Goal: Task Accomplishment & Management: Use online tool/utility

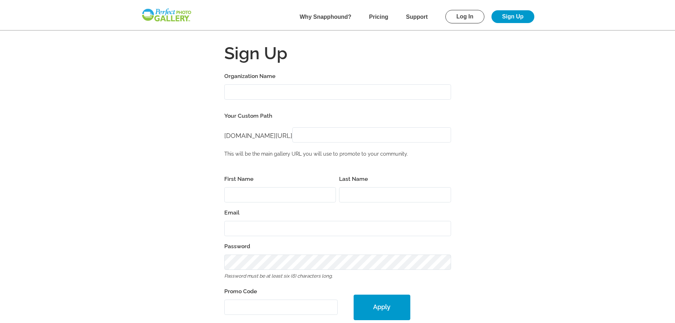
click at [239, 91] on input "Organization Name" at bounding box center [337, 91] width 227 height 15
type input "Animal House Project 7th Annual Charity Golf Tourney"
click at [329, 137] on input "perfectgolf.snapphound.com/" at bounding box center [372, 134] width 159 height 15
type input "AHP_7thAnnualGolf"
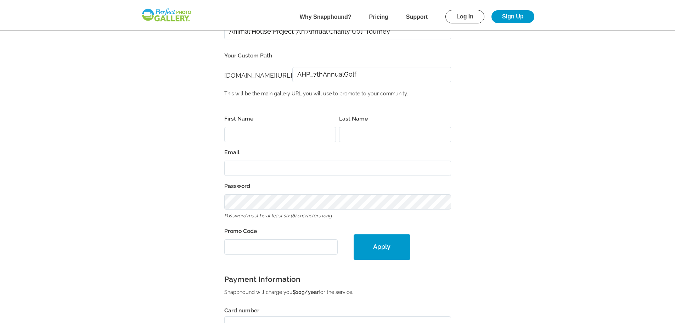
scroll to position [71, 0]
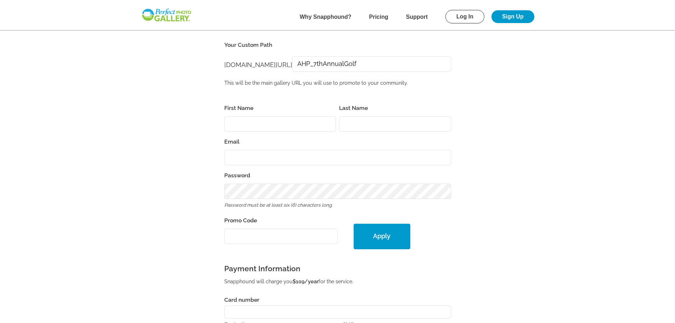
click at [245, 124] on input "First Name" at bounding box center [280, 123] width 112 height 15
type input "Marjorie"
type input "Worthington"
type input "margie.worthington@outlook.com"
type input "19335"
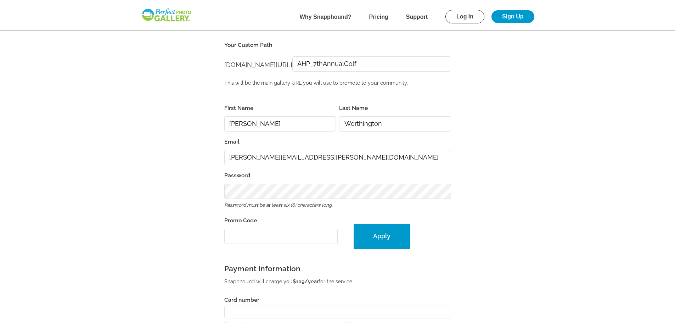
click at [216, 149] on form "Organization Name Animal House Project 7th Annual Charity Golf Tourney Your Cus…" at bounding box center [338, 220] width 454 height 440
click at [215, 193] on form "Organization Name Animal House Project 7th Annual Charity Golf Tourney Your Cus…" at bounding box center [338, 220] width 454 height 440
click at [207, 200] on form "Organization Name Animal House Project 7th Annual Charity Golf Tourney Your Cus…" at bounding box center [338, 220] width 454 height 440
click at [241, 235] on input "Promo Code" at bounding box center [280, 236] width 113 height 15
click at [273, 233] on input "Promo Code" at bounding box center [280, 236] width 113 height 15
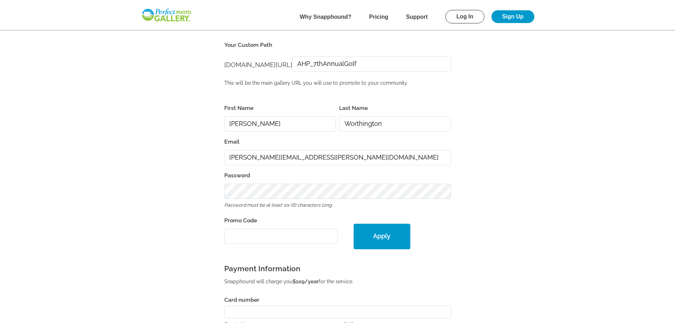
click at [256, 240] on input "Promo Code" at bounding box center [280, 236] width 113 height 15
paste input "PGE31233"
type input "PGE31233"
click at [379, 234] on button "Apply" at bounding box center [382, 237] width 57 height 26
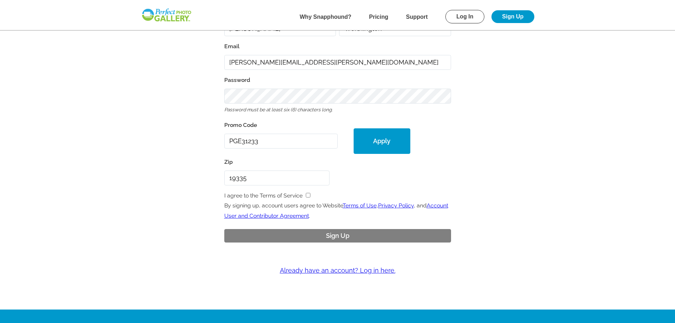
scroll to position [35, 0]
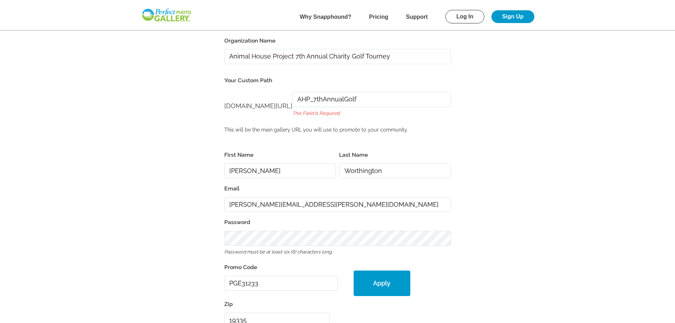
click at [385, 97] on input "AHP_7thAnnualGolf" at bounding box center [372, 99] width 159 height 15
drag, startPoint x: 385, startPoint y: 97, endPoint x: 309, endPoint y: 94, distance: 76.3
click at [309, 94] on div "perfectgolf.snapphound.com/ perfectgolf.snapphound.com/ AHP_7thAnnualGolf This …" at bounding box center [337, 106] width 227 height 35
click at [391, 119] on div "perfectgolf.snapphound.com/ perfectgolf.snapphound.com/ AHP_7thAnnualGolf This …" at bounding box center [337, 106] width 227 height 35
drag, startPoint x: 382, startPoint y: 102, endPoint x: 310, endPoint y: 91, distance: 72.1
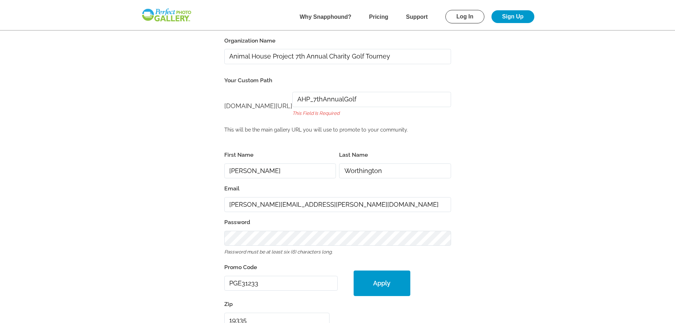
click at [308, 93] on div "perfectgolf.snapphound.com/ perfectgolf.snapphound.com/ AHP_7thAnnualGolf This …" at bounding box center [337, 106] width 227 height 35
type input "AHP_7thAnnualGolf"
click at [354, 271] on button "Apply" at bounding box center [382, 284] width 57 height 26
click at [282, 102] on span "perfectgolf.snapphound.com/" at bounding box center [258, 105] width 68 height 7
click at [385, 281] on button "Apply" at bounding box center [382, 284] width 57 height 26
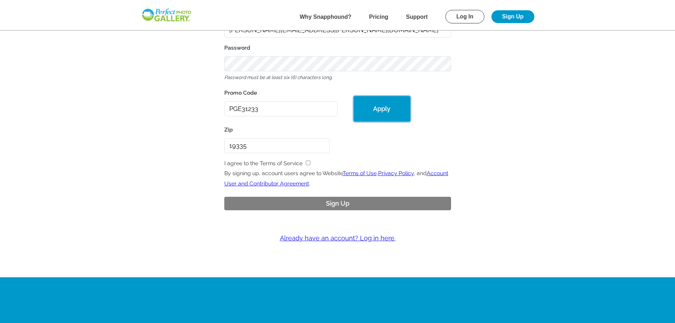
scroll to position [213, 0]
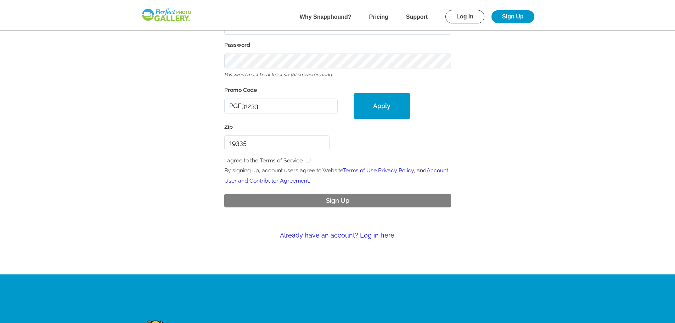
click at [307, 160] on input "checkbox" at bounding box center [308, 160] width 5 height 5
checkbox input "true"
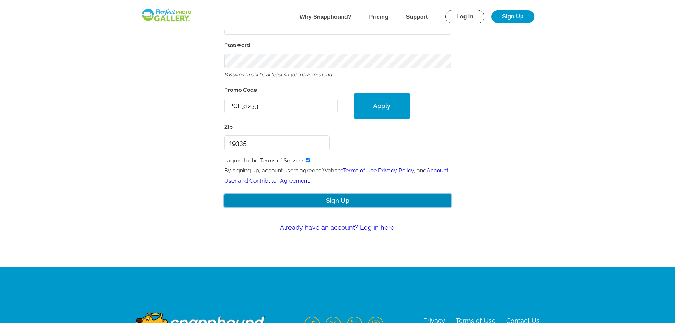
click at [335, 201] on button "Sign Up" at bounding box center [337, 201] width 227 height 14
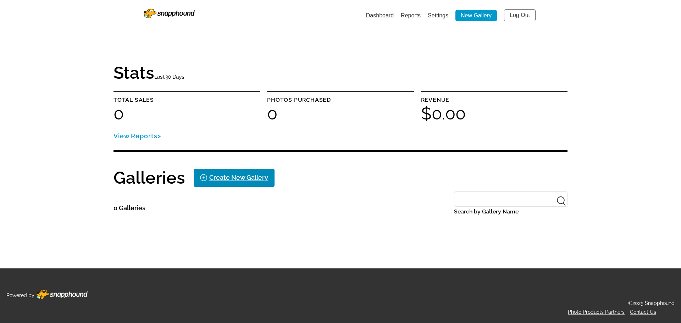
click at [226, 177] on div "Create New Gallery" at bounding box center [238, 177] width 59 height 11
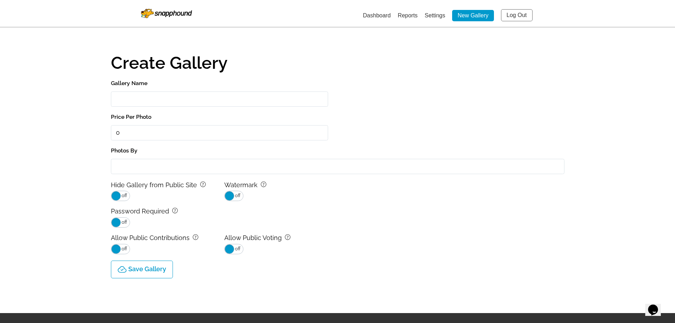
click at [177, 102] on input "Gallery Name" at bounding box center [219, 98] width 217 height 15
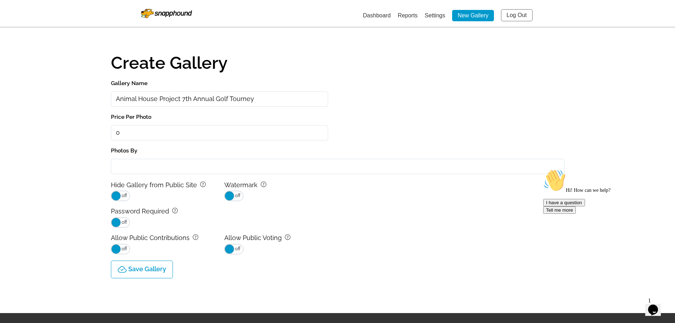
type input "Animal House Project 7th Annual Golf Tourney"
click at [157, 170] on input "Photos By" at bounding box center [338, 166] width 454 height 15
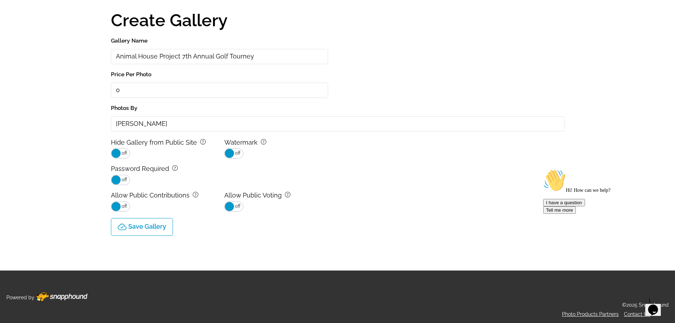
scroll to position [45, 0]
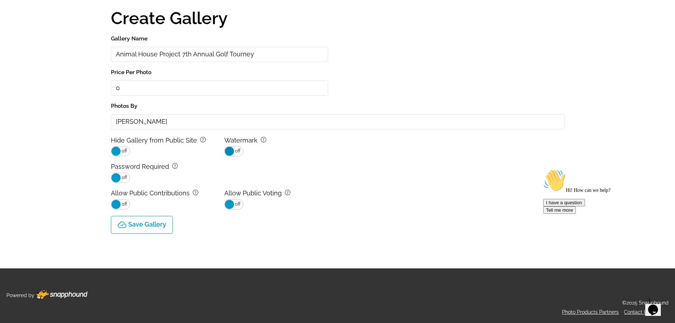
type input "Dan Williams"
click at [231, 149] on span at bounding box center [230, 151] width 10 height 10
click at [144, 222] on p "Save Gallery" at bounding box center [147, 224] width 38 height 7
type input "0.0"
select select "onlyShowInGallery"
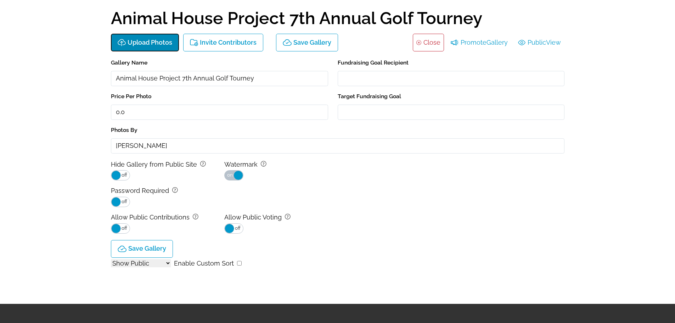
click at [149, 44] on p "Upload Photos" at bounding box center [150, 42] width 45 height 7
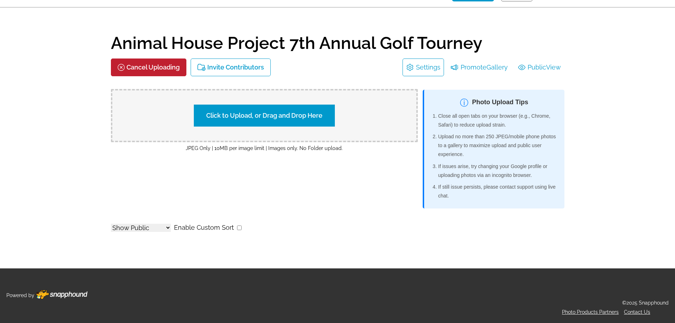
click at [254, 112] on label "Click to Upload, or Drag and Drop Here" at bounding box center [264, 116] width 141 height 22
click at [323, 112] on input "Click to Upload, or Drag and Drop Here" at bounding box center [389, 115] width 133 height 10
type input "C:\fakepath\AHPGolf_250721_025.jpg"
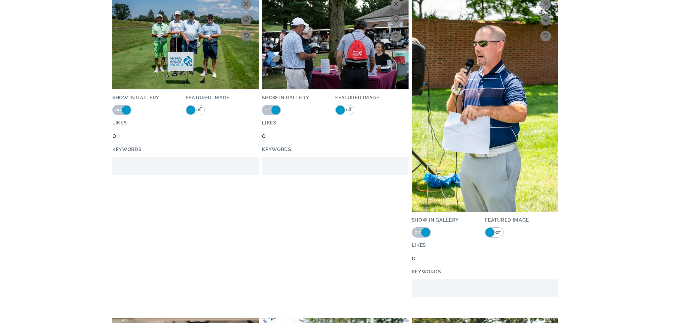
scroll to position [3086, 0]
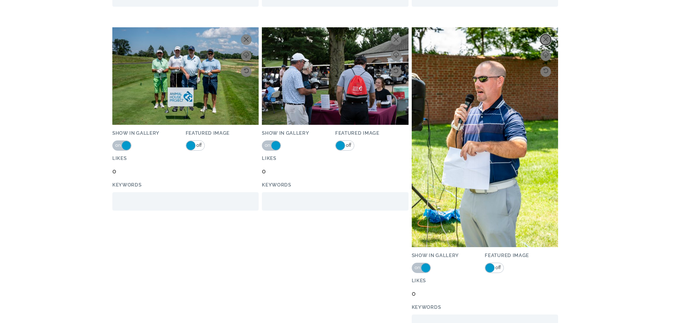
click at [547, 41] on icon at bounding box center [546, 39] width 5 height 5
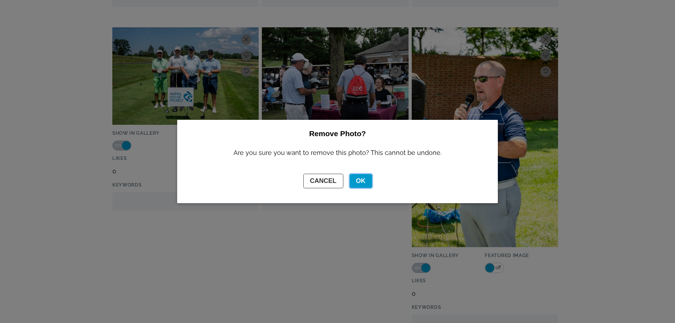
click at [363, 179] on button "OK" at bounding box center [361, 181] width 22 height 14
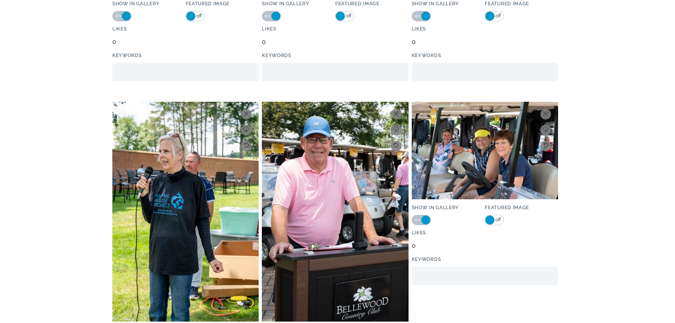
scroll to position [3263, 0]
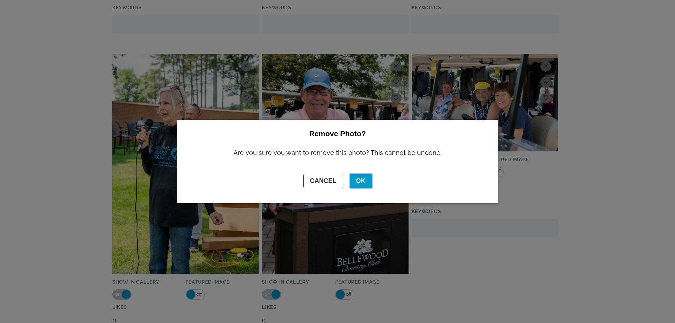
click at [362, 175] on button "OK" at bounding box center [361, 181] width 22 height 14
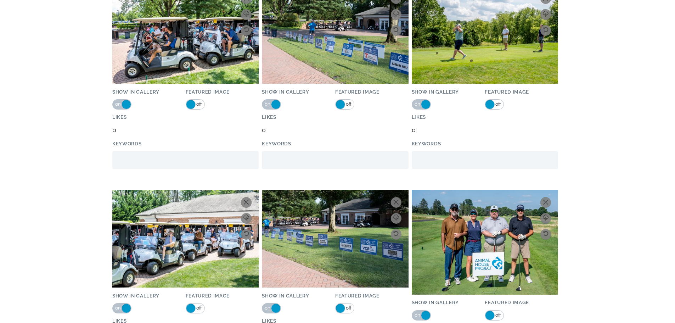
scroll to position [0, 0]
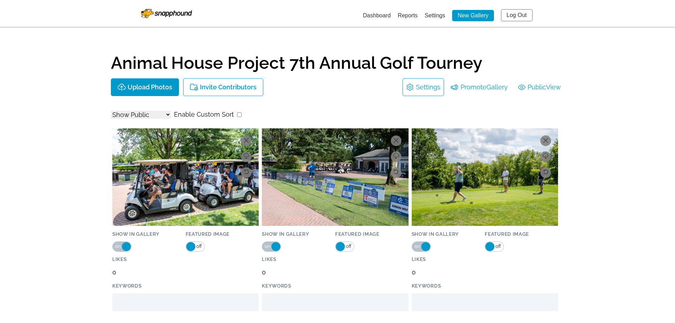
click at [433, 88] on link "Settings" at bounding box center [428, 87] width 24 height 11
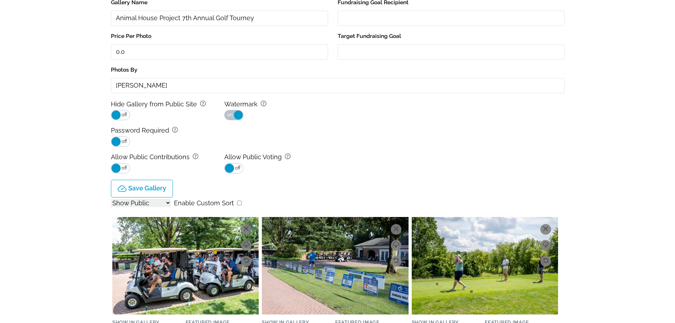
scroll to position [142, 0]
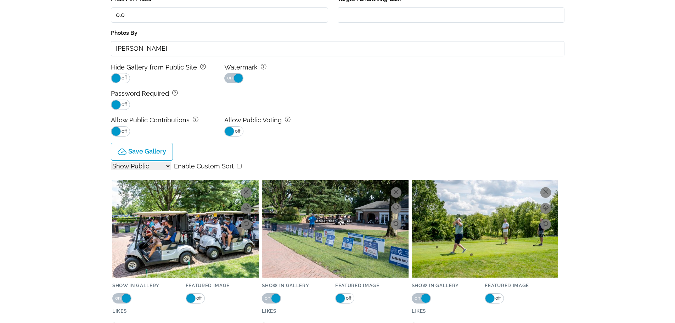
click at [166, 167] on select "Show All Show Public Show Non-Public" at bounding box center [141, 166] width 60 height 8
click at [237, 166] on input "checkbox" at bounding box center [239, 166] width 5 height 5
click at [237, 165] on input "checkbox" at bounding box center [239, 166] width 5 height 5
checkbox input "false"
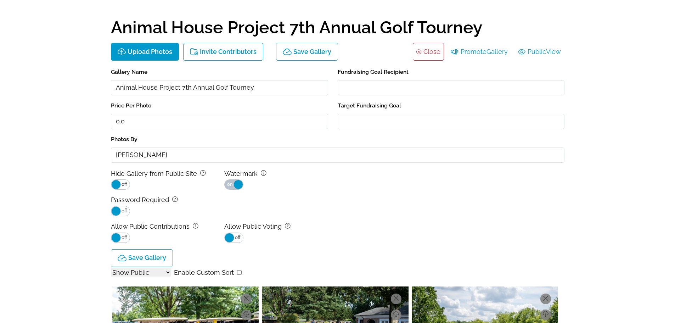
scroll to position [0, 0]
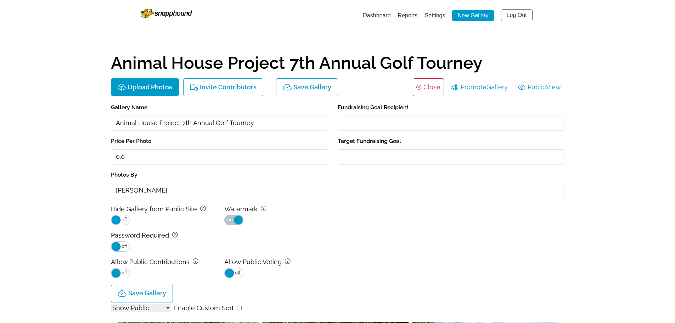
click at [429, 17] on link "Settings" at bounding box center [435, 15] width 21 height 6
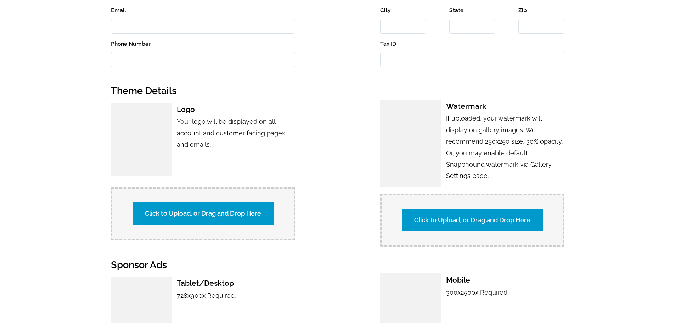
scroll to position [355, 0]
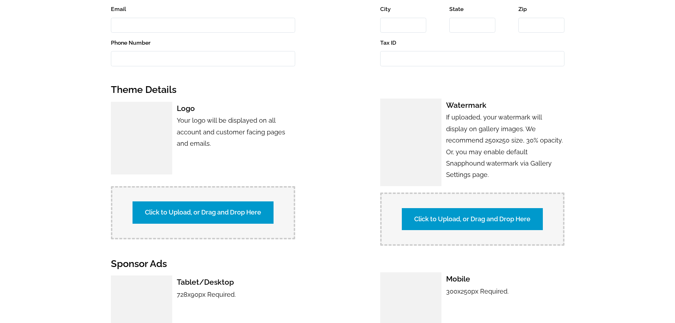
click at [450, 208] on label "Click to Upload, or Drag and Drop Here" at bounding box center [472, 219] width 141 height 22
click at [531, 213] on input "Click to Upload, or Drag and Drop Here" at bounding box center [597, 218] width 133 height 10
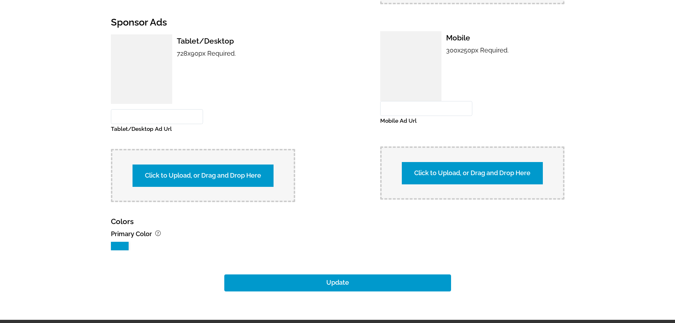
scroll to position [638, 0]
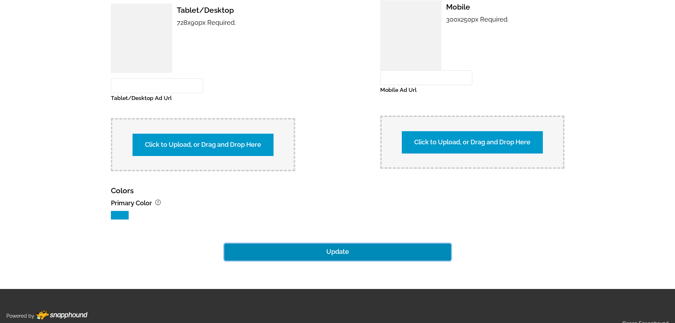
click at [344, 244] on button "Update" at bounding box center [337, 252] width 227 height 17
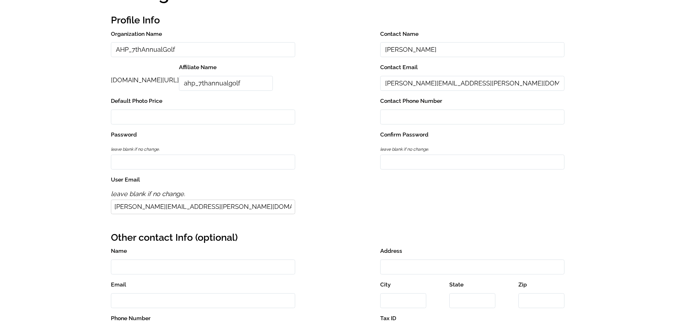
scroll to position [106, 0]
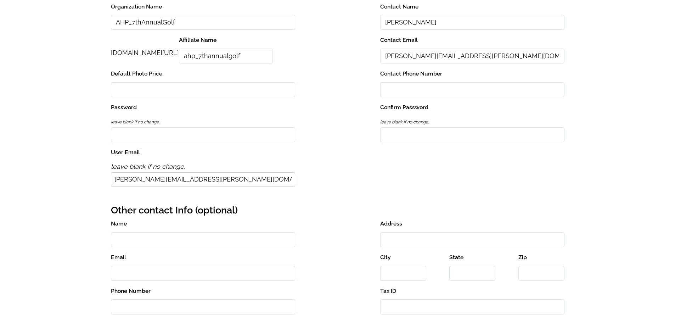
click at [292, 89] on input "text" at bounding box center [203, 89] width 184 height 15
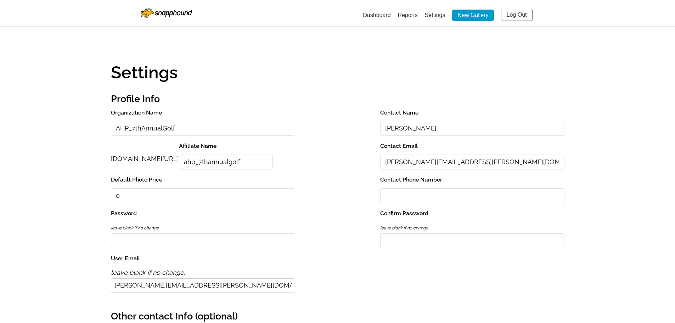
scroll to position [0, 0]
type input "0"
click at [432, 15] on link "Settings" at bounding box center [435, 15] width 21 height 6
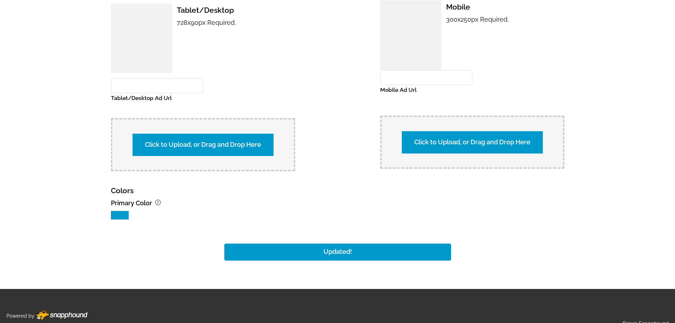
scroll to position [647, 0]
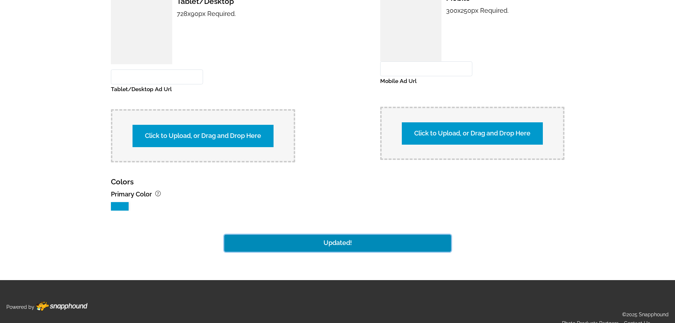
click at [344, 235] on button "Updated!" at bounding box center [337, 243] width 227 height 17
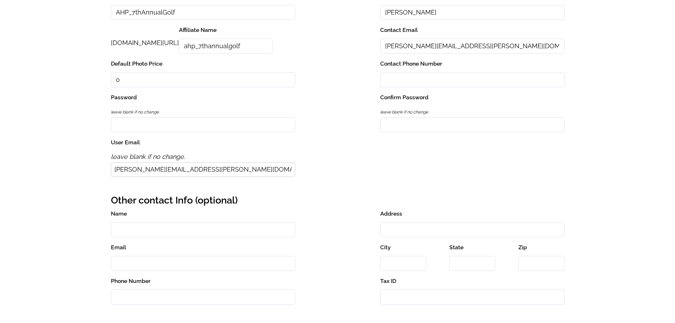
scroll to position [0, 0]
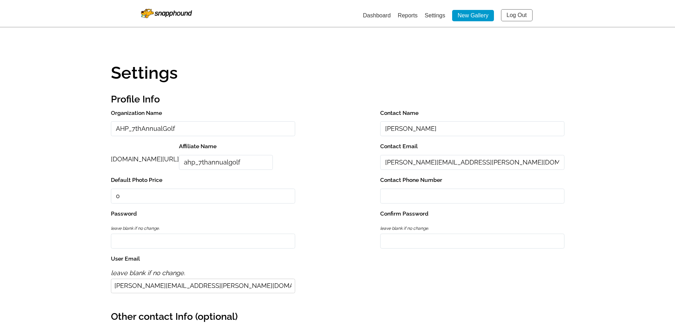
click at [369, 17] on link "Dashboard" at bounding box center [377, 15] width 28 height 6
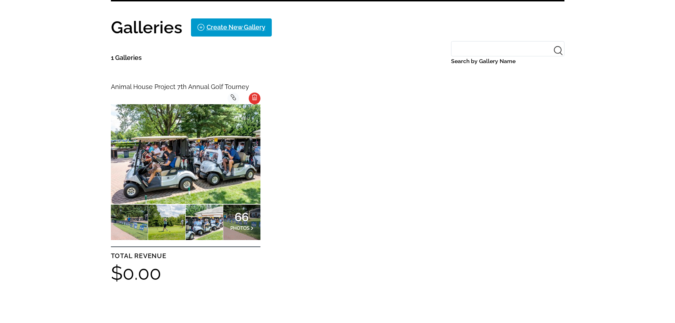
scroll to position [177, 0]
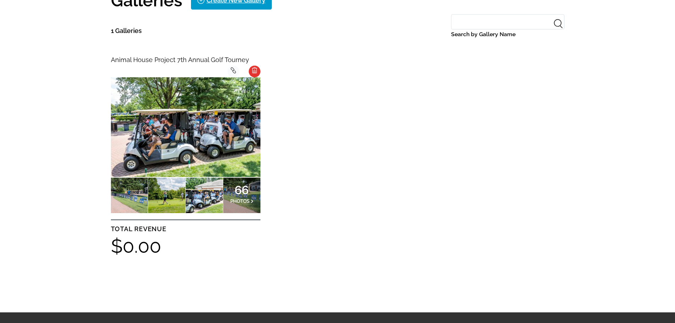
click at [217, 130] on img at bounding box center [186, 127] width 150 height 100
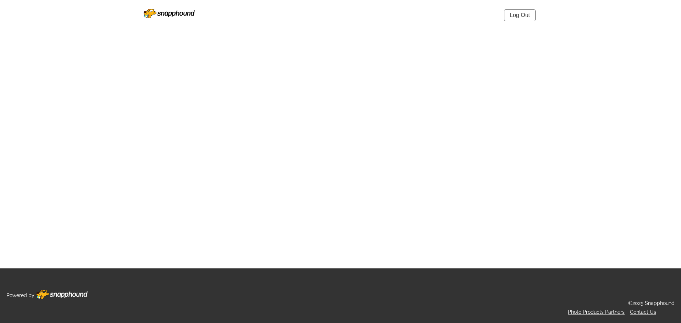
select select "onlyShowInGallery"
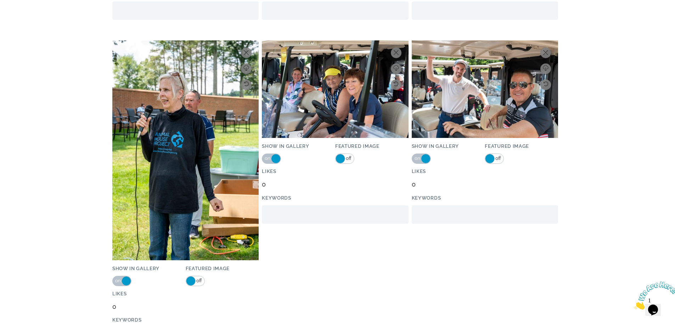
scroll to position [3369, 0]
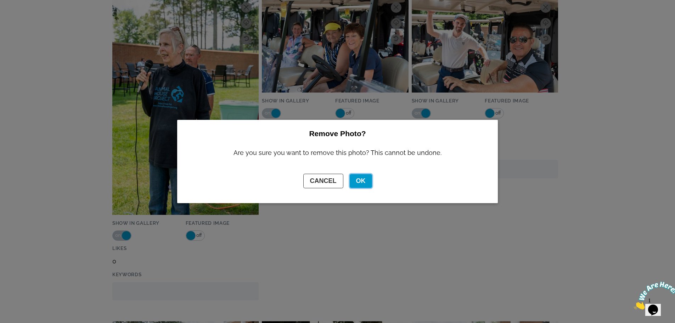
click at [362, 177] on button "OK" at bounding box center [361, 181] width 22 height 14
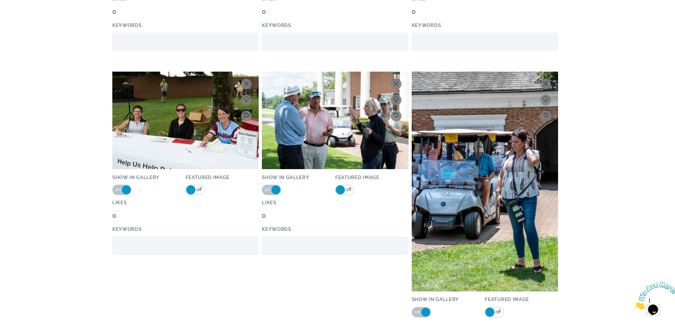
scroll to position [3510, 0]
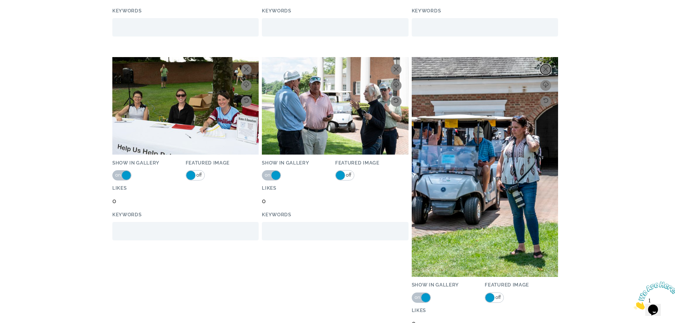
click at [548, 69] on icon at bounding box center [546, 69] width 5 height 5
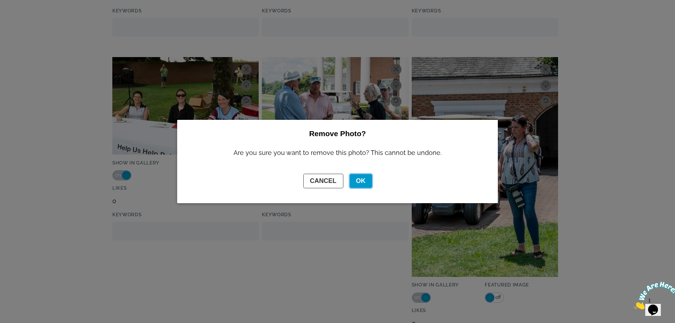
click at [366, 176] on button "OK" at bounding box center [361, 181] width 22 height 14
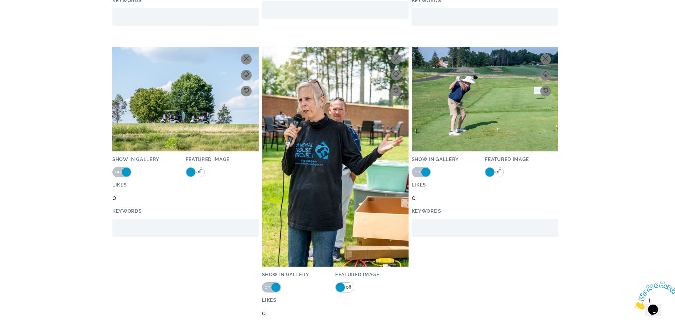
scroll to position [3936, 0]
click at [396, 57] on icon at bounding box center [396, 58] width 5 height 5
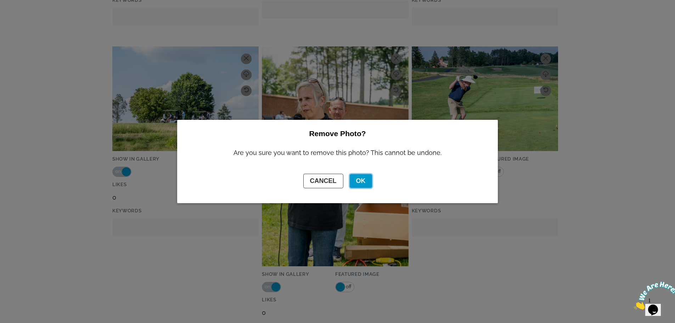
click at [360, 177] on button "OK" at bounding box center [361, 181] width 22 height 14
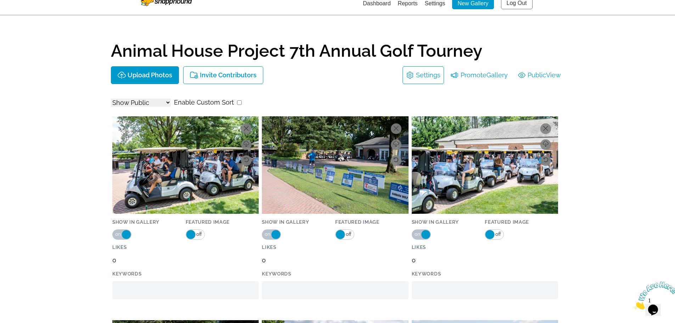
scroll to position [0, 0]
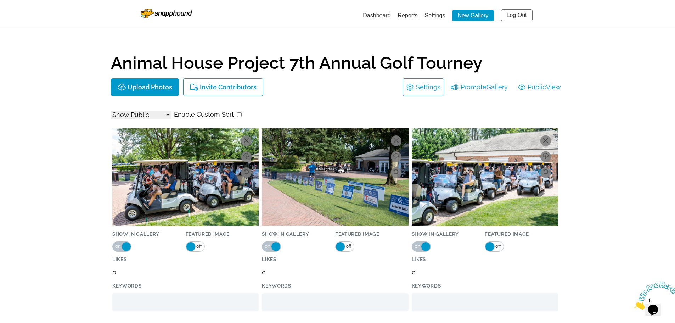
click at [167, 113] on select "Show All Show Public Show Non-Public" at bounding box center [141, 115] width 60 height 8
click at [321, 107] on div at bounding box center [338, 105] width 454 height 6
click at [421, 87] on link "Settings" at bounding box center [428, 87] width 24 height 11
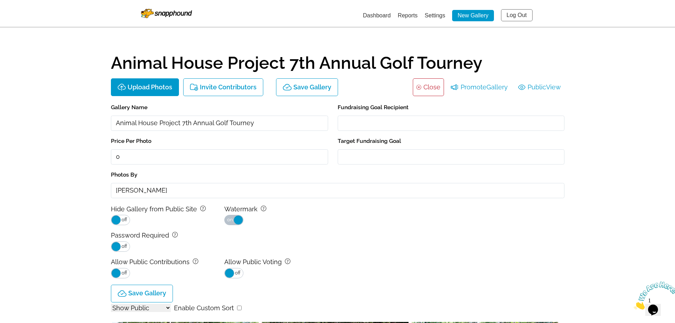
click at [427, 89] on link "Close" at bounding box center [432, 87] width 17 height 11
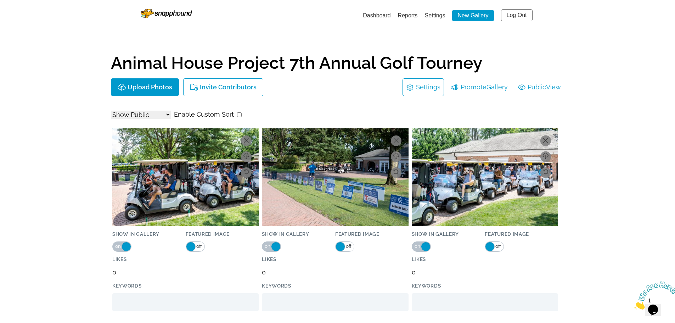
click at [370, 15] on link "Dashboard" at bounding box center [377, 15] width 28 height 6
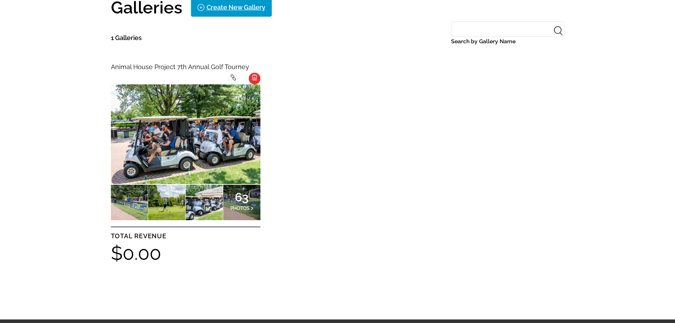
scroll to position [177, 0]
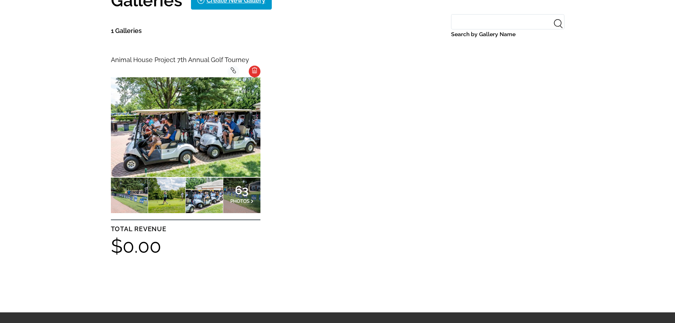
click at [234, 72] on icon at bounding box center [233, 70] width 5 height 6
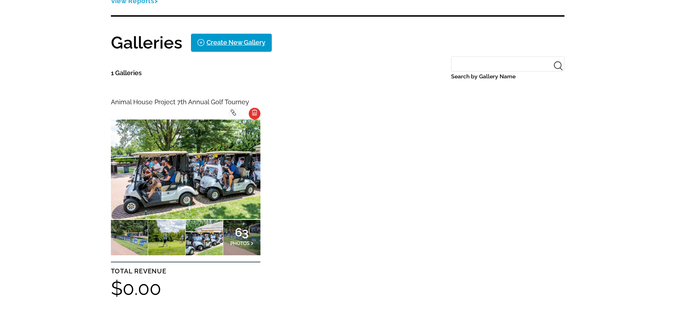
scroll to position [0, 0]
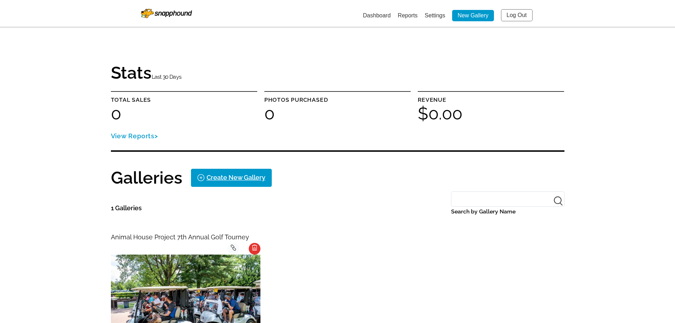
click at [216, 236] on span "Animal House Project 7th Annual Golf Tourney" at bounding box center [180, 236] width 138 height 7
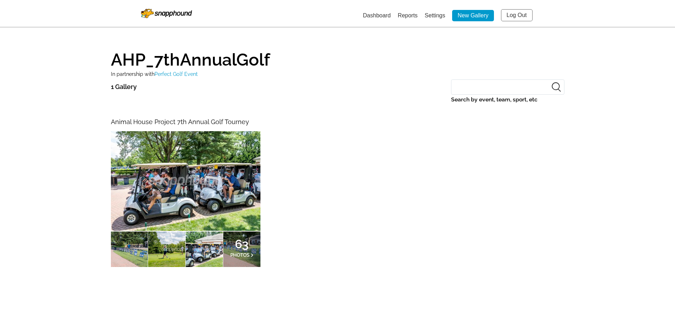
click at [212, 176] on img at bounding box center [186, 181] width 150 height 100
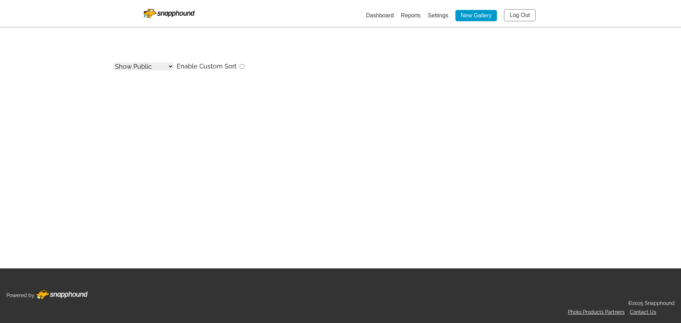
select select "onlyShowInGallery"
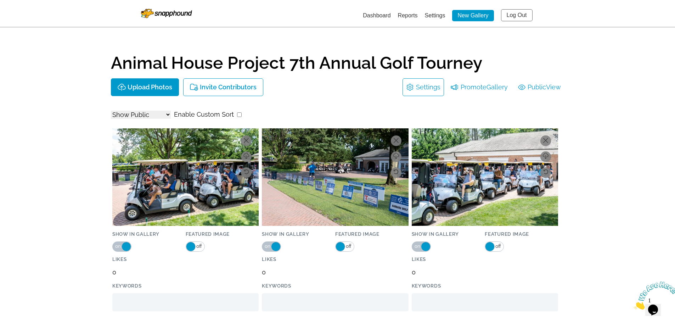
click at [422, 87] on link "Settings" at bounding box center [428, 87] width 24 height 11
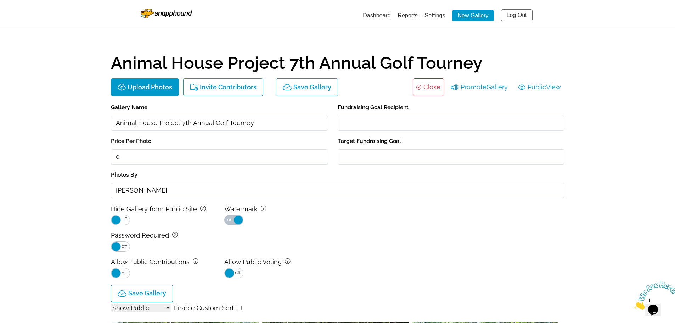
click at [228, 220] on span "on" at bounding box center [230, 219] width 6 height 9
click at [428, 85] on link "Close" at bounding box center [432, 87] width 17 height 11
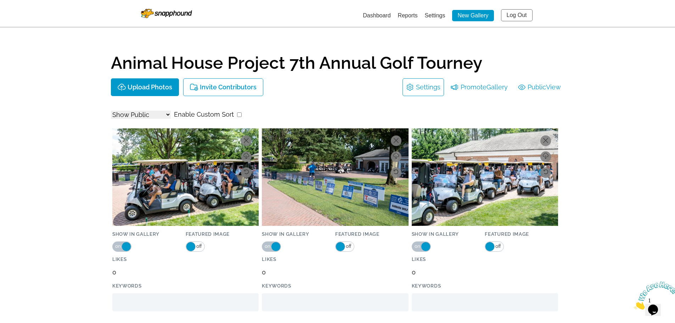
click at [434, 17] on link "Settings" at bounding box center [435, 15] width 21 height 6
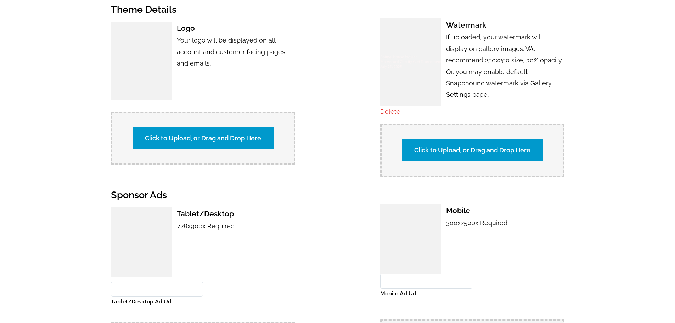
scroll to position [426, 0]
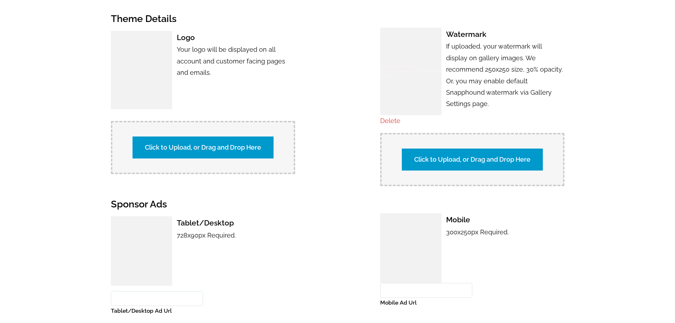
click at [389, 117] on link "Delete" at bounding box center [390, 120] width 20 height 7
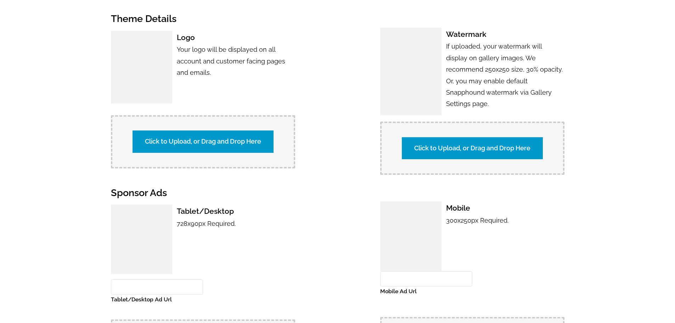
click at [352, 123] on div "Logo Your logo will be displayed on all account and customer facing pages and e…" at bounding box center [338, 101] width 454 height 147
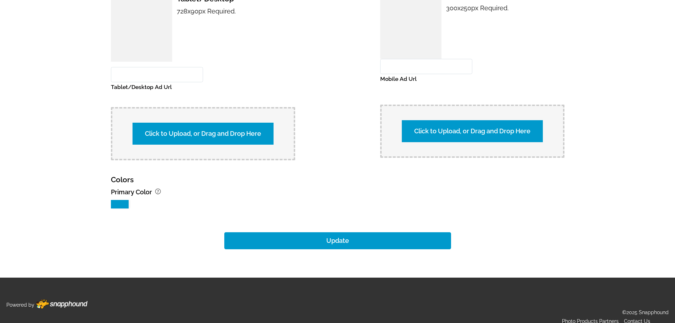
scroll to position [641, 0]
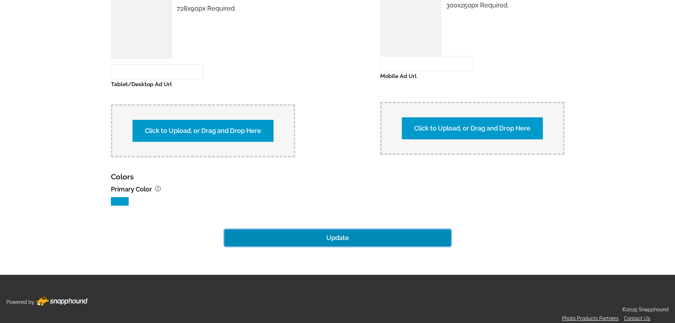
click at [336, 231] on button "Update" at bounding box center [337, 237] width 227 height 17
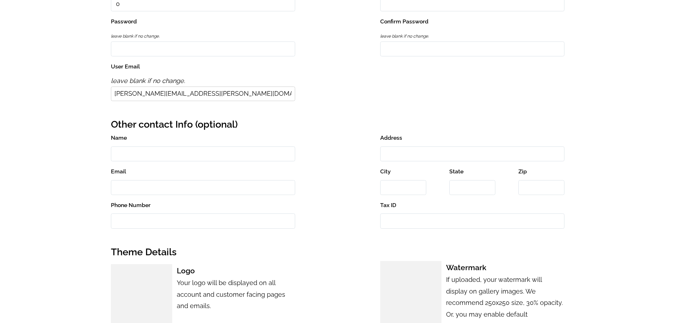
scroll to position [180, 0]
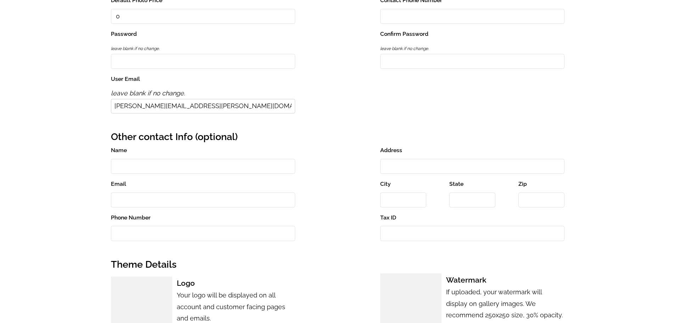
click at [216, 168] on input "Name" at bounding box center [203, 166] width 184 height 15
type input "Mary Beth Yannessa"
click at [227, 194] on input "Email" at bounding box center [203, 200] width 184 height 15
type input "marybeth"
drag, startPoint x: 137, startPoint y: 204, endPoint x: 82, endPoint y: 204, distance: 55.7
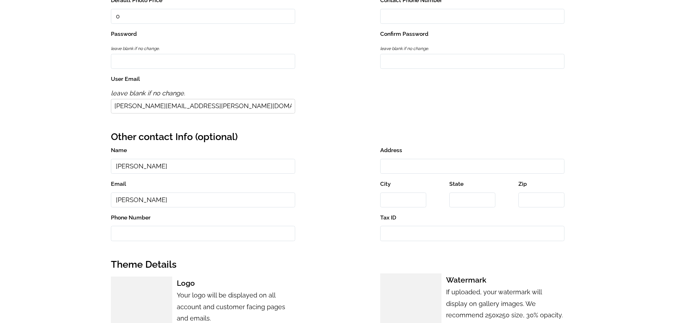
click at [82, 204] on div "Dashboard Reports Settings New Gallery Log Out Settings Profile Info Organizati…" at bounding box center [337, 305] width 675 height 970
drag, startPoint x: 184, startPoint y: 168, endPoint x: 41, endPoint y: 151, distance: 143.6
click at [41, 151] on div "Dashboard Reports Settings New Gallery Log Out Settings Profile Info Organizati…" at bounding box center [337, 305] width 675 height 970
click at [327, 173] on div "Name Address Email City State Zip Phone Number Tax ID" at bounding box center [338, 195] width 454 height 101
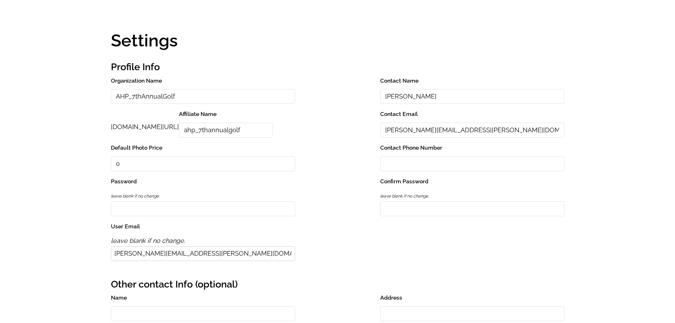
scroll to position [2, 0]
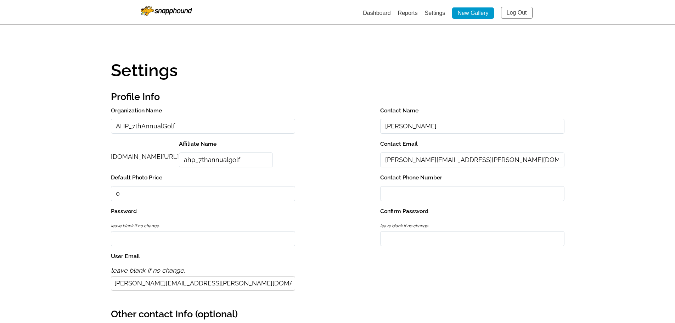
click at [372, 15] on link "Dashboard" at bounding box center [377, 13] width 28 height 6
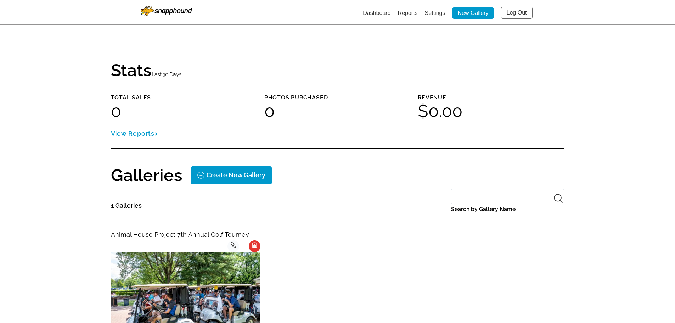
click at [232, 244] on icon at bounding box center [233, 245] width 5 height 6
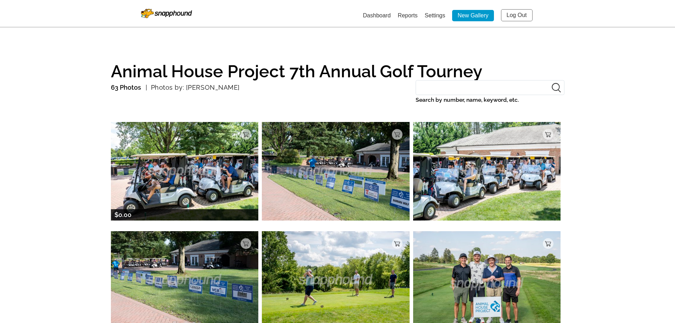
click at [221, 146] on img at bounding box center [185, 171] width 148 height 98
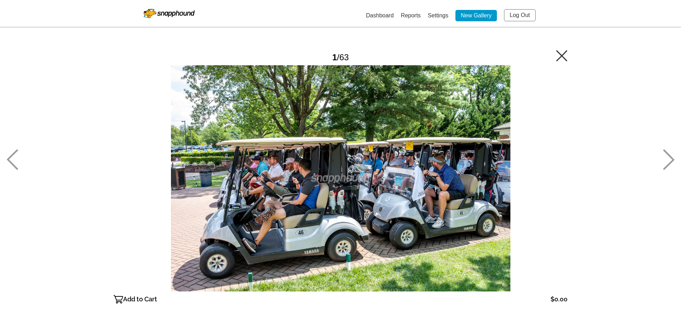
click at [666, 153] on icon at bounding box center [668, 160] width 11 height 21
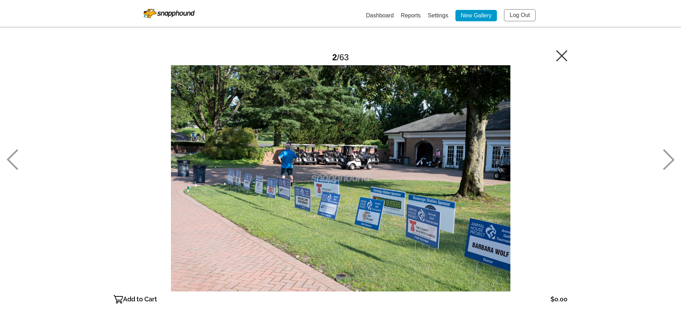
click at [666, 153] on icon at bounding box center [668, 160] width 11 height 21
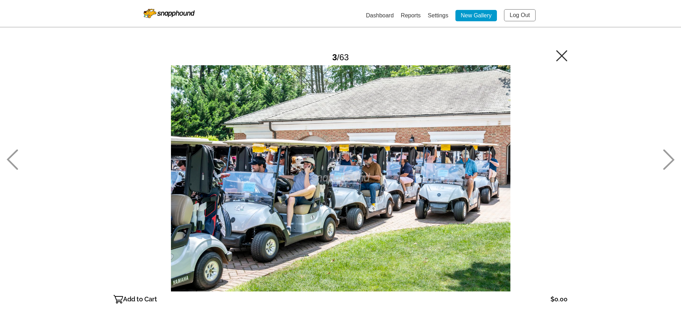
click at [667, 157] on icon at bounding box center [669, 159] width 12 height 21
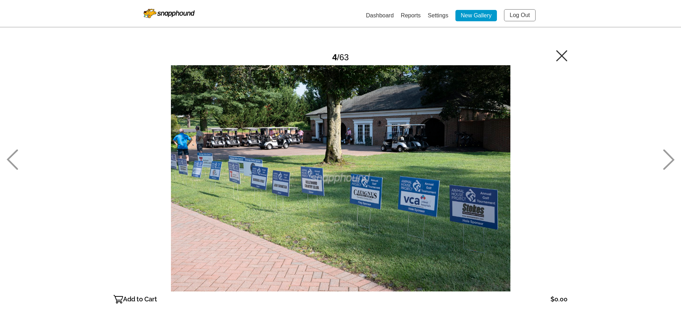
click at [669, 158] on icon at bounding box center [669, 159] width 12 height 21
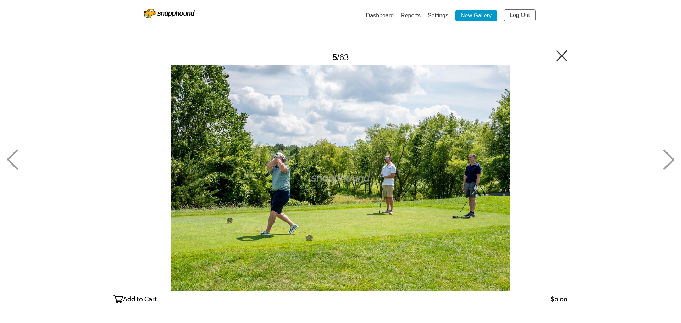
click at [669, 158] on icon at bounding box center [669, 159] width 12 height 21
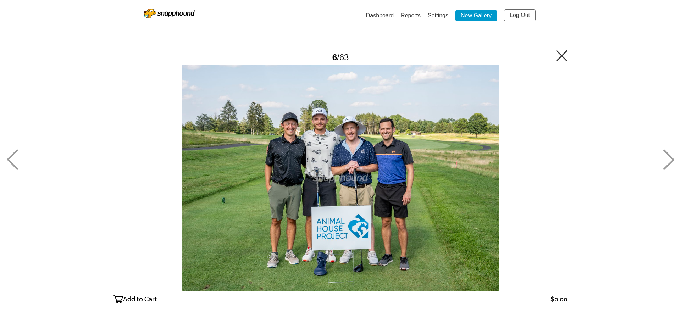
click at [669, 158] on icon at bounding box center [669, 159] width 12 height 21
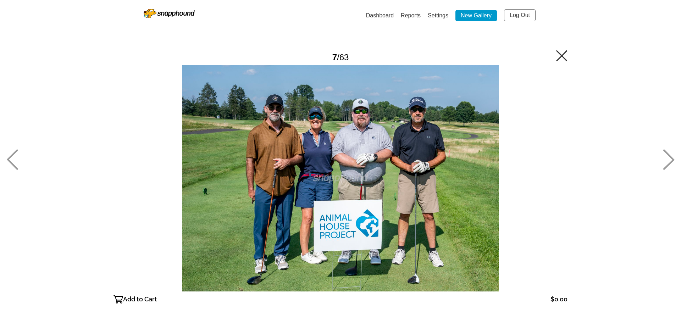
click at [669, 158] on icon at bounding box center [669, 159] width 12 height 21
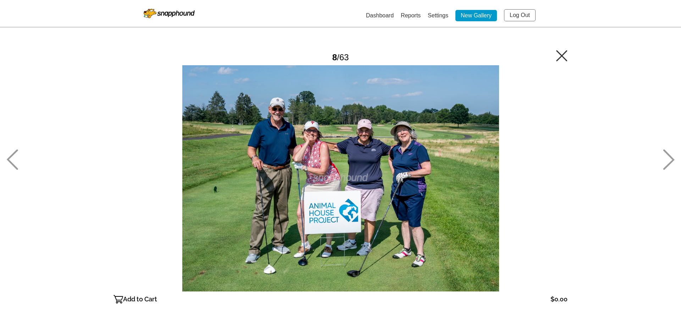
click at [135, 298] on p "Add to Cart" at bounding box center [140, 299] width 34 height 11
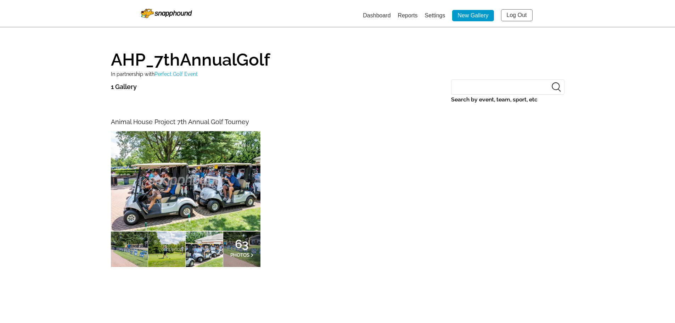
click at [434, 15] on link "Settings" at bounding box center [435, 15] width 21 height 6
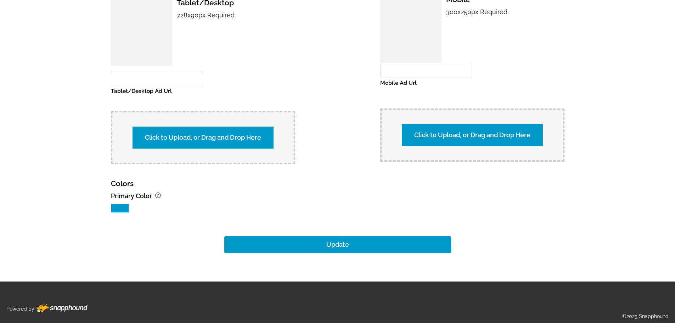
scroll to position [641, 0]
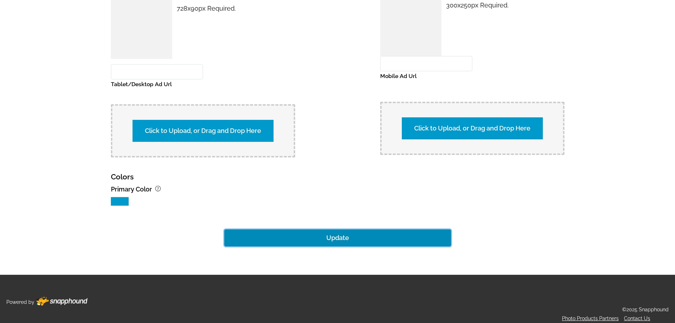
click at [335, 231] on button "Update" at bounding box center [337, 237] width 227 height 17
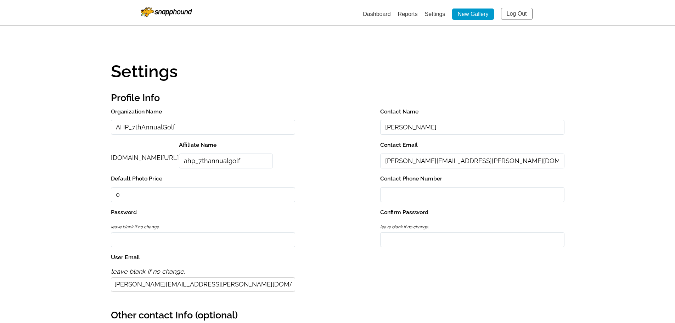
scroll to position [0, 0]
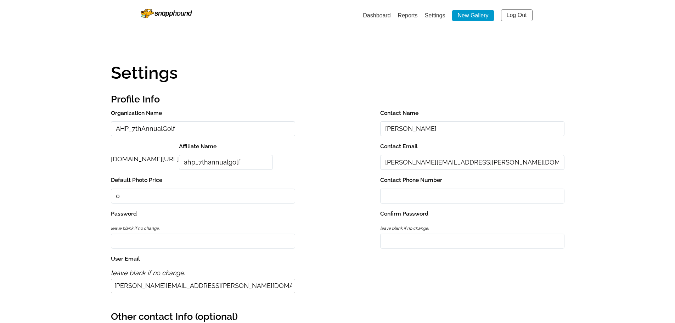
click at [373, 16] on link "Dashboard" at bounding box center [377, 15] width 28 height 6
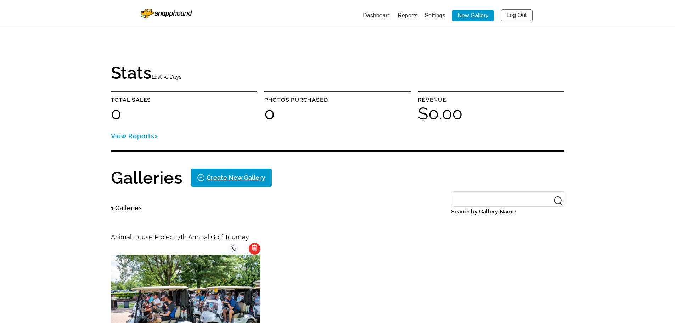
click at [156, 178] on h1 "Galleries" at bounding box center [147, 177] width 72 height 17
click at [142, 137] on link "View Reports" at bounding box center [135, 135] width 48 height 7
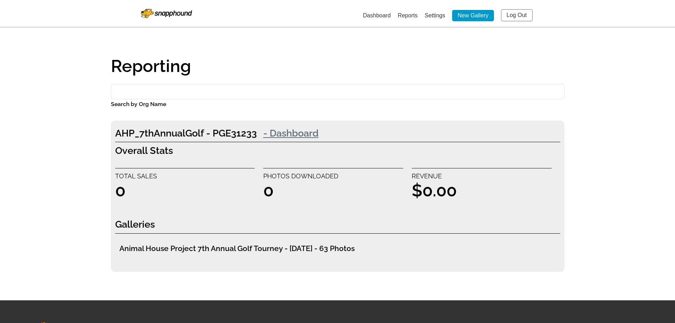
click at [298, 131] on link "- Dashboard" at bounding box center [291, 133] width 68 height 14
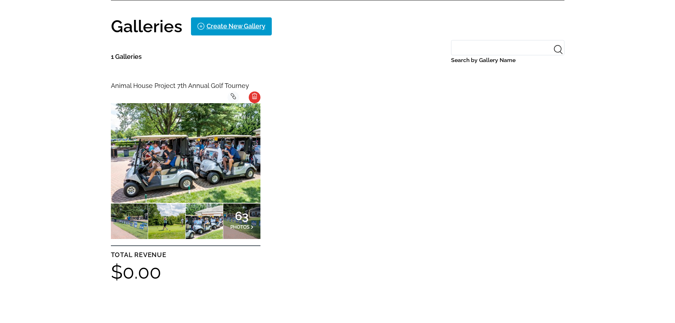
scroll to position [150, 0]
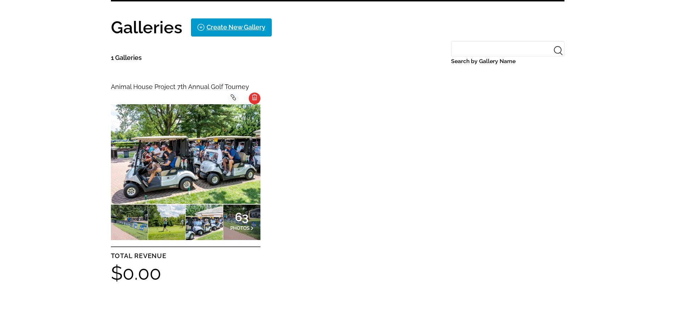
click at [235, 98] on icon at bounding box center [233, 97] width 5 height 6
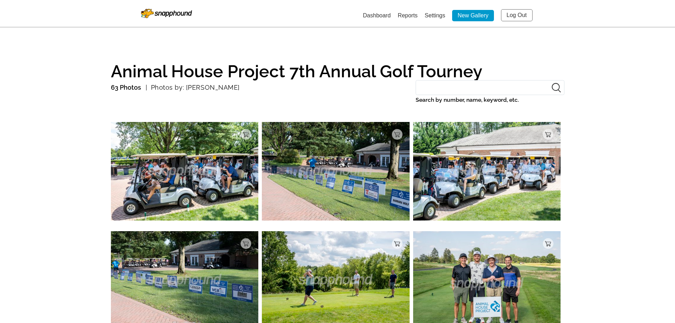
click at [437, 14] on link "Settings" at bounding box center [435, 15] width 21 height 6
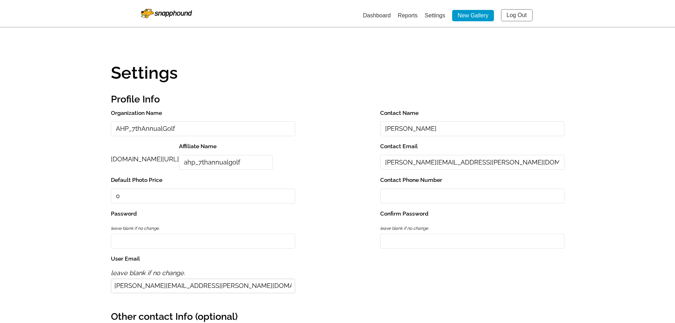
click at [429, 16] on link "Settings" at bounding box center [435, 15] width 21 height 6
click at [428, 16] on link "Settings" at bounding box center [435, 15] width 21 height 6
click at [509, 14] on link "Log Out" at bounding box center [517, 15] width 32 height 12
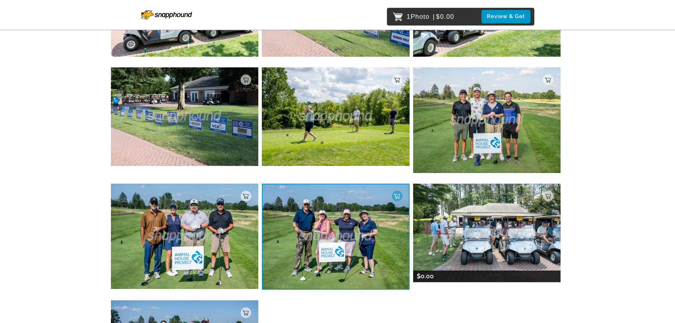
scroll to position [248, 0]
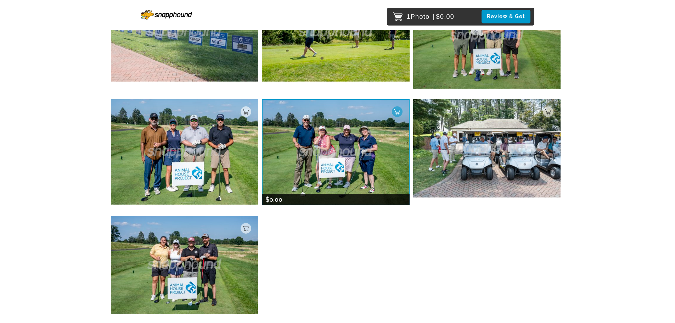
click at [351, 145] on img at bounding box center [336, 152] width 148 height 106
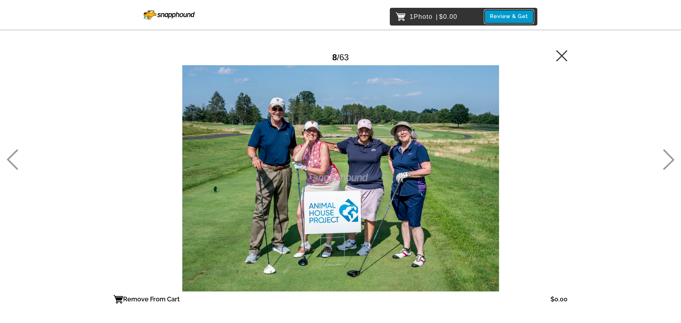
click at [513, 15] on button "Review & Get" at bounding box center [508, 16] width 49 height 13
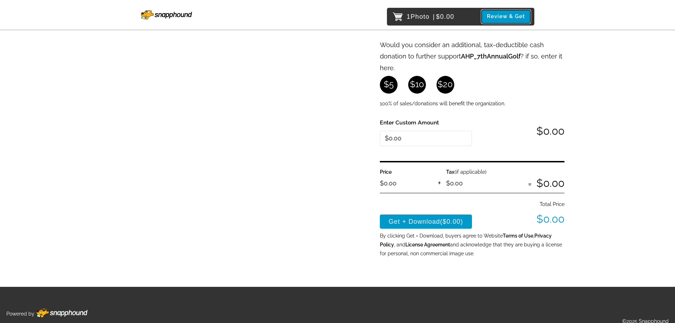
scroll to position [195, 0]
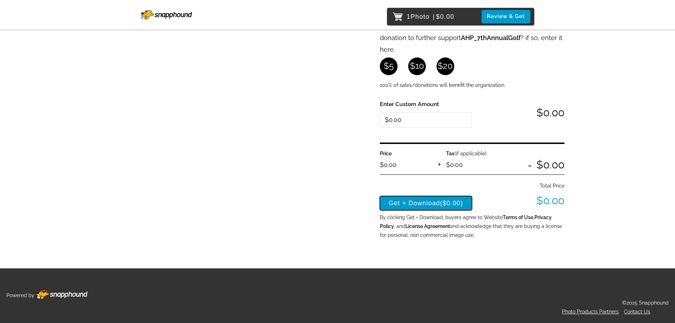
click at [419, 201] on button "Get + Download ($0.00)" at bounding box center [426, 203] width 93 height 14
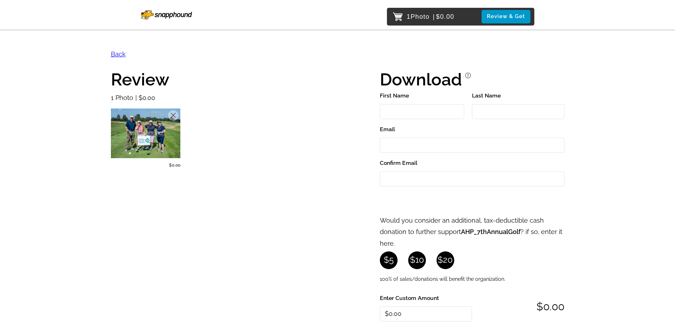
scroll to position [0, 0]
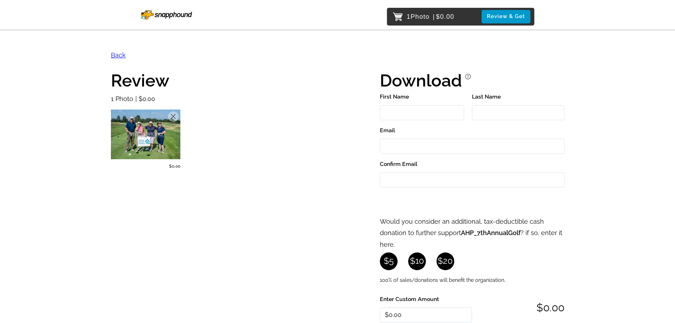
click at [395, 110] on input "First Name" at bounding box center [422, 112] width 84 height 15
type input "Marjorie"
type input "Worthington"
type input "margie.worthington@outlook.com"
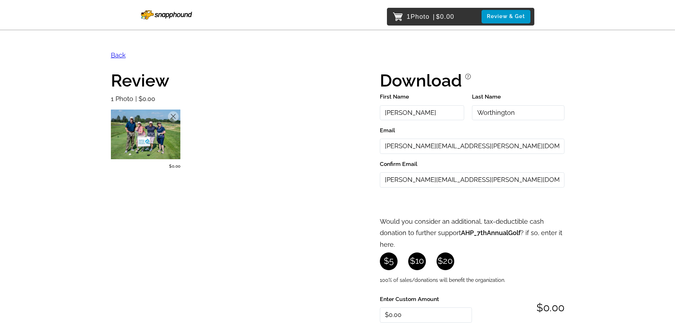
drag, startPoint x: 497, startPoint y: 145, endPoint x: 295, endPoint y: 143, distance: 202.1
click at [295, 143] on div "Review 1 Photo $0.00 Remove $0.00 Download ? First Name Marjorie Last Name Wort…" at bounding box center [338, 285] width 454 height 438
type input "worthingtonm@hotmail.com"
drag, startPoint x: 505, startPoint y: 180, endPoint x: 322, endPoint y: 187, distance: 182.4
click at [322, 187] on div "Review 1 Photo $0.00 Remove $0.00 Download ? First Name Marjorie Last Name Wort…" at bounding box center [338, 285] width 454 height 438
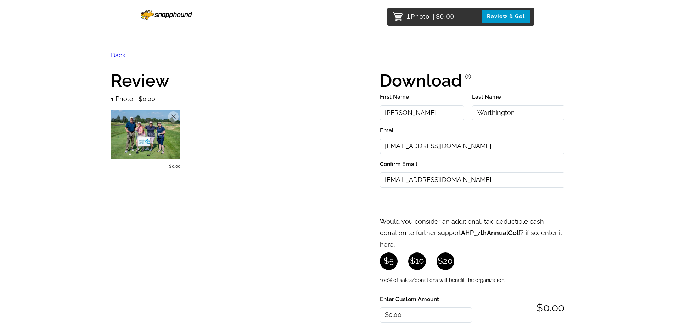
type input "worthingtonm@hotmail.com"
click at [368, 212] on div "Review 1 Photo $0.00 Remove $0.00 Download ? First Name Marjorie Last Name Wort…" at bounding box center [338, 285] width 454 height 438
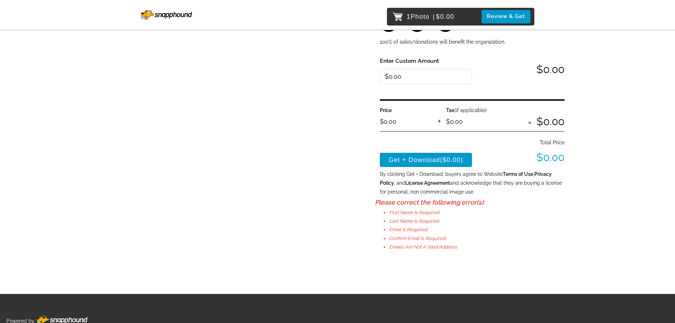
scroll to position [264, 0]
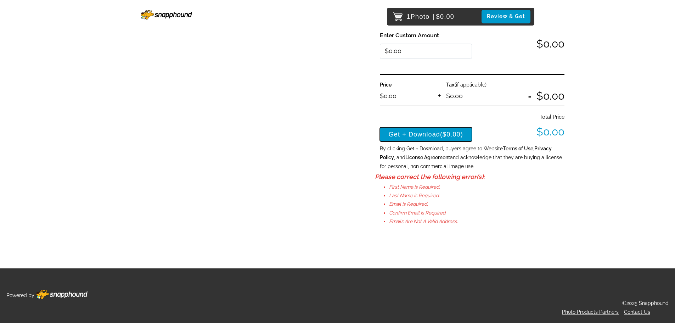
click at [415, 136] on button "Get + Download ($0.00)" at bounding box center [426, 134] width 93 height 14
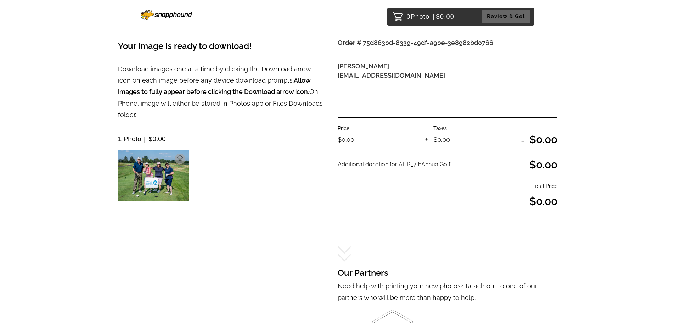
scroll to position [53, 0]
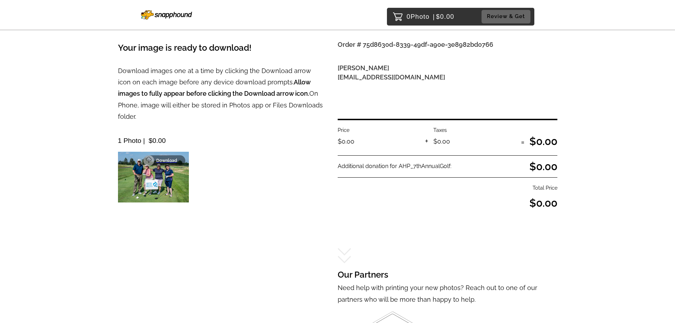
click at [173, 155] on link "Download" at bounding box center [165, 160] width 42 height 11
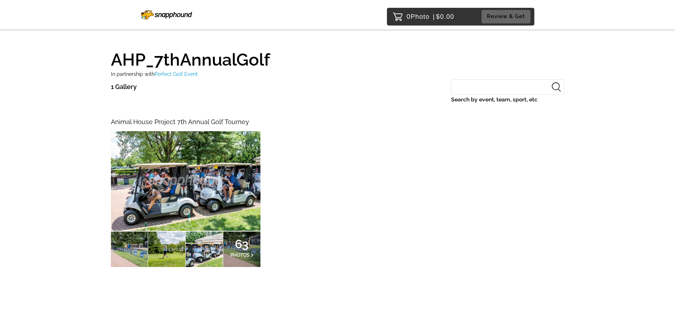
click at [236, 151] on img at bounding box center [186, 181] width 150 height 100
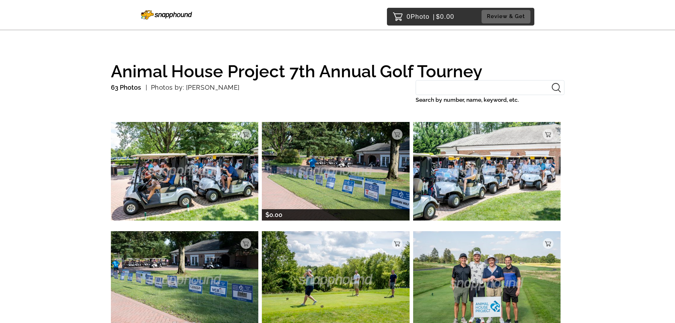
click at [357, 155] on img at bounding box center [336, 171] width 148 height 98
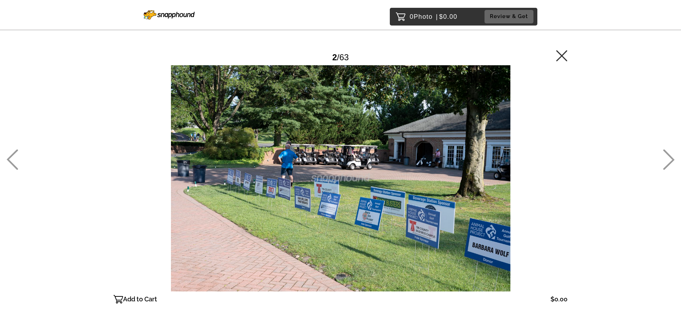
click at [667, 161] on icon at bounding box center [669, 159] width 12 height 21
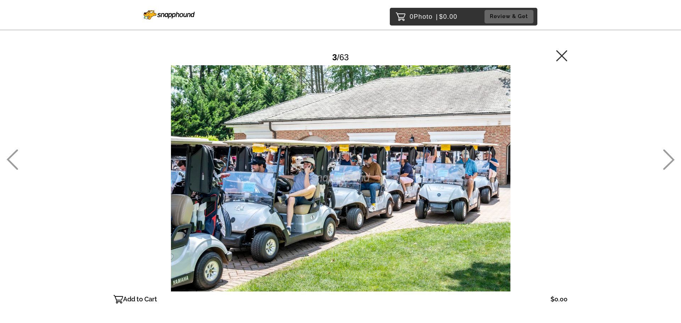
click at [667, 161] on icon at bounding box center [669, 159] width 12 height 21
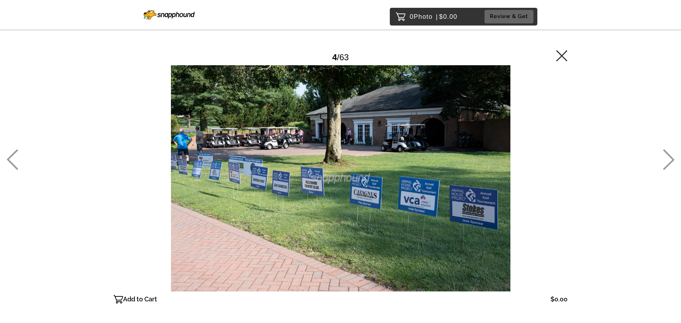
click at [667, 161] on icon at bounding box center [669, 159] width 12 height 21
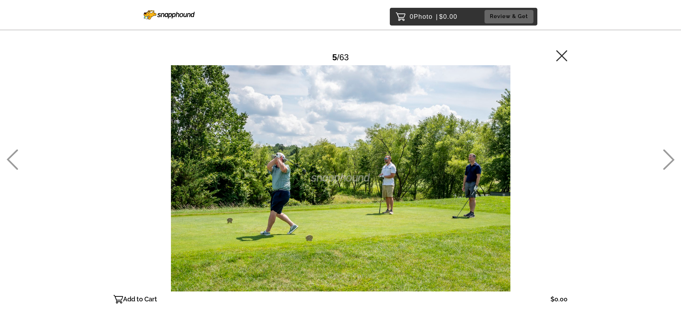
click at [667, 161] on icon at bounding box center [669, 159] width 12 height 21
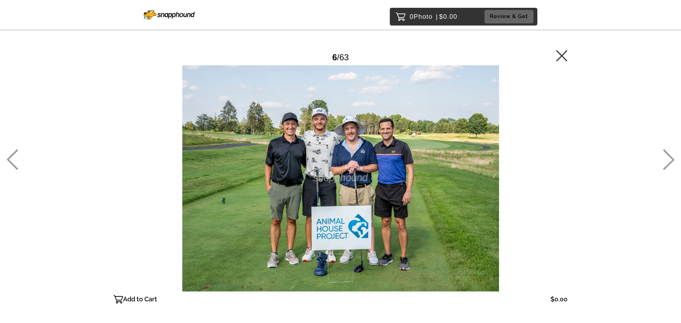
click at [667, 161] on icon at bounding box center [669, 159] width 12 height 21
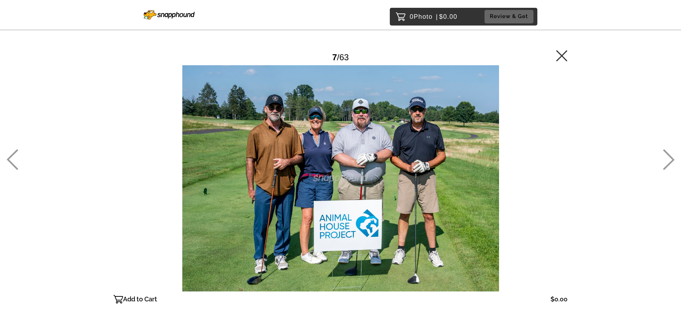
click at [667, 161] on icon at bounding box center [669, 159] width 12 height 21
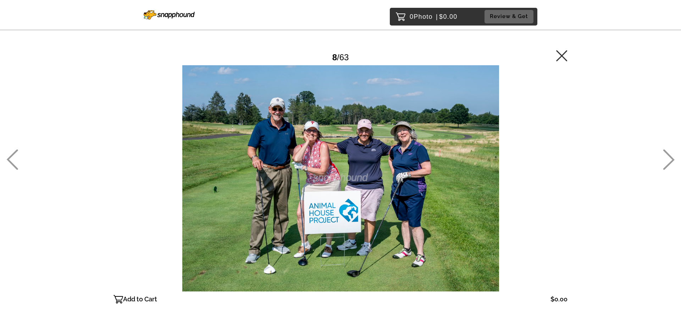
click at [667, 161] on icon at bounding box center [669, 159] width 12 height 21
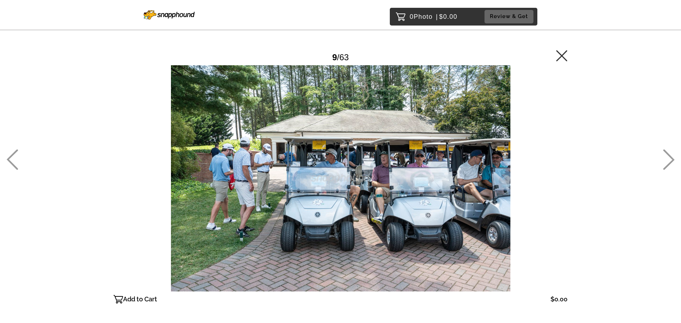
click at [667, 161] on icon at bounding box center [669, 159] width 12 height 21
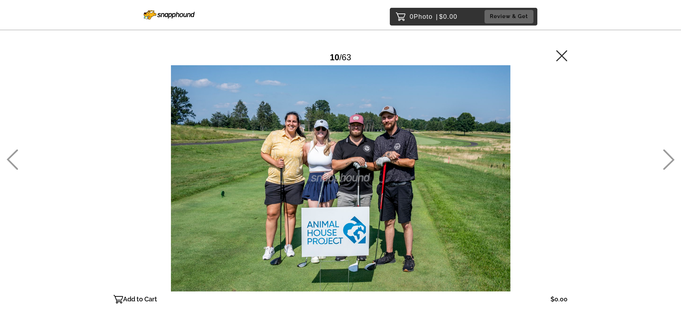
click at [667, 161] on icon at bounding box center [669, 159] width 12 height 21
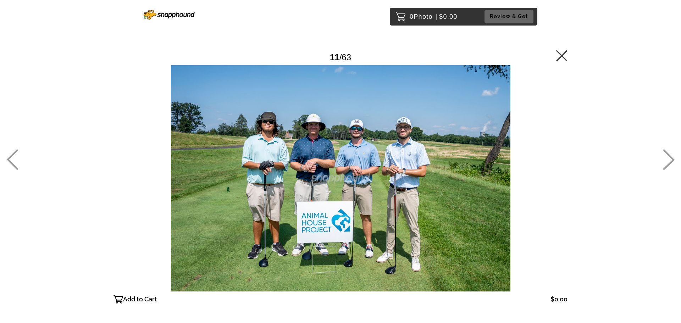
click at [667, 161] on icon at bounding box center [669, 159] width 12 height 21
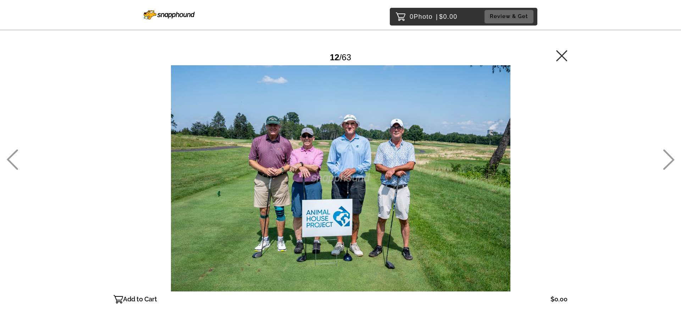
click at [671, 160] on icon at bounding box center [669, 159] width 12 height 21
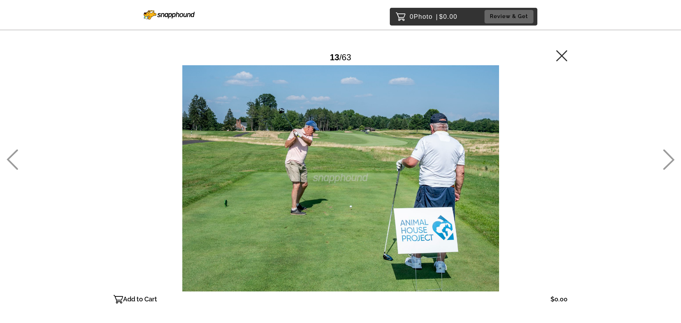
click at [671, 160] on icon at bounding box center [669, 159] width 12 height 21
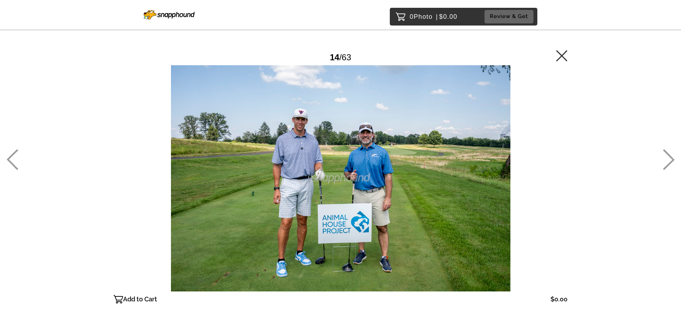
click at [671, 160] on icon at bounding box center [669, 159] width 12 height 21
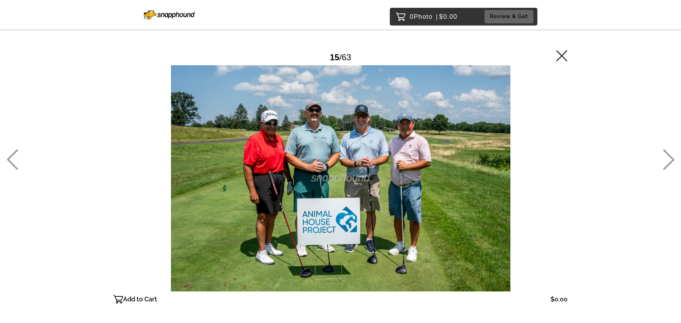
click at [671, 160] on icon at bounding box center [669, 159] width 12 height 21
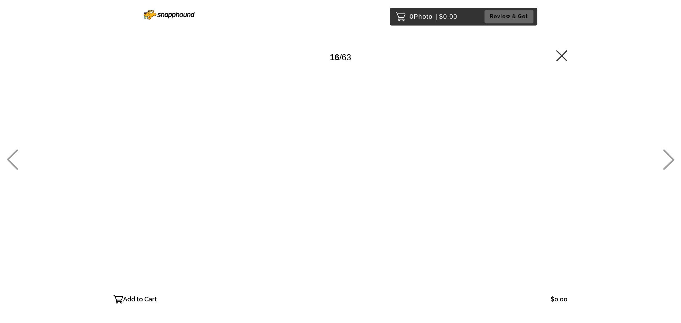
click at [671, 160] on icon at bounding box center [669, 159] width 12 height 21
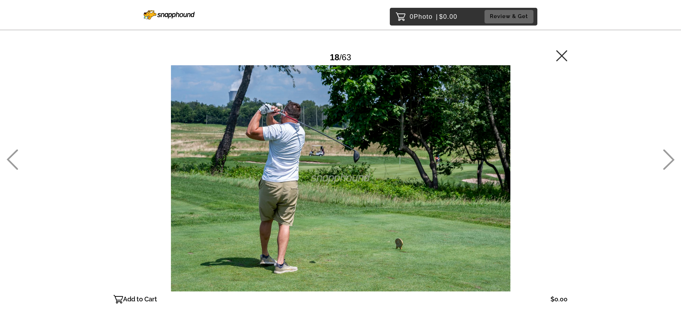
click at [563, 59] on icon at bounding box center [561, 55] width 11 height 11
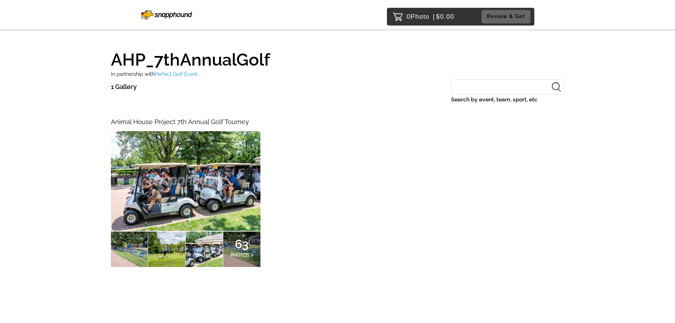
click at [159, 16] on img at bounding box center [166, 14] width 51 height 9
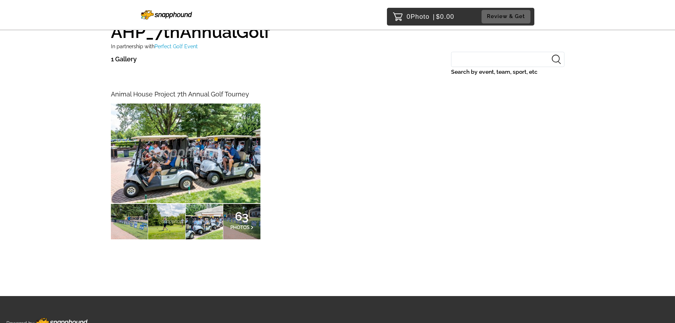
scroll to position [55, 0]
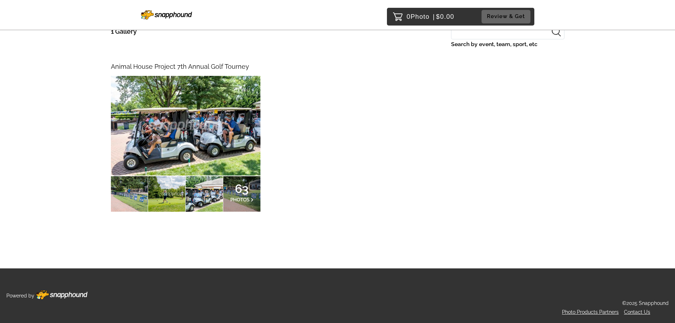
click at [220, 119] on img at bounding box center [186, 126] width 150 height 100
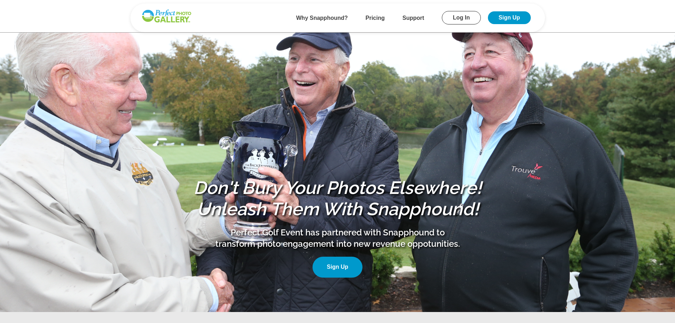
click at [462, 18] on link "Log In" at bounding box center [461, 17] width 39 height 13
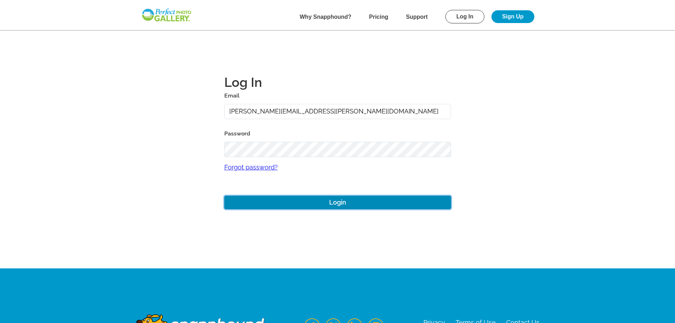
click at [337, 202] on button "Login" at bounding box center [337, 203] width 227 height 14
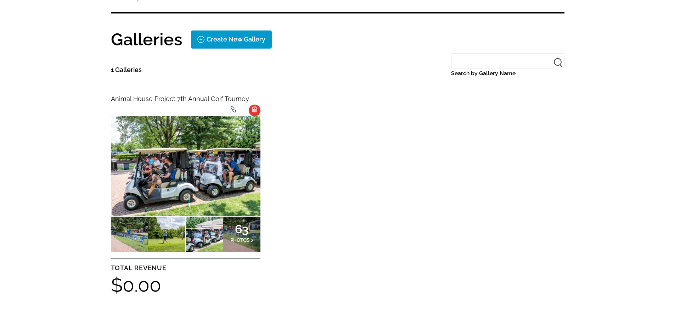
scroll to position [142, 0]
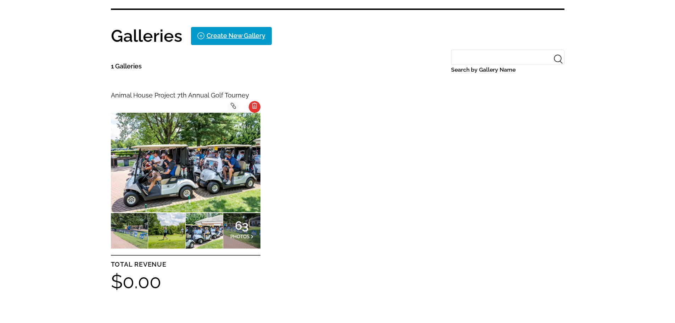
click at [255, 107] on icon "background Layer 1" at bounding box center [254, 105] width 5 height 7
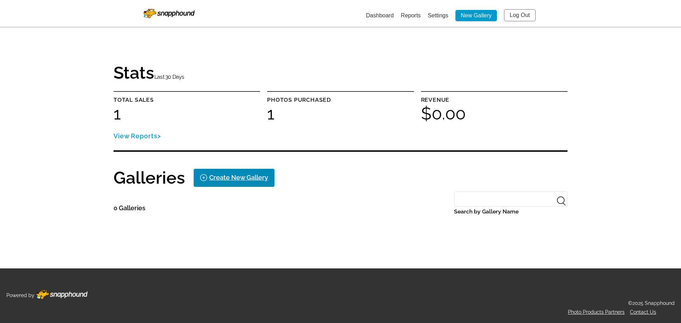
click at [237, 178] on div "Create New Gallery" at bounding box center [238, 177] width 59 height 11
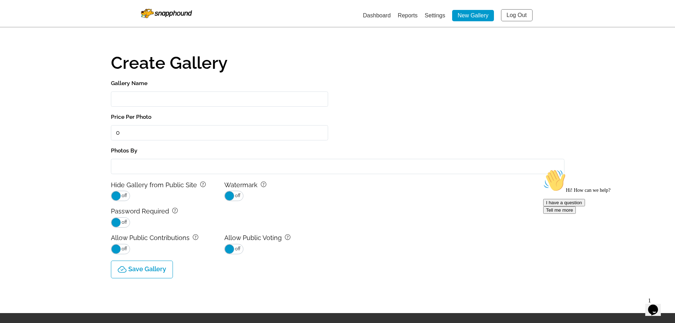
click at [148, 102] on input "Gallery Name" at bounding box center [219, 98] width 217 height 15
type input "Animal House Project 7th Annual Golf Tourney"
click at [167, 164] on input "Photos By" at bounding box center [338, 166] width 454 height 15
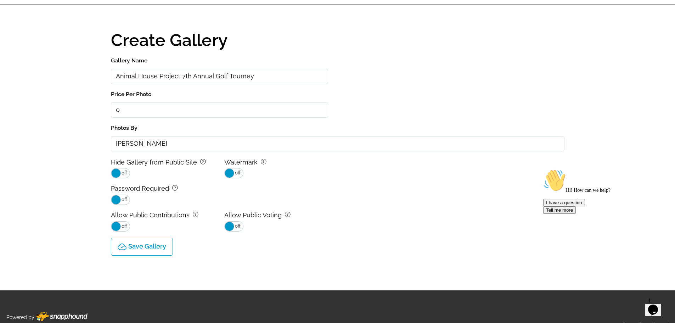
scroll to position [35, 0]
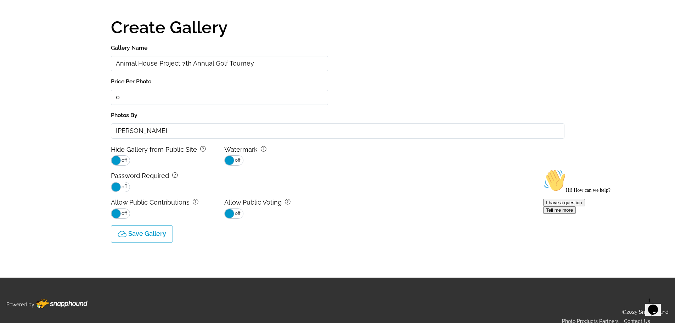
type input "Dan Williams"
click at [655, 305] on icon "$i18n('chat', 'chat_widget')" at bounding box center [654, 310] width 10 height 11
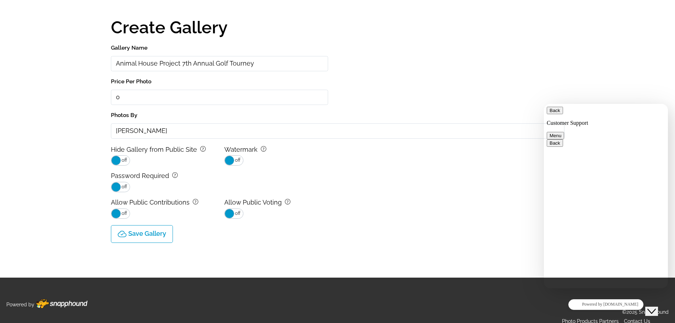
click at [411, 181] on div "Password Required ? on off" at bounding box center [338, 181] width 454 height 22
click at [557, 114] on button "Back" at bounding box center [555, 110] width 16 height 7
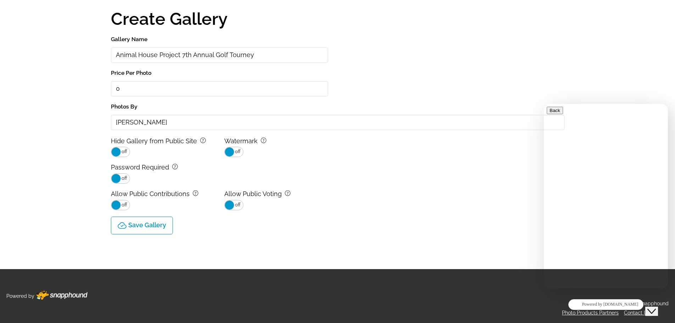
scroll to position [45, 0]
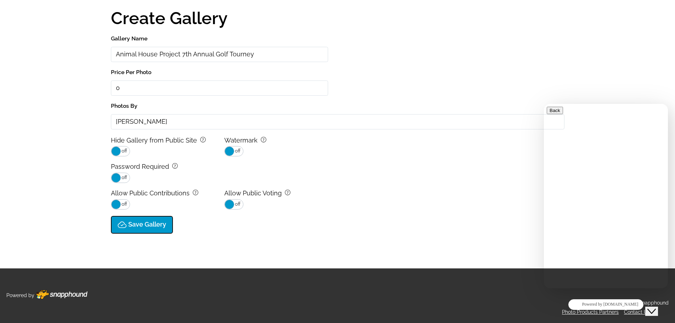
click at [149, 226] on p "Save Gallery" at bounding box center [147, 224] width 38 height 7
type input "0.0"
select select "onlyShowInGallery"
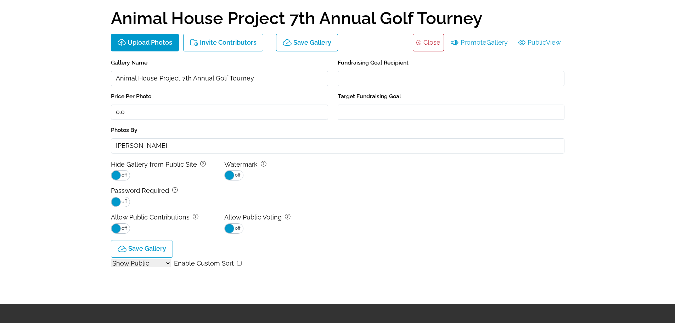
click at [237, 262] on input "checkbox" at bounding box center [239, 263] width 5 height 5
checkbox input "true"
click at [168, 262] on select "Show All Show Public Show Non-Public" at bounding box center [141, 263] width 60 height 8
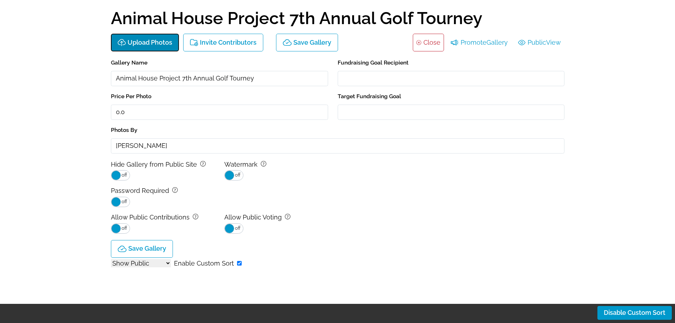
click at [156, 43] on p "Upload Photos" at bounding box center [150, 42] width 45 height 7
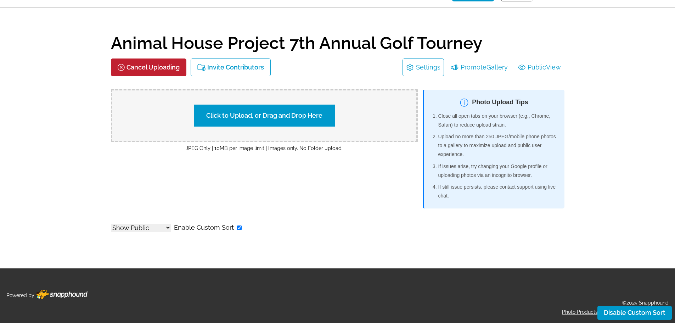
click at [260, 117] on label "Click to Upload, or Drag and Drop Here" at bounding box center [264, 116] width 141 height 22
click at [323, 117] on input "Click to Upload, or Drag and Drop Here" at bounding box center [389, 115] width 133 height 10
click at [238, 119] on label "Click to Upload, or Drag and Drop Here" at bounding box center [264, 116] width 141 height 22
click at [323, 119] on input "Click to Upload, or Drag and Drop Here" at bounding box center [389, 115] width 133 height 10
type input "C:\fakepath\AHPGolf_250721_054.jpg"
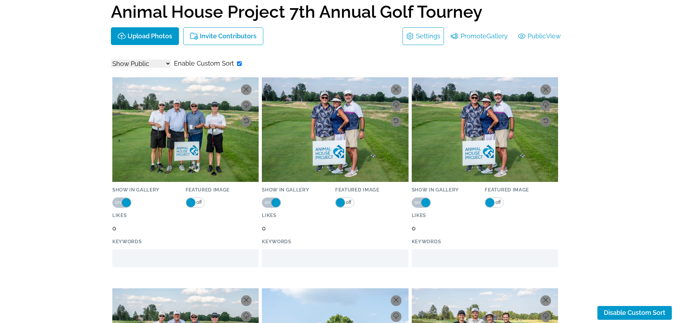
scroll to position [71, 0]
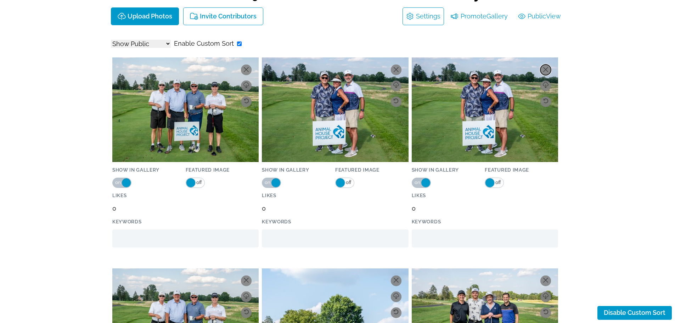
click at [546, 68] on icon at bounding box center [546, 69] width 5 height 5
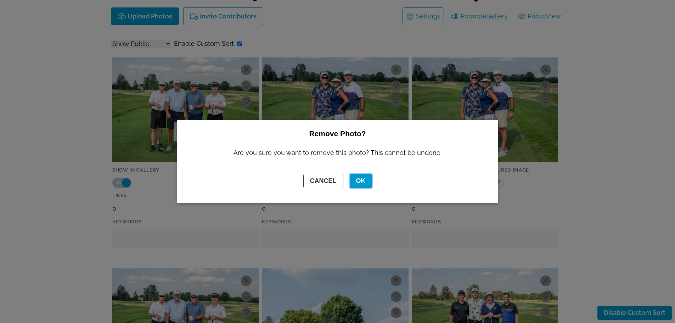
click at [361, 180] on button "OK" at bounding box center [361, 181] width 22 height 14
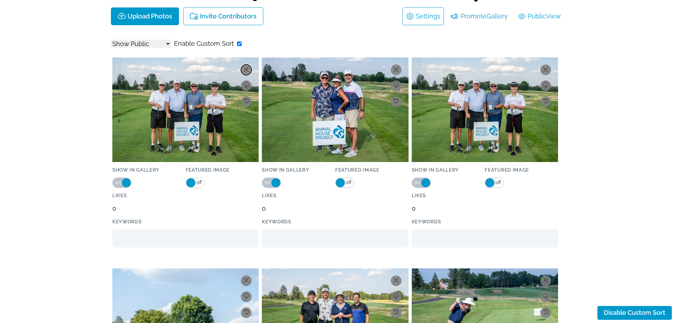
click at [245, 66] on button at bounding box center [246, 70] width 11 height 11
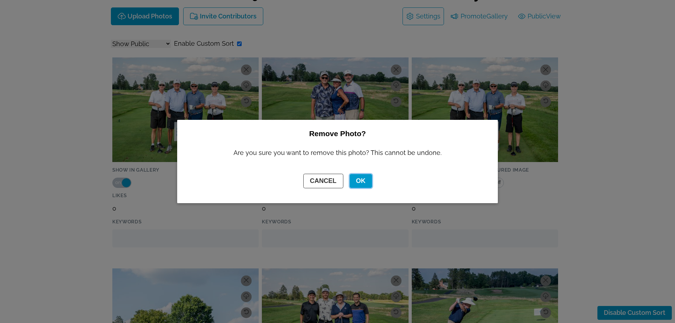
click at [363, 180] on button "OK" at bounding box center [361, 181] width 22 height 14
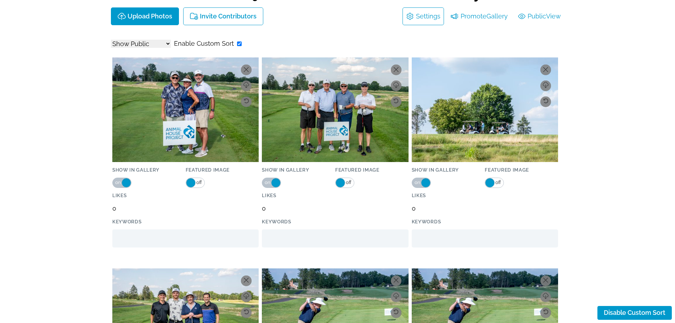
drag, startPoint x: 478, startPoint y: 89, endPoint x: 216, endPoint y: 41, distance: 267.0
click at [216, 41] on label "Enable Custom Sort" at bounding box center [204, 43] width 60 height 11
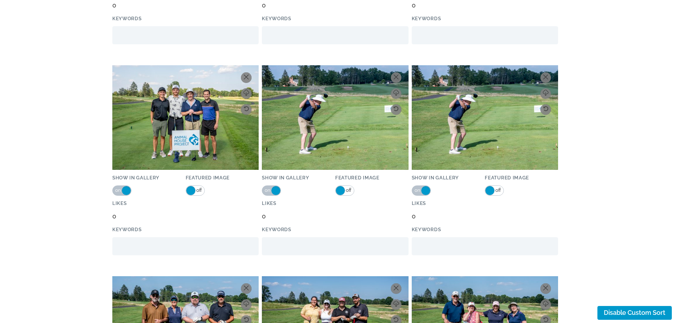
scroll to position [284, 0]
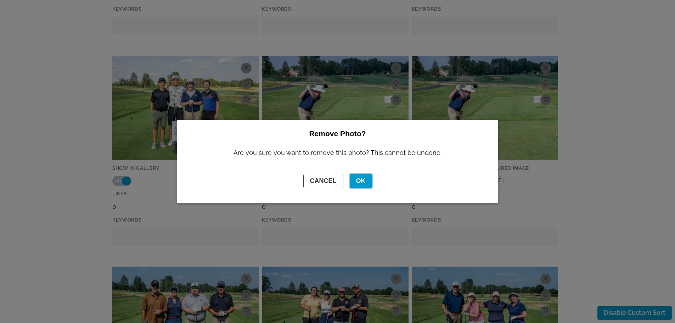
click at [363, 183] on button "OK" at bounding box center [361, 181] width 22 height 14
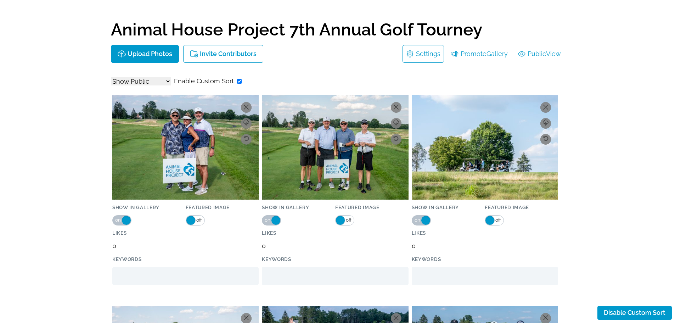
scroll to position [0, 0]
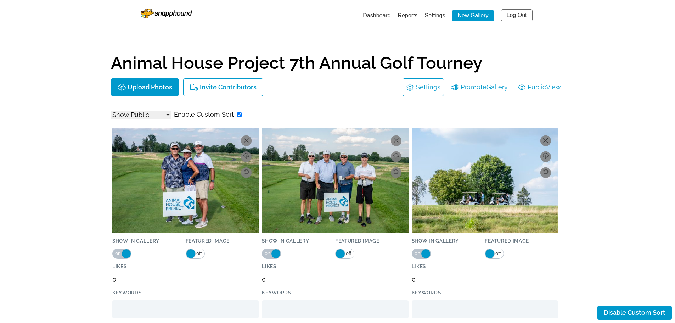
click at [432, 16] on link "Settings" at bounding box center [435, 15] width 21 height 6
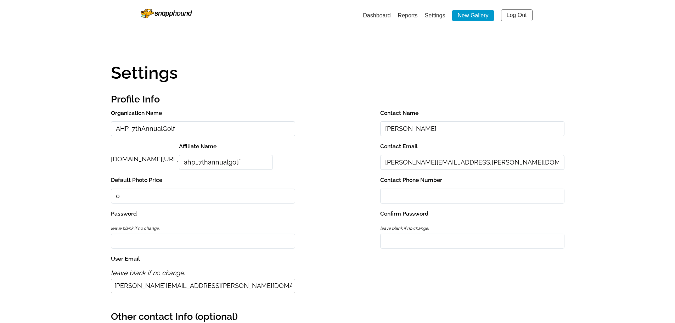
type input "margie.worthington@outlook.com"
select select "onlyShowInGallery"
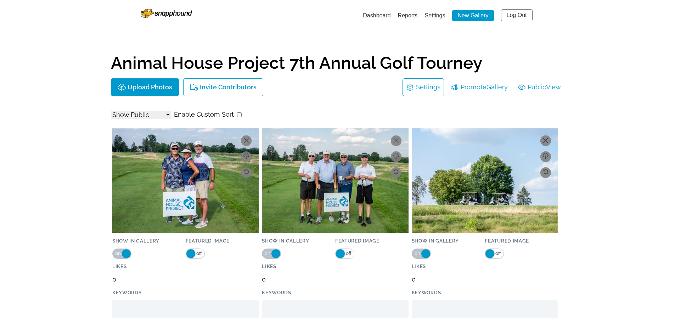
click at [231, 156] on img at bounding box center [185, 180] width 146 height 105
click at [248, 139] on icon at bounding box center [246, 140] width 5 height 5
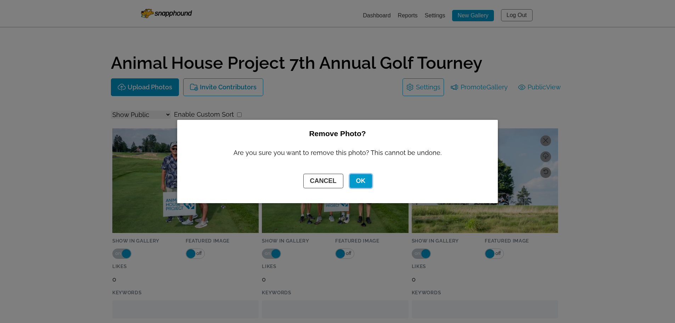
click at [367, 184] on button "OK" at bounding box center [361, 181] width 22 height 14
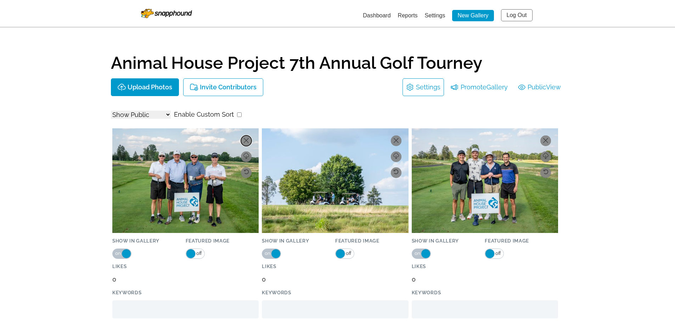
click at [248, 142] on icon at bounding box center [246, 140] width 5 height 5
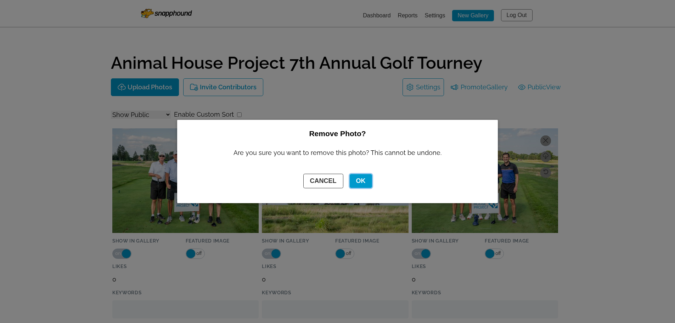
click at [362, 181] on button "OK" at bounding box center [361, 181] width 22 height 14
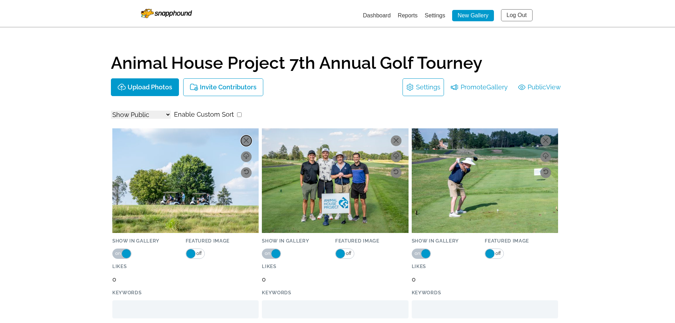
click at [244, 138] on icon at bounding box center [246, 140] width 5 height 5
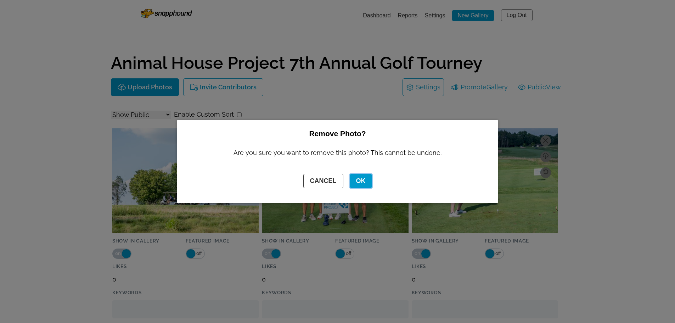
click at [362, 181] on button "OK" at bounding box center [361, 181] width 22 height 14
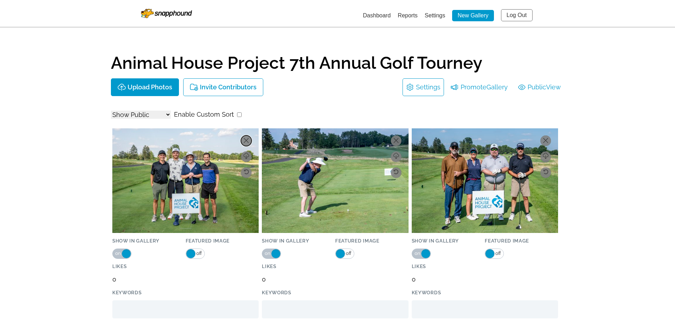
click at [246, 139] on icon at bounding box center [246, 140] width 5 height 5
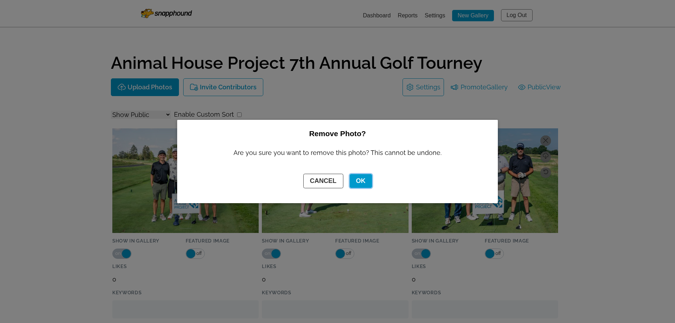
click at [363, 180] on button "OK" at bounding box center [361, 181] width 22 height 14
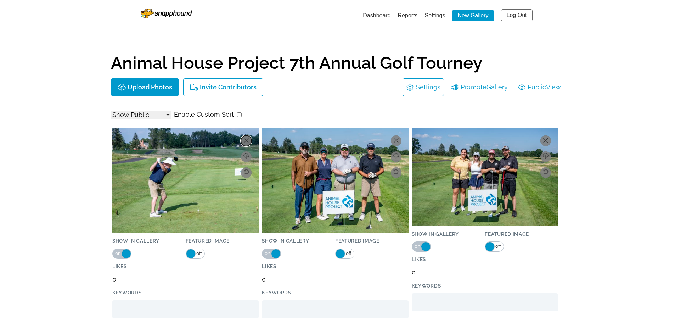
click at [245, 140] on icon at bounding box center [246, 140] width 5 height 5
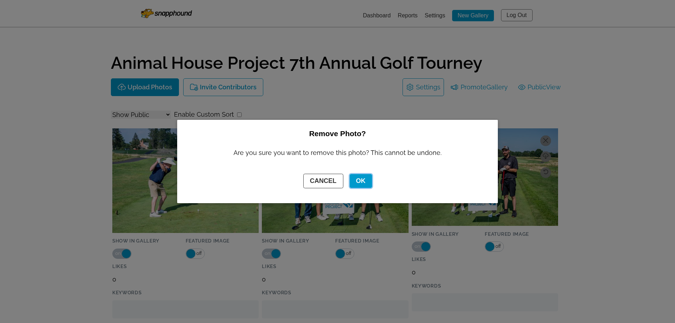
click at [358, 181] on button "OK" at bounding box center [361, 181] width 22 height 14
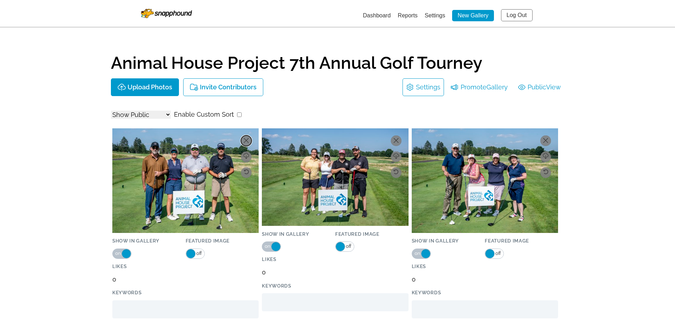
click at [247, 139] on icon at bounding box center [246, 140] width 5 height 5
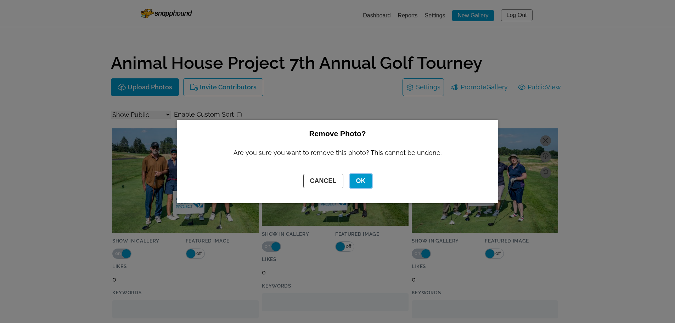
click at [358, 183] on button "OK" at bounding box center [361, 181] width 22 height 14
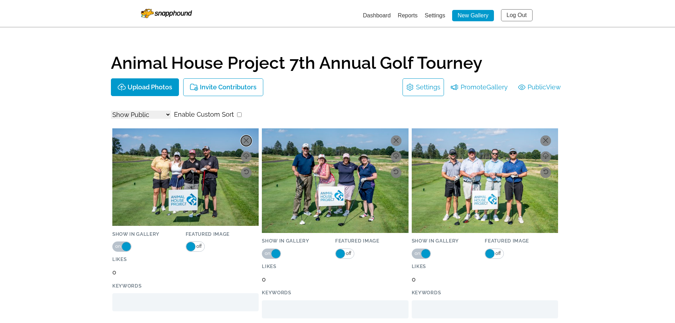
click at [246, 143] on icon at bounding box center [246, 140] width 5 height 5
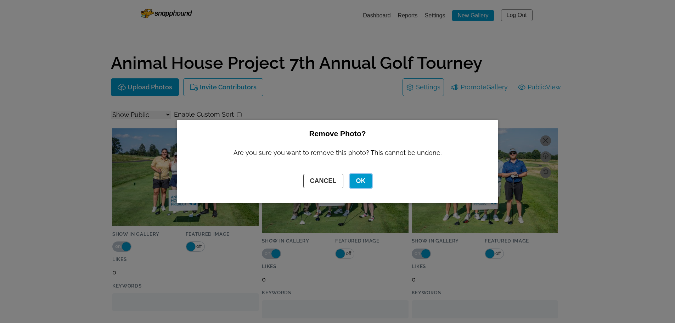
click at [361, 179] on button "OK" at bounding box center [361, 181] width 22 height 14
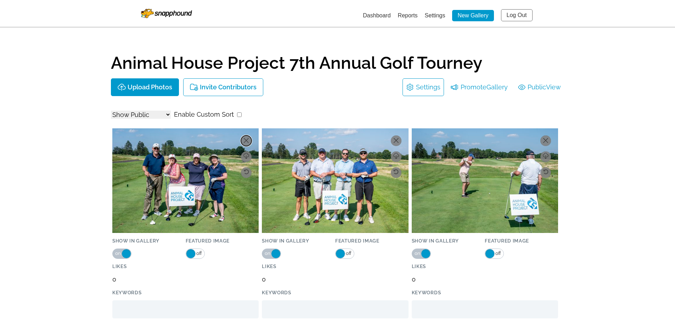
click at [246, 139] on icon at bounding box center [246, 140] width 5 height 5
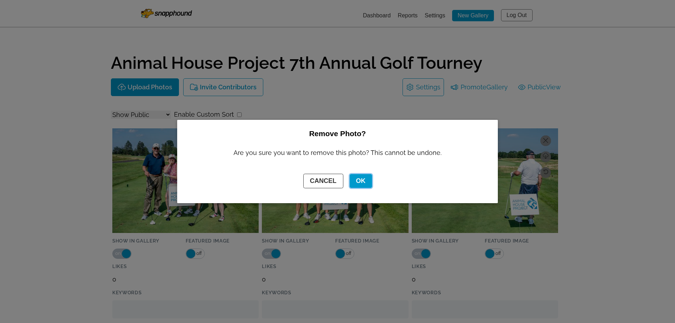
click at [366, 183] on button "OK" at bounding box center [361, 181] width 22 height 14
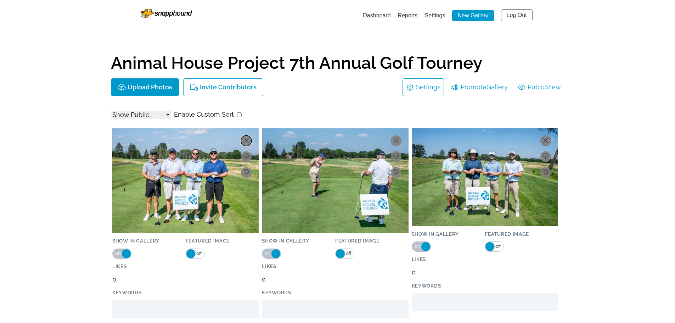
click at [244, 140] on icon at bounding box center [246, 140] width 5 height 5
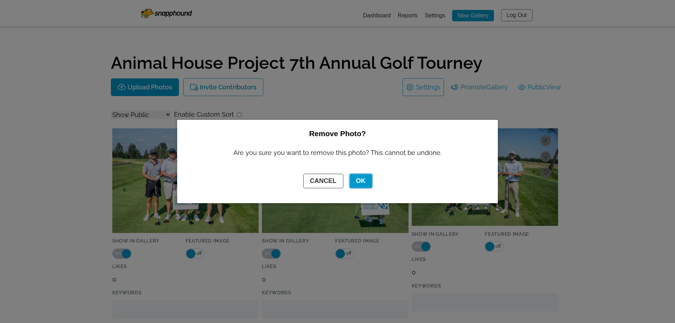
click at [366, 185] on button "OK" at bounding box center [361, 181] width 22 height 14
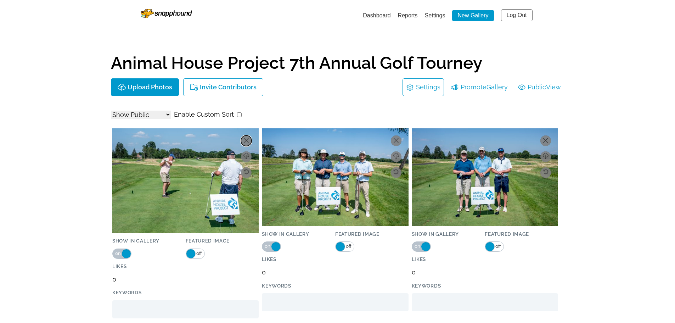
click at [248, 140] on icon at bounding box center [246, 140] width 5 height 5
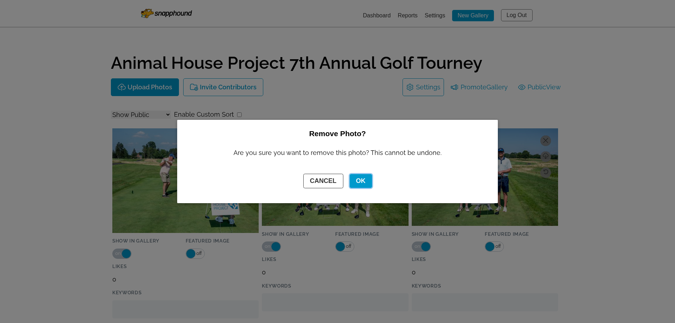
click at [357, 179] on button "OK" at bounding box center [361, 181] width 22 height 14
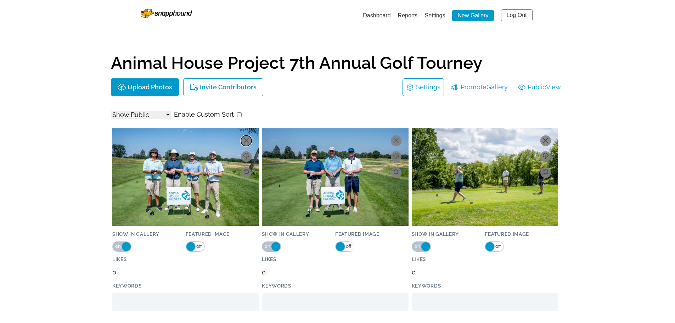
click at [248, 138] on icon at bounding box center [246, 140] width 5 height 5
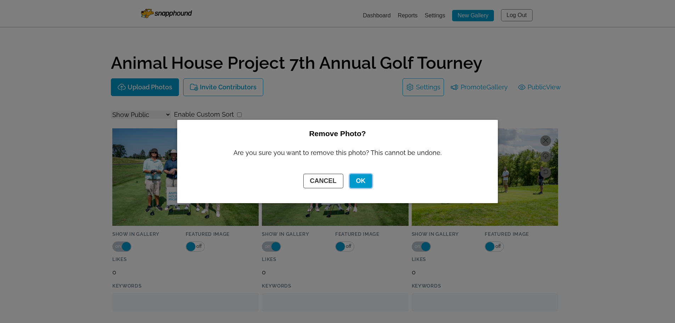
click at [372, 177] on button "OK" at bounding box center [361, 181] width 22 height 14
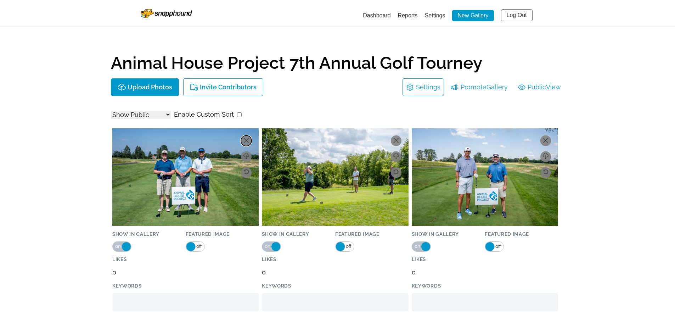
click at [246, 139] on icon at bounding box center [246, 140] width 5 height 5
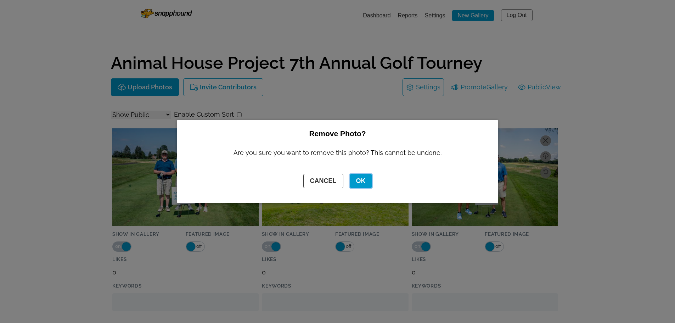
click at [363, 180] on button "OK" at bounding box center [361, 181] width 22 height 14
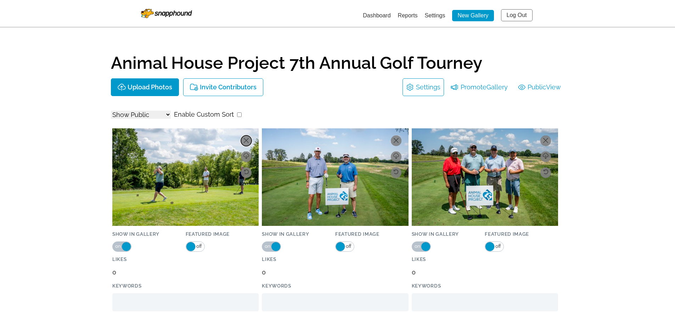
click at [246, 137] on button at bounding box center [246, 140] width 11 height 11
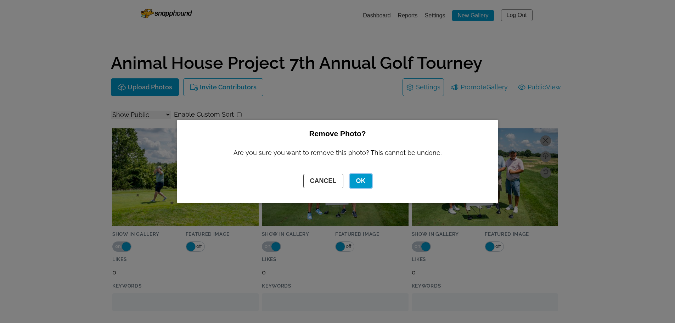
click at [362, 182] on button "OK" at bounding box center [361, 181] width 22 height 14
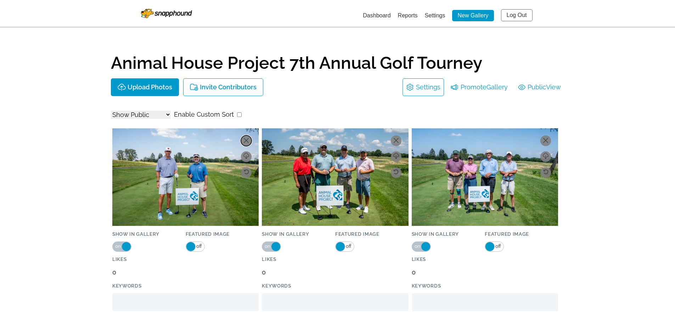
click at [245, 138] on icon at bounding box center [246, 140] width 5 height 5
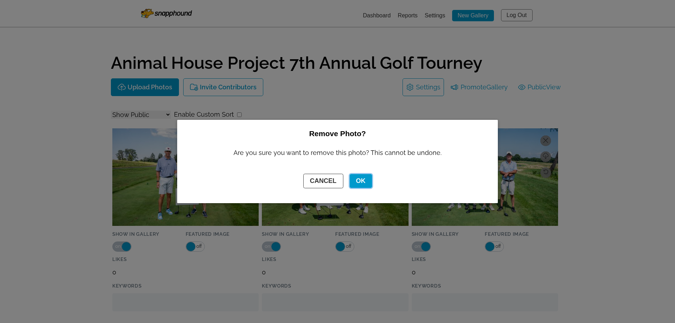
click at [365, 180] on button "OK" at bounding box center [361, 181] width 22 height 14
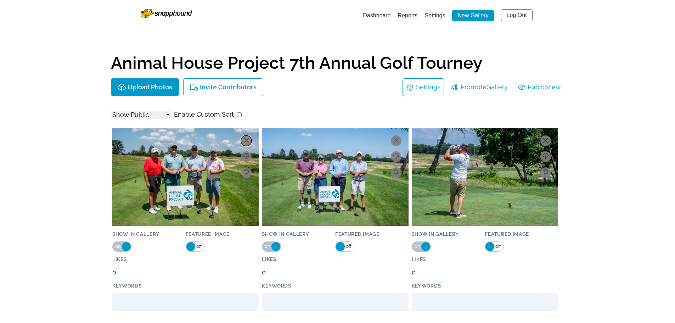
click at [249, 138] on button at bounding box center [246, 140] width 11 height 11
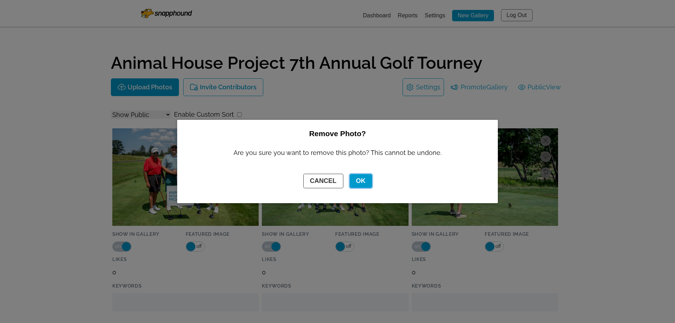
click at [362, 182] on button "OK" at bounding box center [361, 181] width 22 height 14
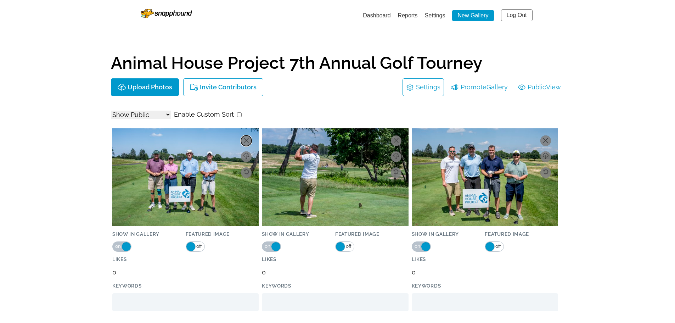
click at [246, 139] on icon at bounding box center [246, 140] width 5 height 5
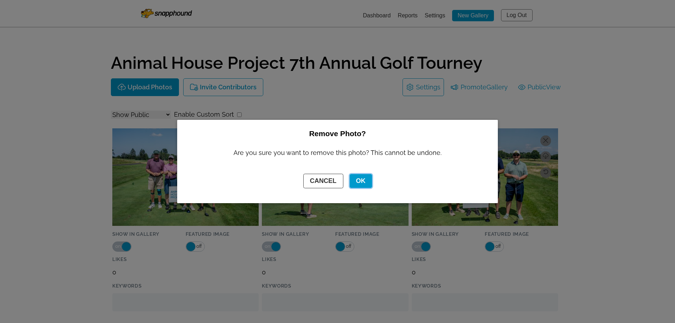
click at [365, 180] on button "OK" at bounding box center [361, 181] width 22 height 14
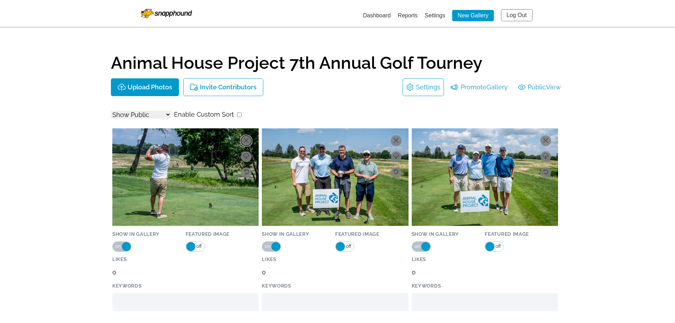
click at [249, 138] on icon at bounding box center [246, 140] width 5 height 5
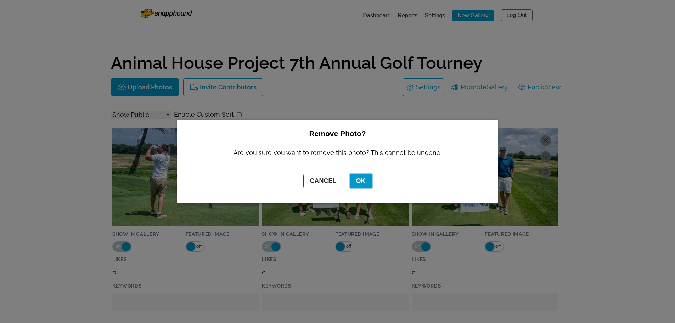
drag, startPoint x: 361, startPoint y: 182, endPoint x: 358, endPoint y: 180, distance: 3.8
click at [359, 181] on button "OK" at bounding box center [361, 181] width 22 height 14
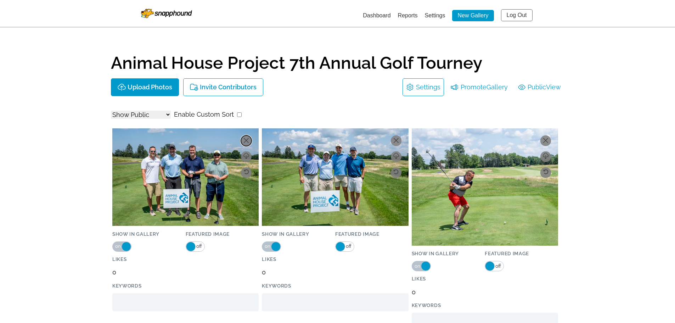
click at [246, 139] on icon at bounding box center [246, 140] width 5 height 5
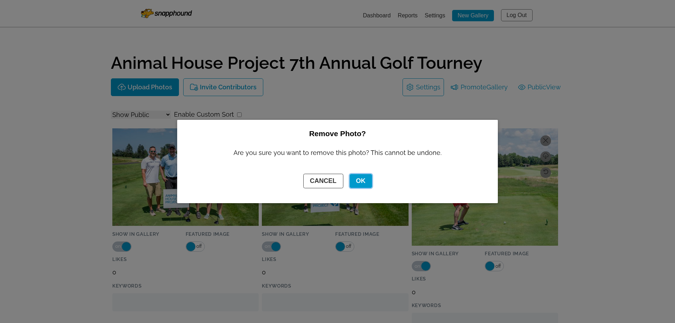
click at [365, 178] on button "OK" at bounding box center [361, 181] width 22 height 14
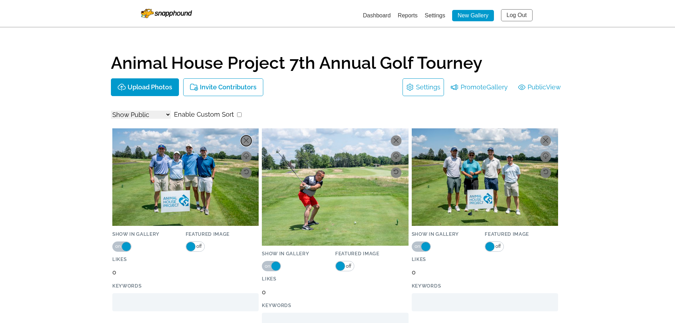
click at [247, 139] on icon at bounding box center [246, 140] width 5 height 5
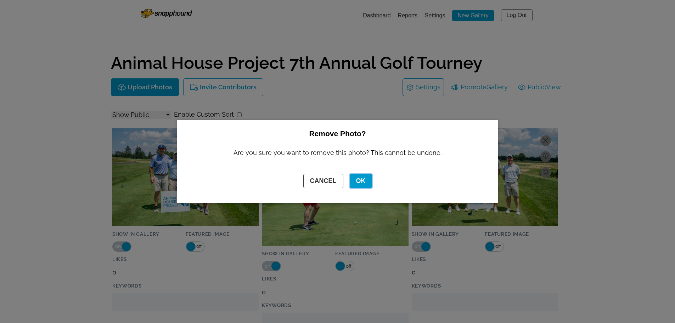
click at [359, 179] on button "OK" at bounding box center [361, 181] width 22 height 14
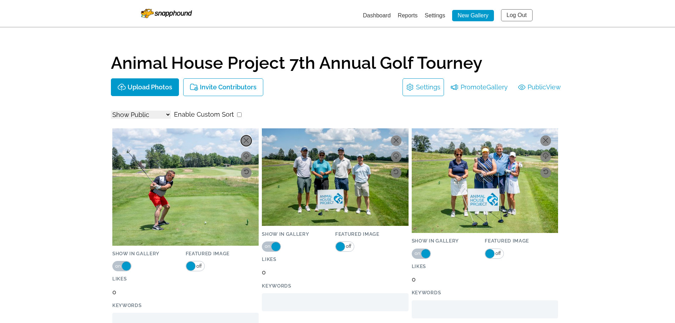
click at [245, 137] on button at bounding box center [246, 140] width 11 height 11
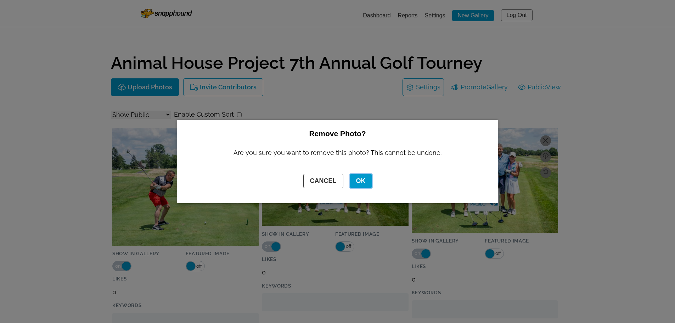
click at [366, 177] on button "OK" at bounding box center [361, 181] width 22 height 14
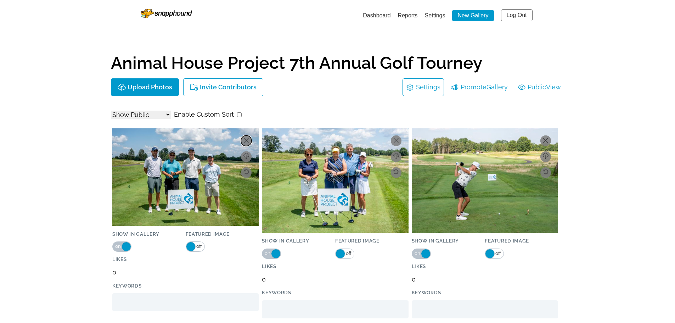
click at [248, 140] on icon at bounding box center [246, 140] width 5 height 5
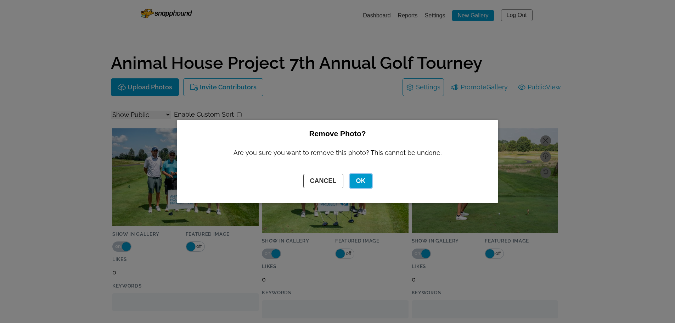
click at [364, 180] on button "OK" at bounding box center [361, 181] width 22 height 14
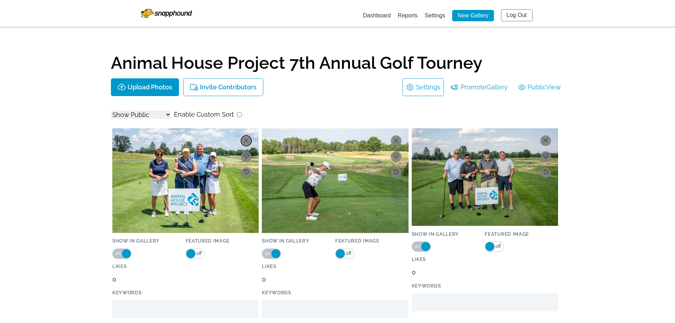
click at [245, 143] on icon at bounding box center [246, 140] width 5 height 5
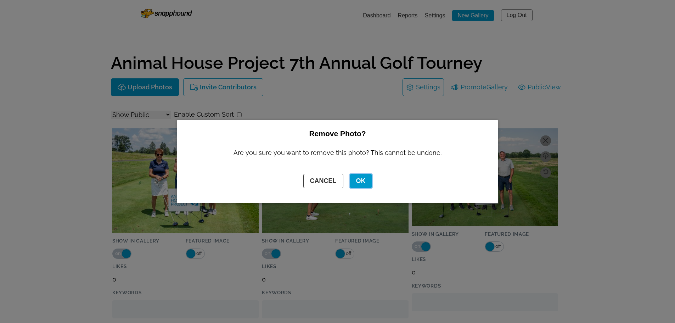
click at [362, 182] on button "OK" at bounding box center [361, 181] width 22 height 14
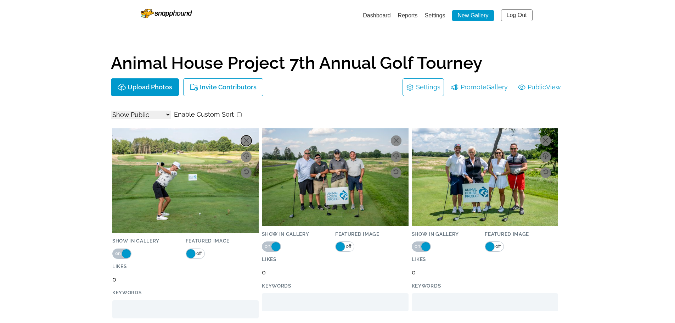
click at [249, 139] on icon at bounding box center [246, 140] width 5 height 5
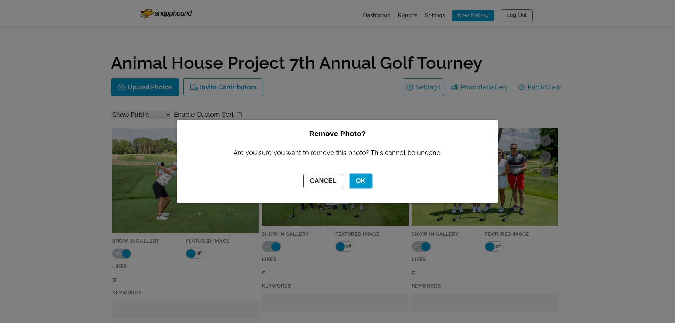
click at [365, 182] on button "OK" at bounding box center [361, 181] width 22 height 14
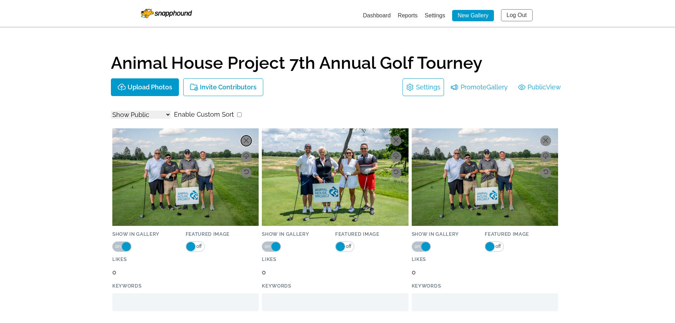
click at [247, 138] on icon at bounding box center [246, 140] width 5 height 5
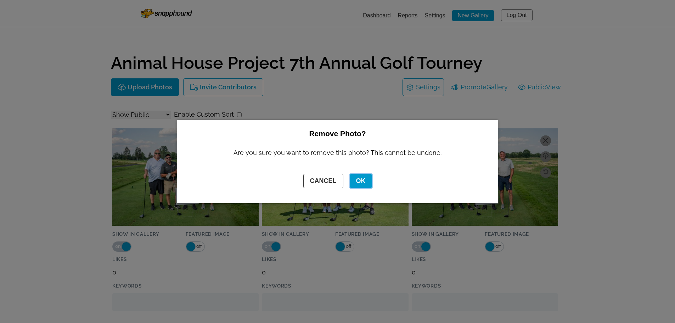
click at [365, 178] on button "OK" at bounding box center [361, 181] width 22 height 14
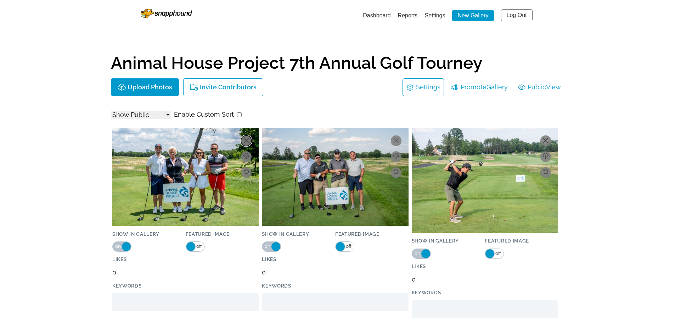
click at [248, 140] on icon at bounding box center [246, 140] width 5 height 5
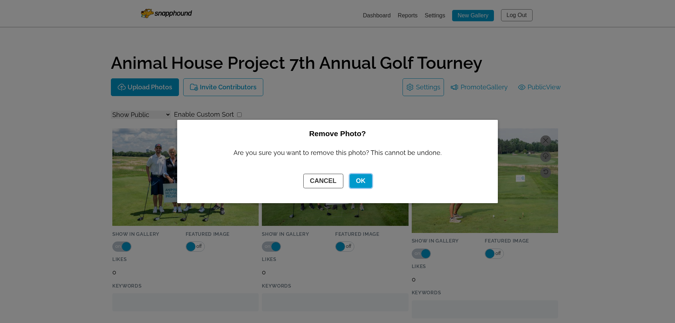
click at [366, 177] on button "OK" at bounding box center [361, 181] width 22 height 14
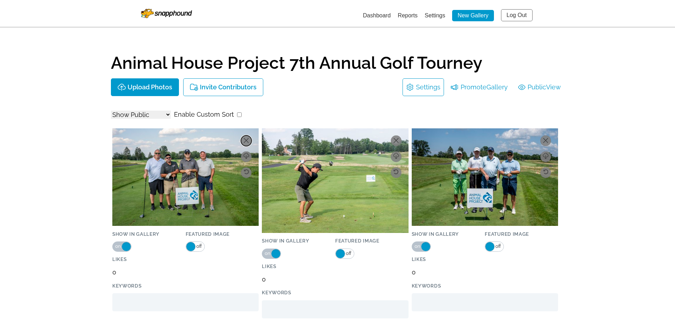
click at [246, 139] on icon at bounding box center [246, 140] width 5 height 5
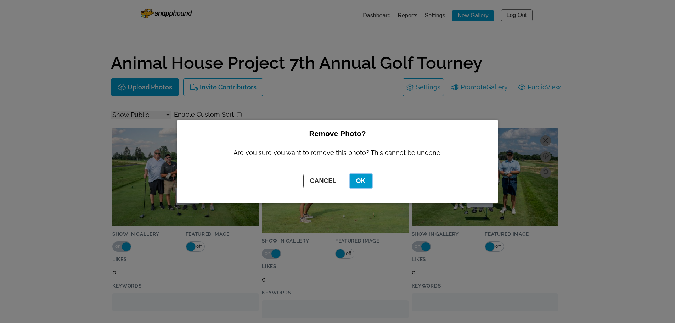
click at [363, 180] on button "OK" at bounding box center [361, 181] width 22 height 14
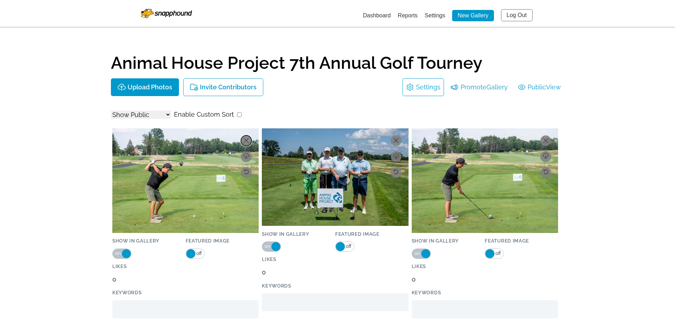
click at [247, 139] on icon at bounding box center [246, 140] width 5 height 5
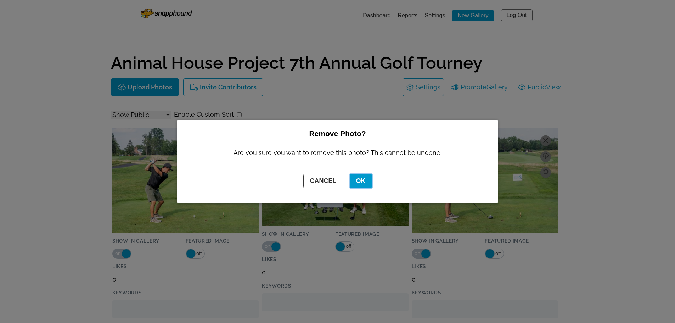
click at [360, 179] on button "OK" at bounding box center [361, 181] width 22 height 14
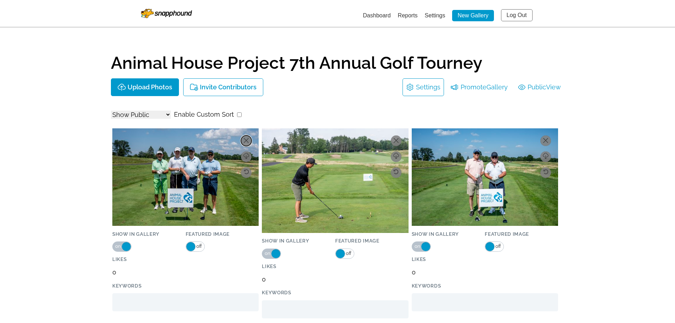
click at [245, 140] on icon at bounding box center [246, 140] width 5 height 5
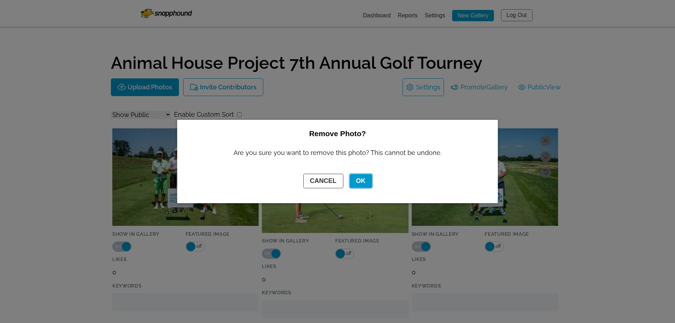
click at [355, 179] on button "OK" at bounding box center [361, 181] width 22 height 14
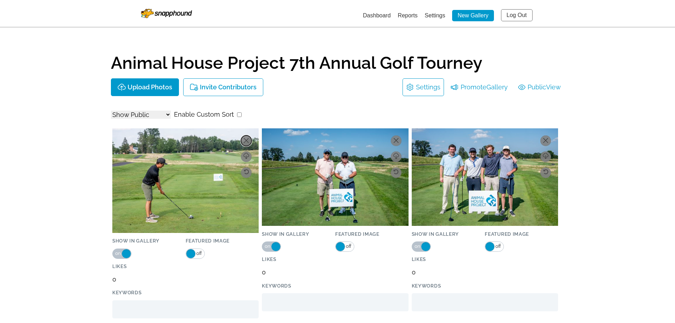
click at [248, 140] on icon at bounding box center [246, 140] width 5 height 5
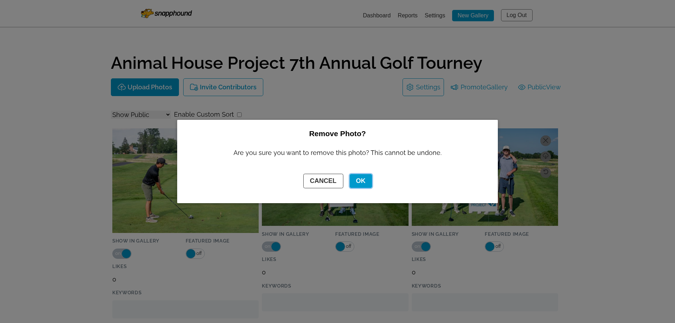
click at [360, 178] on button "OK" at bounding box center [361, 181] width 22 height 14
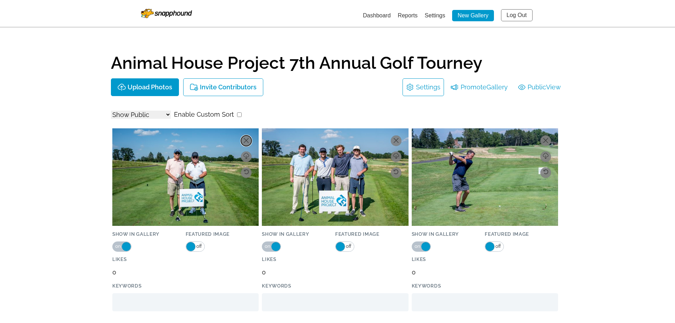
click at [245, 141] on icon at bounding box center [246, 140] width 5 height 5
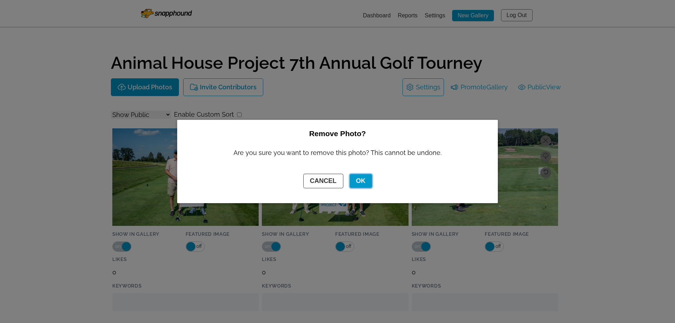
click at [362, 178] on button "OK" at bounding box center [361, 181] width 22 height 14
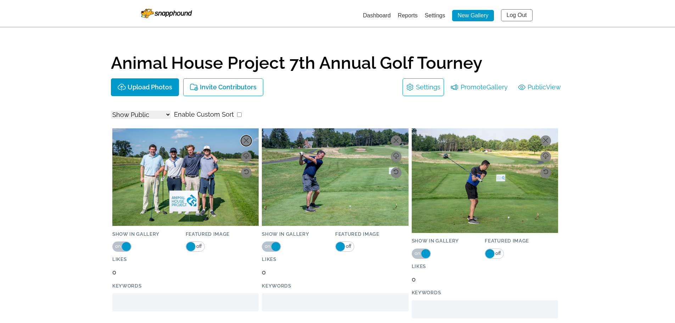
click at [246, 140] on icon at bounding box center [246, 140] width 5 height 5
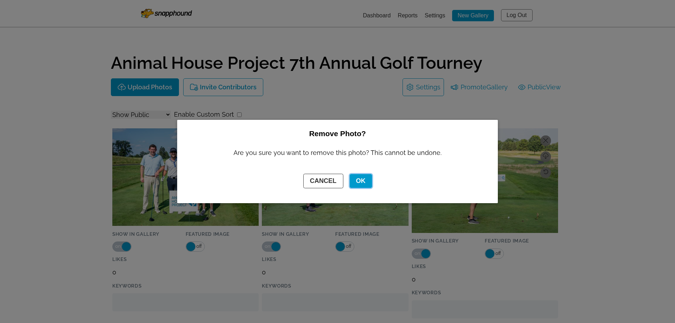
click at [369, 177] on button "OK" at bounding box center [361, 181] width 22 height 14
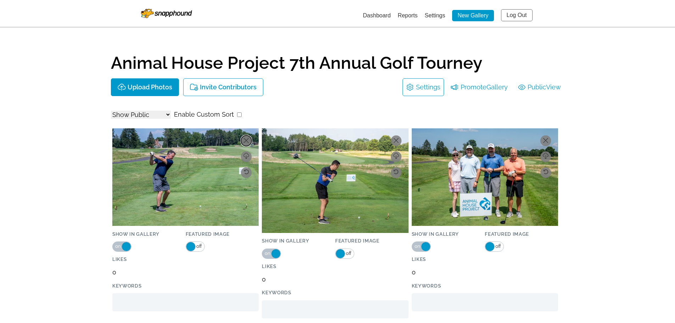
click at [245, 138] on icon at bounding box center [246, 140] width 5 height 5
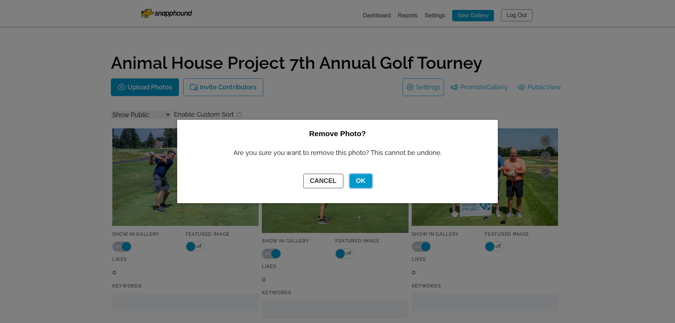
click at [360, 178] on button "OK" at bounding box center [361, 181] width 22 height 14
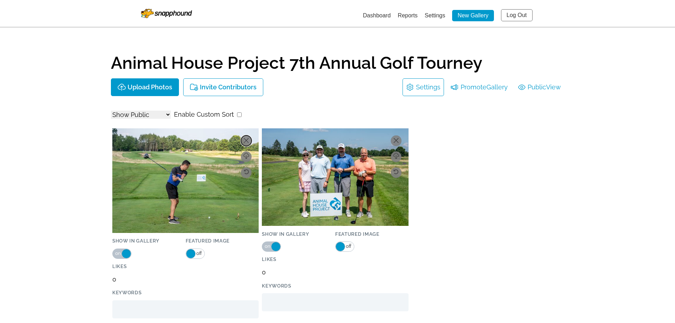
click at [247, 139] on icon at bounding box center [246, 140] width 5 height 5
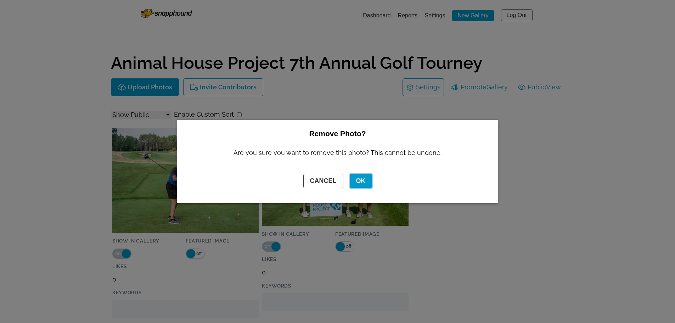
click at [362, 183] on button "OK" at bounding box center [361, 181] width 22 height 14
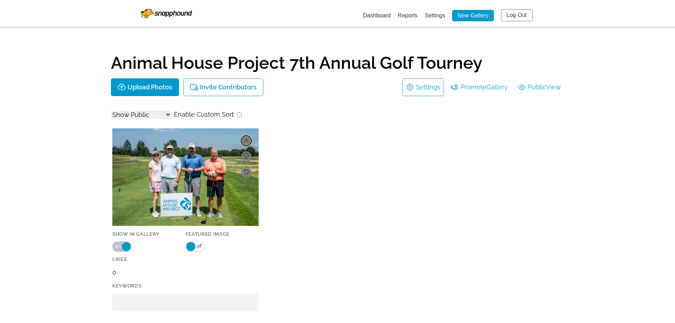
click at [247, 141] on icon at bounding box center [246, 140] width 5 height 5
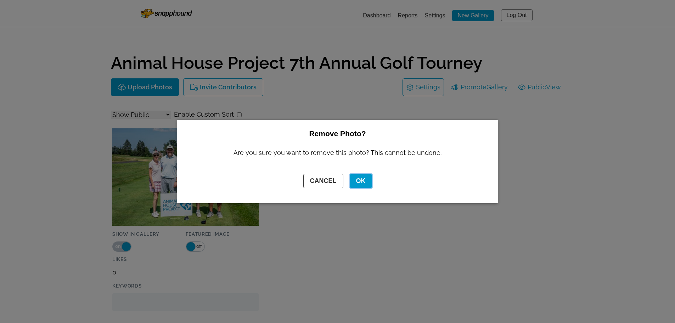
click at [361, 181] on button "OK" at bounding box center [361, 181] width 22 height 14
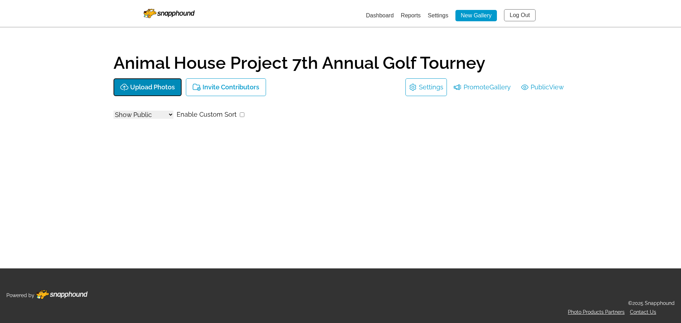
click at [160, 85] on p "Upload Photos" at bounding box center [152, 87] width 45 height 7
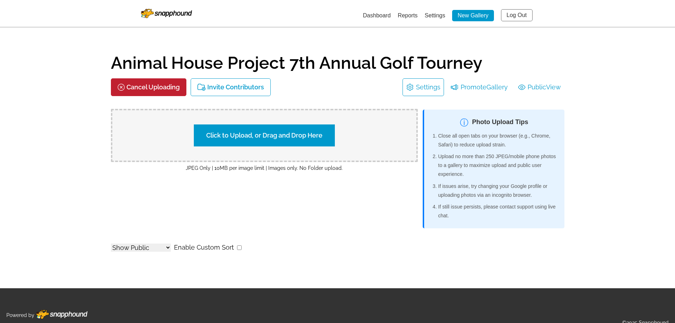
click at [433, 86] on link "Settings" at bounding box center [428, 87] width 24 height 11
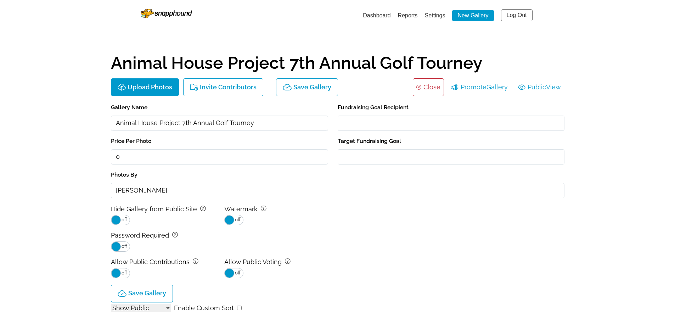
click at [174, 14] on img at bounding box center [166, 13] width 51 height 9
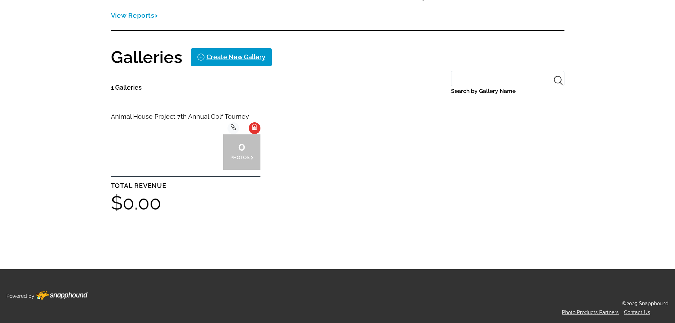
scroll to position [121, 0]
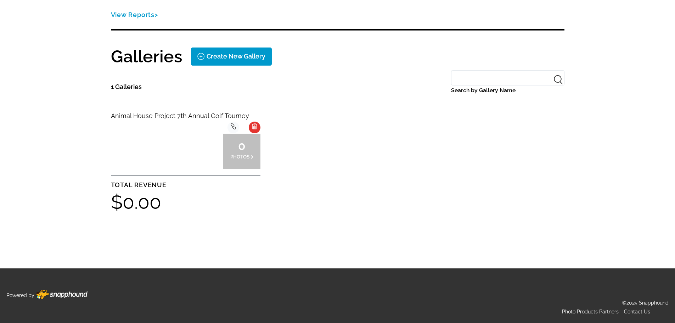
click at [241, 148] on span "0" at bounding box center [241, 146] width 23 height 4
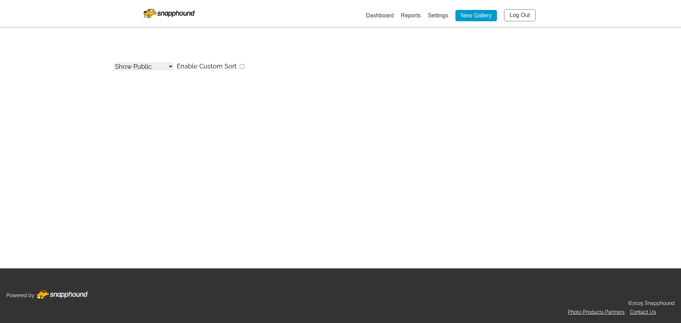
select select "onlyShowInGallery"
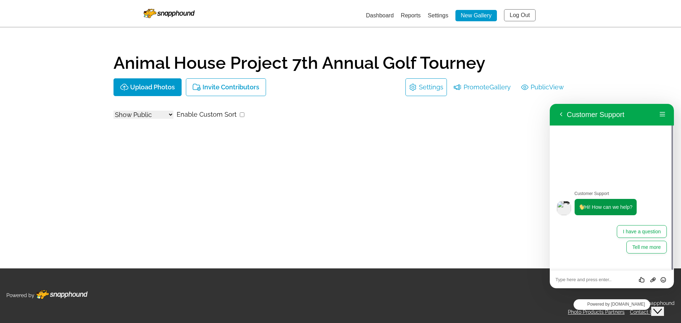
click at [550, 104] on textarea at bounding box center [550, 104] width 0 height 0
type textarea "Hello!"
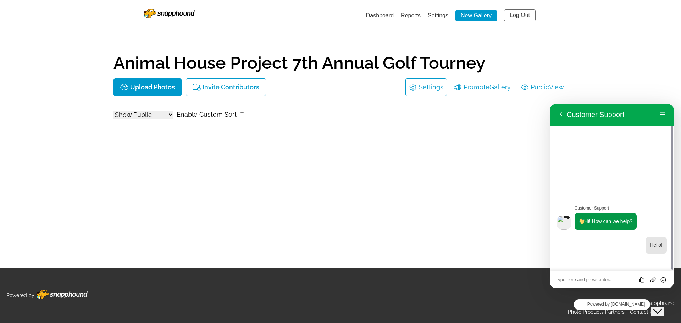
type textarea "U"
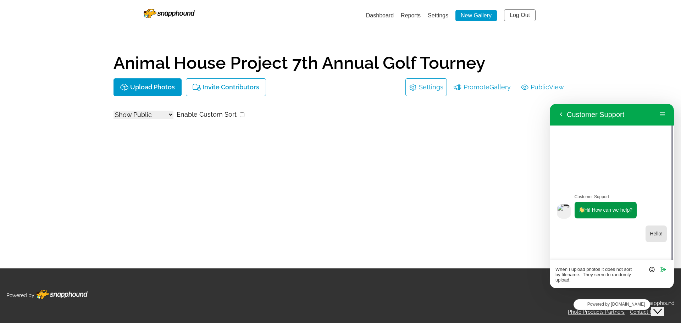
type textarea "When I upload photos it does not sort by filename. They seem to randomly upload."
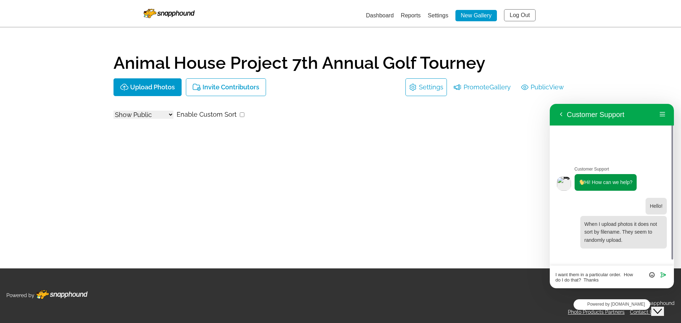
type textarea "I want them in a particular order. How do I do that? Thanks."
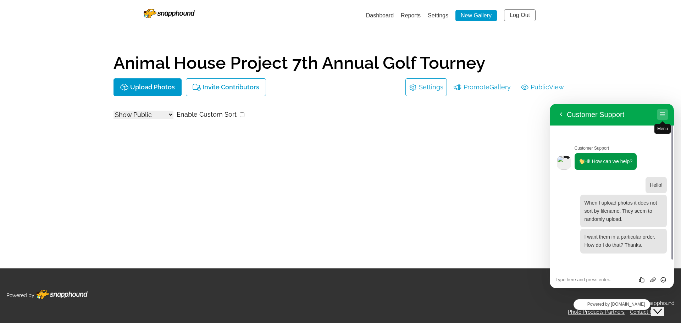
click at [660, 114] on button "Menu" at bounding box center [662, 114] width 11 height 11
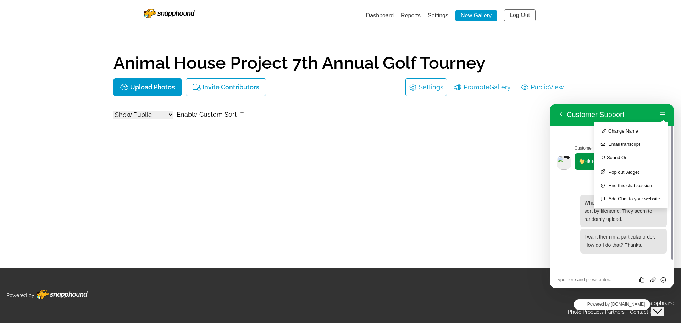
click at [657, 88] on div "Dashboard Reports Settings New Gallery Log Out Animal House Project 7th Annual …" at bounding box center [340, 161] width 681 height 323
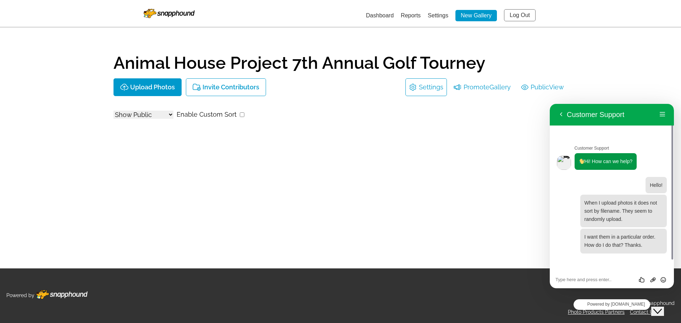
drag, startPoint x: 427, startPoint y: 177, endPoint x: 136, endPoint y: 130, distance: 294.8
click at [323, 178] on div "Animal House Project 7th Annual Golf Tourney Upload Photos Invite Contributors …" at bounding box center [340, 142] width 454 height 195
click at [151, 87] on p "Upload Photos" at bounding box center [152, 87] width 45 height 7
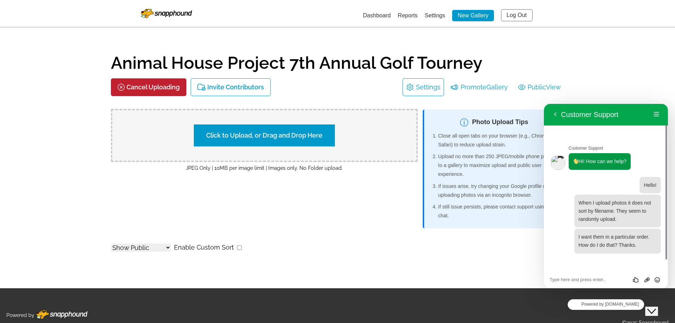
click at [239, 136] on label "Click to Upload, or Drag and Drop Here" at bounding box center [264, 135] width 141 height 22
click at [323, 136] on input "Click to Upload, or Drag and Drop Here" at bounding box center [389, 135] width 133 height 10
type input "C:\fakepath\AHPGolf_250721_054.jpg"
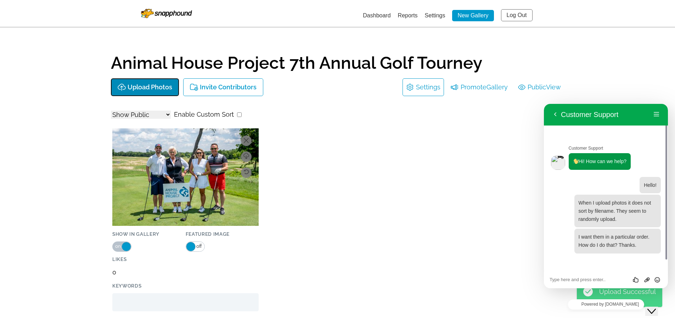
click at [142, 85] on p "Upload Photos" at bounding box center [150, 87] width 45 height 7
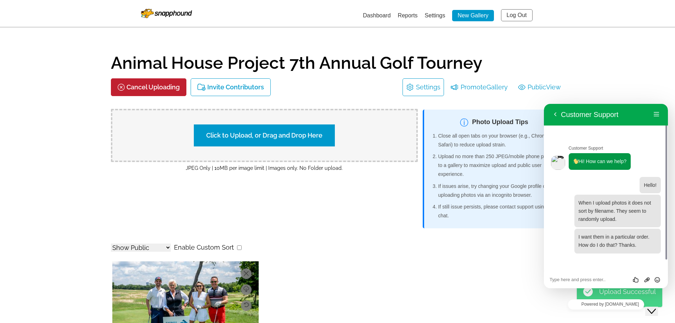
click at [260, 138] on label "Click to Upload, or Drag and Drop Here" at bounding box center [264, 135] width 141 height 22
click at [323, 138] on input "Click to Upload, or Drag and Drop Here" at bounding box center [389, 135] width 133 height 10
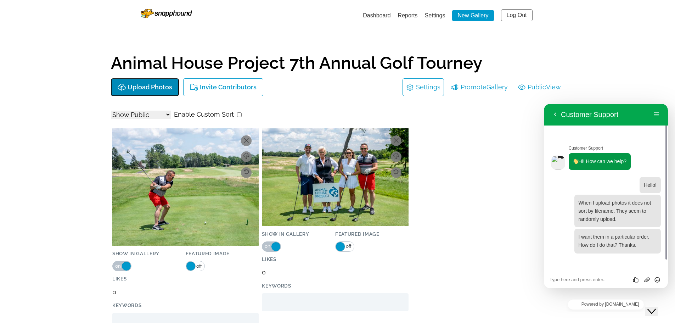
click at [158, 85] on p "Upload Photos" at bounding box center [150, 87] width 45 height 7
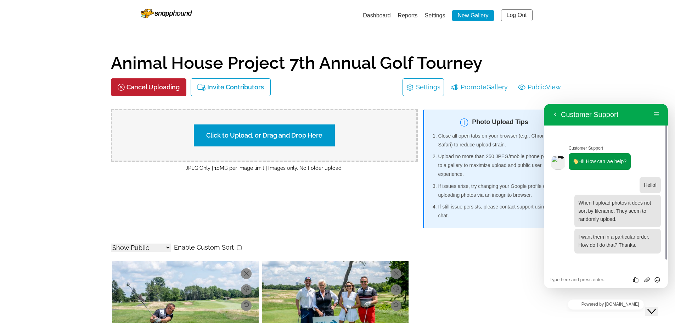
click at [262, 137] on label "Click to Upload, or Drag and Drop Here" at bounding box center [264, 135] width 141 height 22
click at [323, 137] on input "Click to Upload, or Drag and Drop Here" at bounding box center [389, 135] width 133 height 10
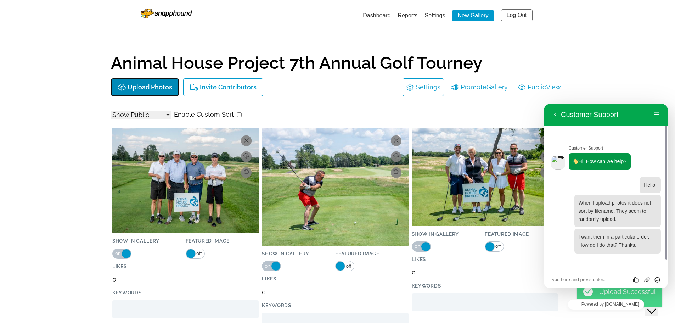
click at [152, 87] on p "Upload Photos" at bounding box center [150, 87] width 45 height 7
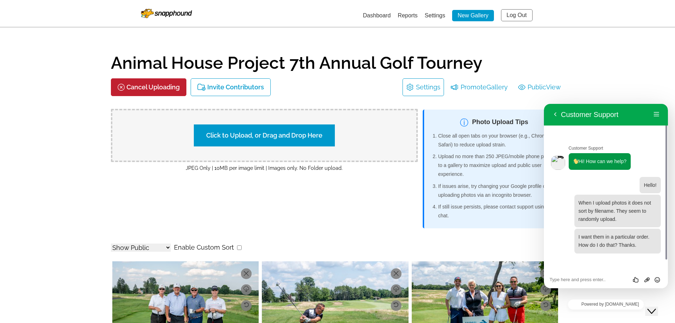
click at [284, 135] on label "Click to Upload, or Drag and Drop Here" at bounding box center [264, 135] width 141 height 22
click at [323, 135] on input "Click to Upload, or Drag and Drop Here" at bounding box center [389, 135] width 133 height 10
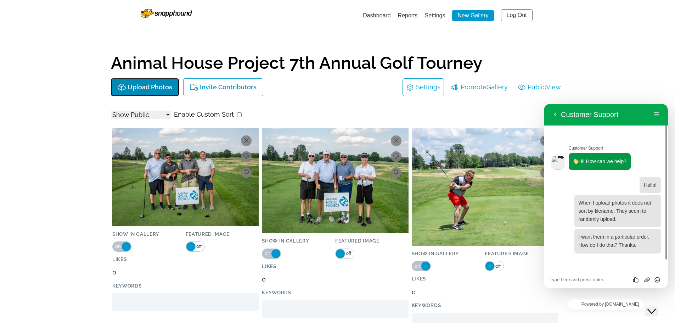
click at [160, 87] on p "Upload Photos" at bounding box center [150, 87] width 45 height 7
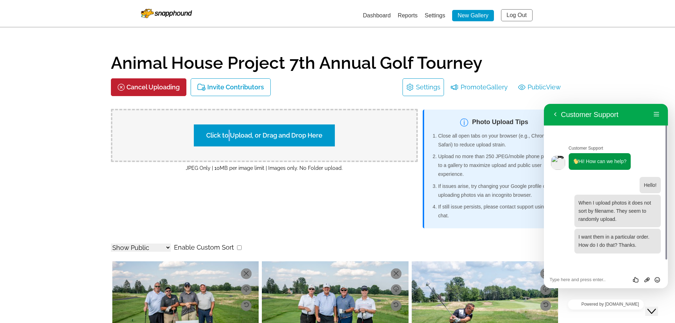
click at [229, 133] on label "Click to Upload, or Drag and Drop Here" at bounding box center [264, 135] width 141 height 22
click at [263, 136] on label "Click to Upload, or Drag and Drop Here" at bounding box center [264, 135] width 141 height 22
click at [323, 136] on input "Click to Upload, or Drag and Drop Here" at bounding box center [389, 135] width 133 height 10
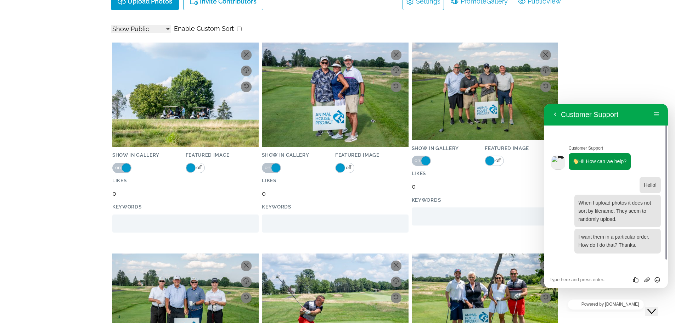
scroll to position [35, 0]
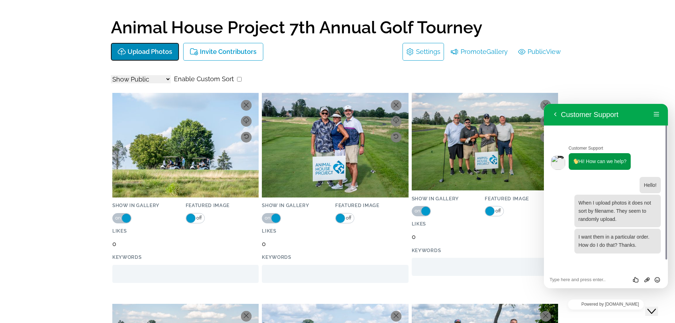
click at [165, 50] on p "Upload Photos" at bounding box center [150, 51] width 45 height 7
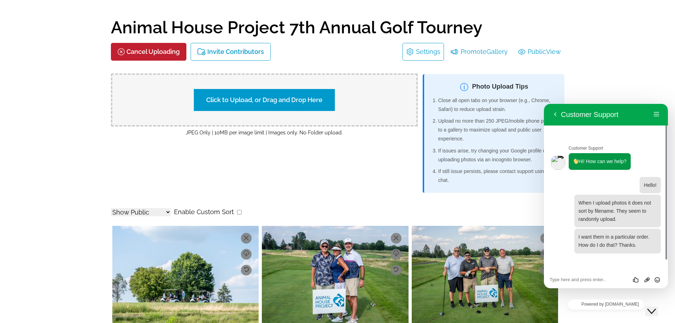
click at [276, 99] on label "Click to Upload, or Drag and Drop Here" at bounding box center [264, 100] width 141 height 22
click at [323, 99] on input "Click to Upload, or Drag and Drop Here" at bounding box center [389, 99] width 133 height 10
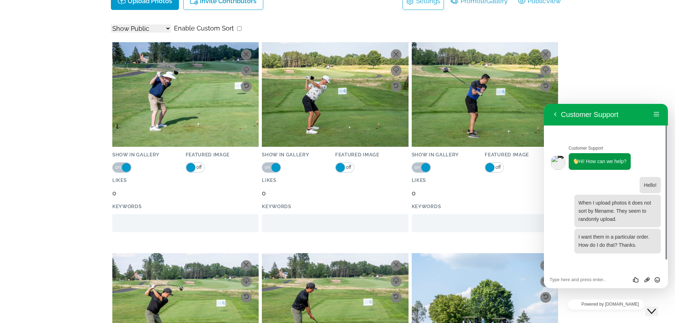
scroll to position [9, 0]
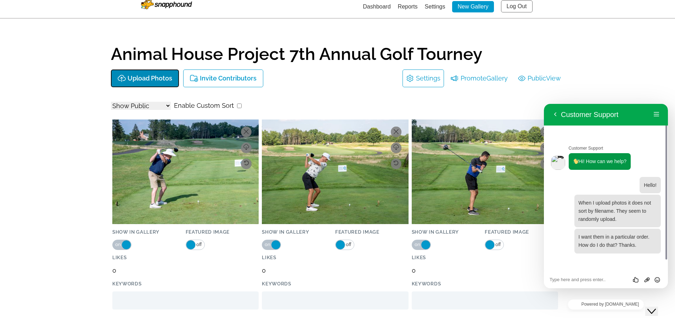
click at [153, 77] on p "Upload Photos" at bounding box center [150, 78] width 45 height 7
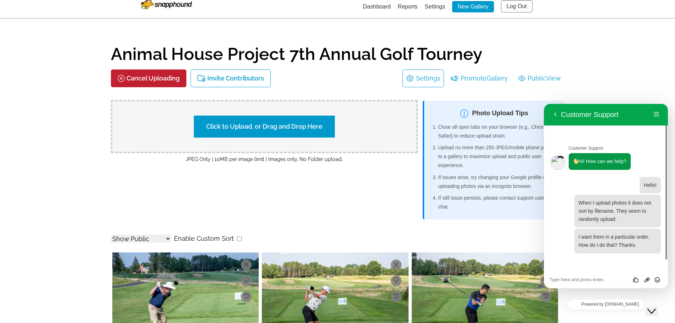
click at [251, 126] on label "Click to Upload, or Drag and Drop Here" at bounding box center [264, 127] width 141 height 22
click at [323, 126] on input "Click to Upload, or Drag and Drop Here" at bounding box center [389, 126] width 133 height 10
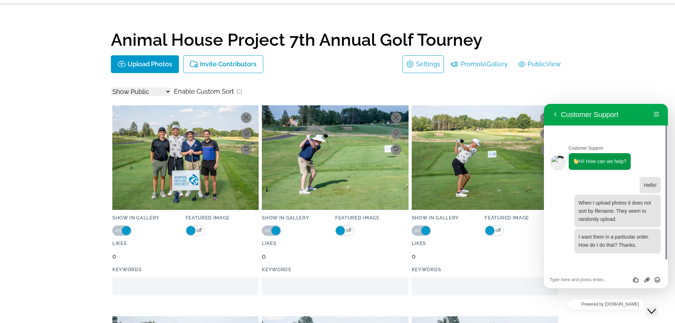
scroll to position [0, 0]
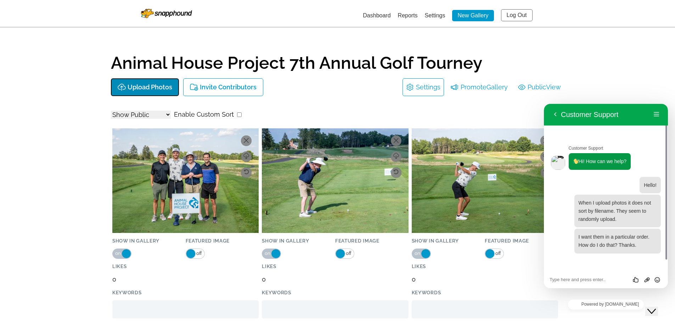
click at [149, 86] on p "Upload Photos" at bounding box center [150, 87] width 45 height 7
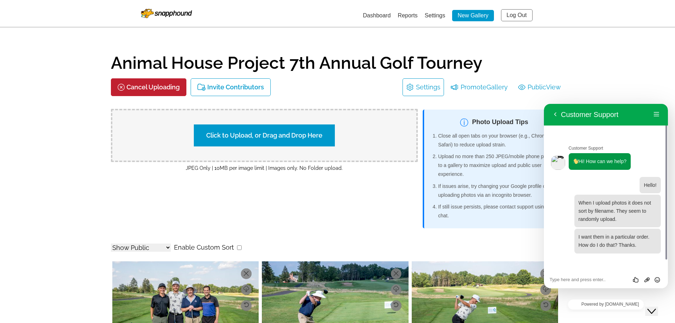
click at [256, 131] on label "Click to Upload, or Drag and Drop Here" at bounding box center [264, 135] width 141 height 22
click at [323, 131] on input "Click to Upload, or Drag and Drop Here" at bounding box center [389, 135] width 133 height 10
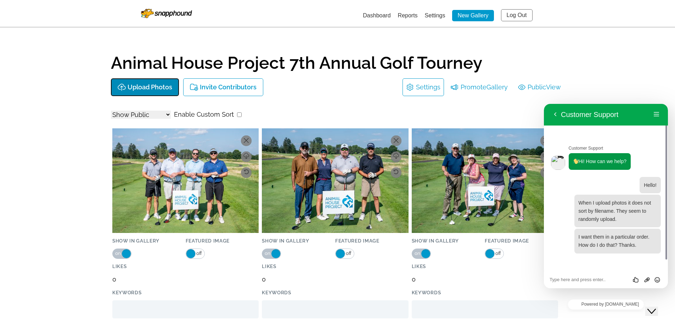
click at [150, 89] on p "Upload Photos" at bounding box center [150, 87] width 45 height 7
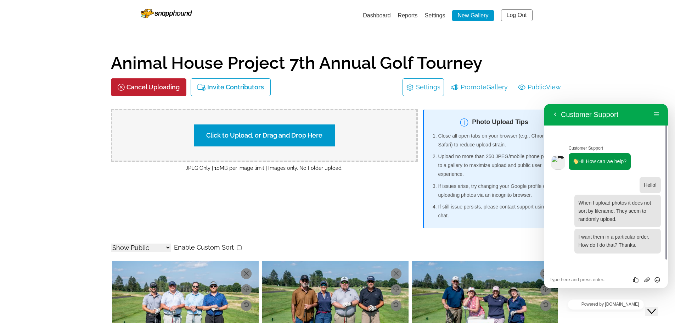
click at [250, 137] on label "Click to Upload, or Drag and Drop Here" at bounding box center [264, 135] width 141 height 22
click at [323, 137] on input "Click to Upload, or Drag and Drop Here" at bounding box center [389, 135] width 133 height 10
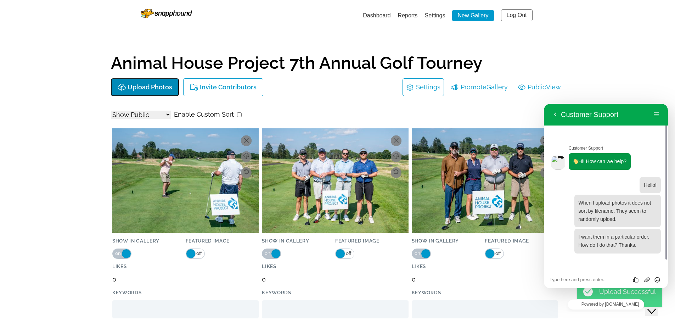
click at [159, 86] on p "Upload Photos" at bounding box center [150, 87] width 45 height 7
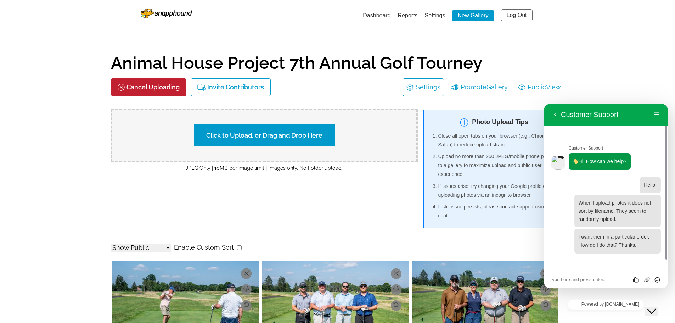
click at [271, 138] on label "Click to Upload, or Drag and Drop Here" at bounding box center [264, 135] width 141 height 22
click at [323, 138] on input "Click to Upload, or Drag and Drop Here" at bounding box center [389, 135] width 133 height 10
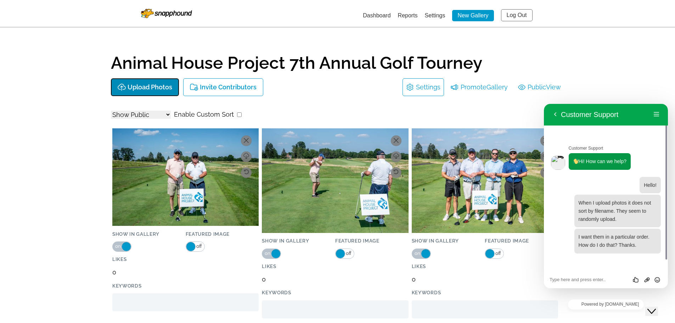
click at [165, 85] on p "Upload Photos" at bounding box center [150, 87] width 45 height 7
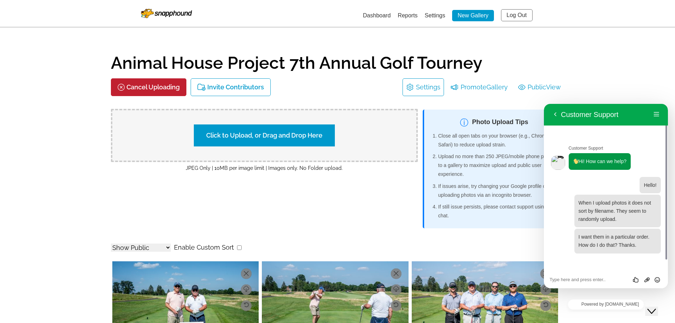
click at [236, 132] on label "Click to Upload, or Drag and Drop Here" at bounding box center [264, 135] width 141 height 22
click at [323, 132] on input "Click to Upload, or Drag and Drop Here" at bounding box center [389, 135] width 133 height 10
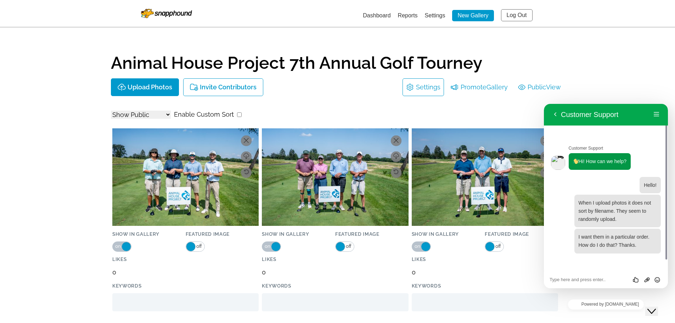
scroll to position [35, 0]
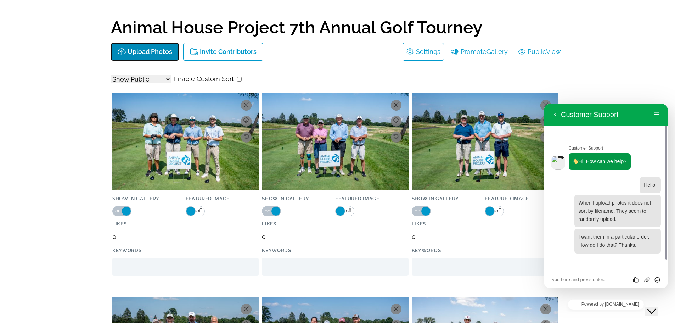
click at [161, 54] on p "Upload Photos" at bounding box center [150, 51] width 45 height 7
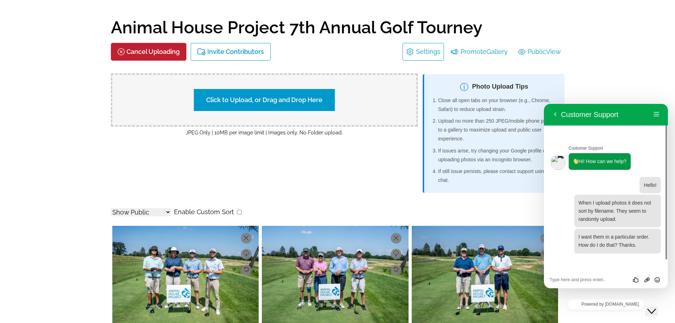
click at [267, 102] on label "Click to Upload, or Drag and Drop Here" at bounding box center [264, 100] width 141 height 22
click at [323, 102] on input "Click to Upload, or Drag and Drop Here" at bounding box center [389, 99] width 133 height 10
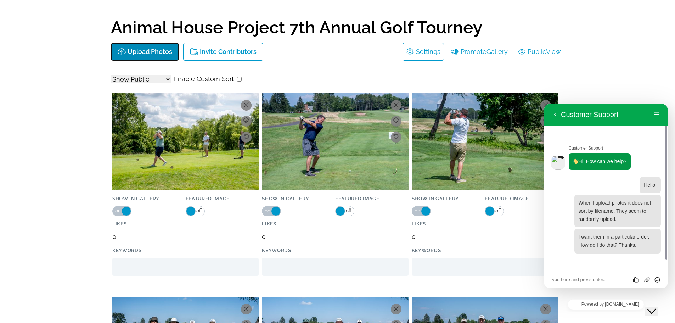
click at [152, 49] on p "Upload Photos" at bounding box center [150, 51] width 45 height 7
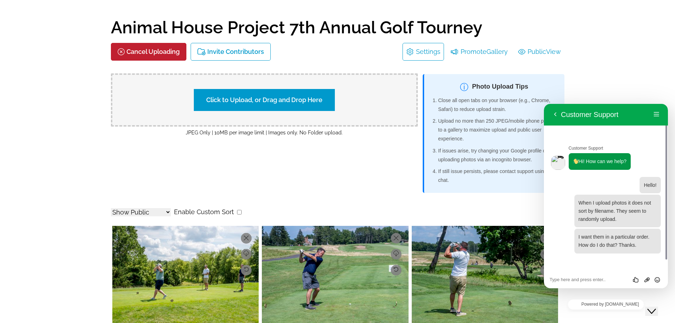
click at [273, 100] on label "Click to Upload, or Drag and Drop Here" at bounding box center [264, 100] width 141 height 22
click at [323, 100] on input "Click to Upload, or Drag and Drop Here" at bounding box center [389, 99] width 133 height 10
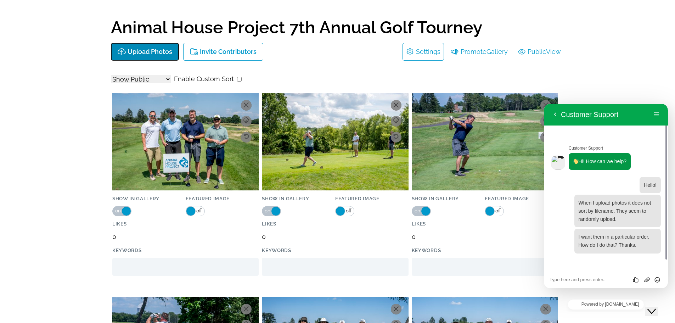
click at [149, 51] on p "Upload Photos" at bounding box center [150, 51] width 45 height 7
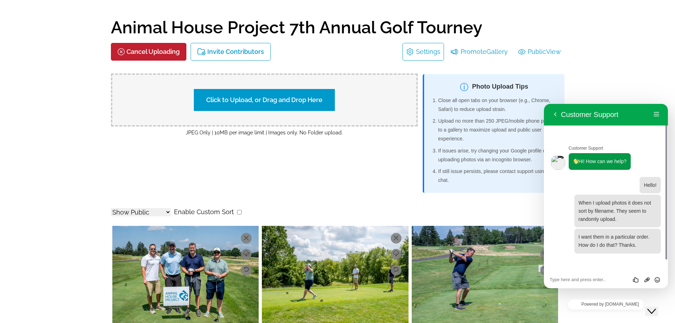
click at [222, 99] on label "Click to Upload, or Drag and Drop Here" at bounding box center [264, 100] width 141 height 22
click at [323, 99] on input "Click to Upload, or Drag and Drop Here" at bounding box center [389, 99] width 133 height 10
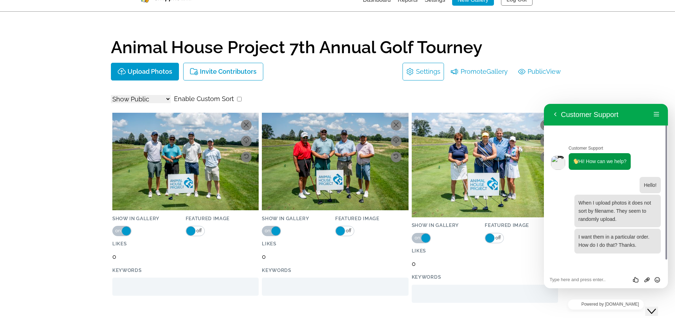
scroll to position [0, 0]
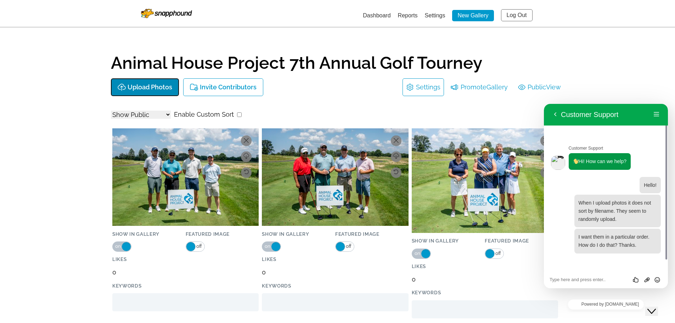
click at [151, 85] on p "Upload Photos" at bounding box center [150, 87] width 45 height 7
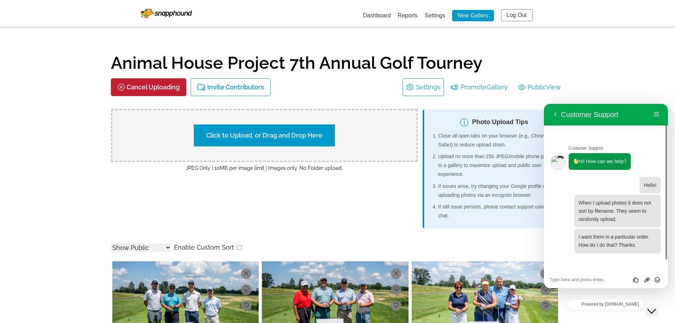
click at [259, 136] on label "Click to Upload, or Drag and Drop Here" at bounding box center [264, 135] width 141 height 22
click at [323, 136] on input "Click to Upload, or Drag and Drop Here" at bounding box center [389, 135] width 133 height 10
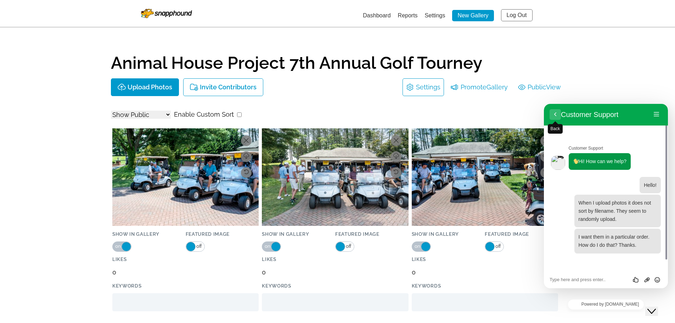
click at [555, 113] on button "Back" at bounding box center [555, 114] width 11 height 11
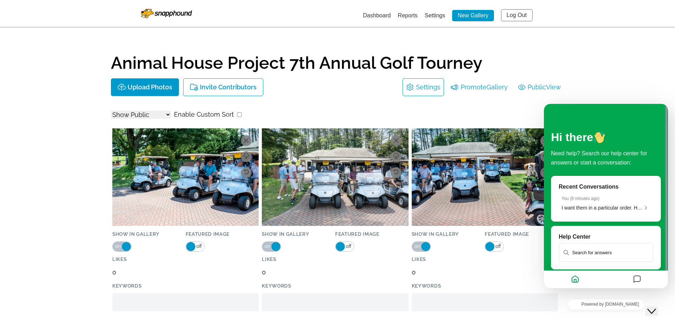
click at [595, 249] on input "text" at bounding box center [606, 252] width 93 height 17
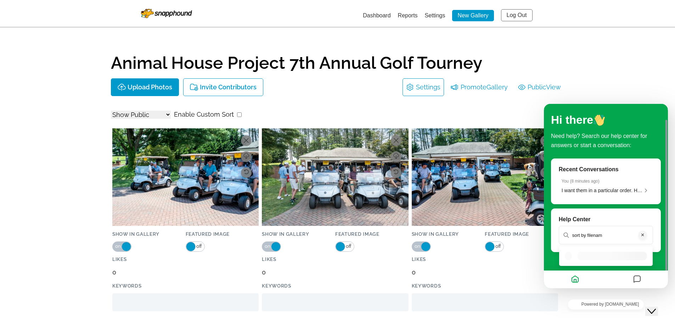
type input "sort by filename"
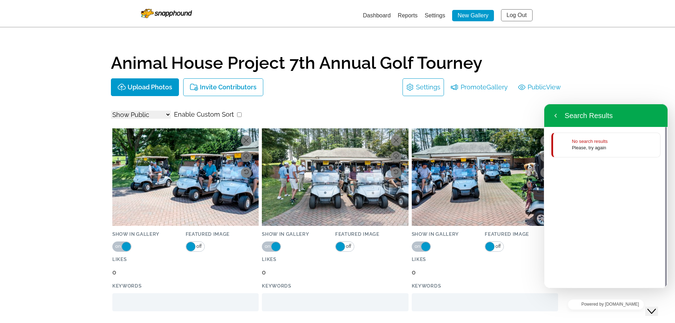
click at [579, 143] on p "No search results" at bounding box center [590, 141] width 36 height 5
click at [585, 150] on p "Please, try again" at bounding box center [590, 147] width 36 height 7
click at [555, 115] on icon "button" at bounding box center [556, 115] width 6 height 9
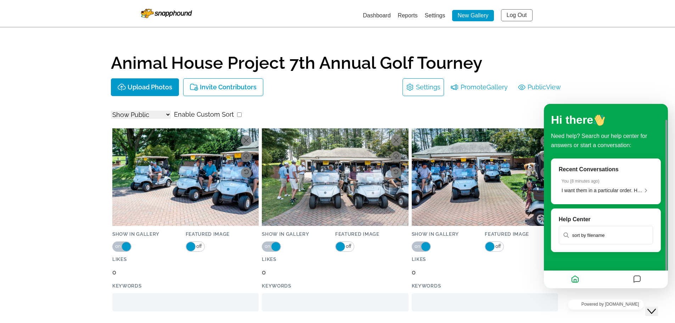
click at [602, 235] on input "sort by filename" at bounding box center [606, 235] width 93 height 17
type input "sort"
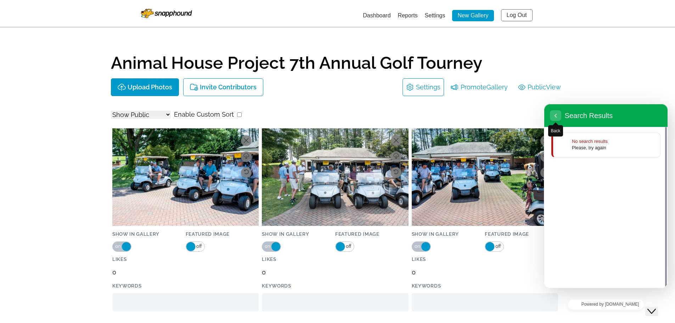
click at [555, 115] on icon "button" at bounding box center [556, 115] width 6 height 9
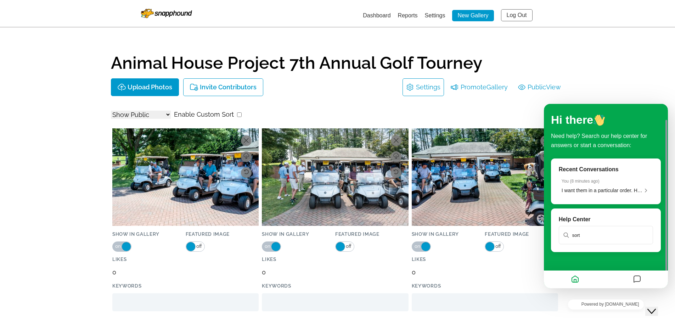
click at [578, 234] on input "sort" at bounding box center [606, 235] width 93 height 17
type input "file upload"
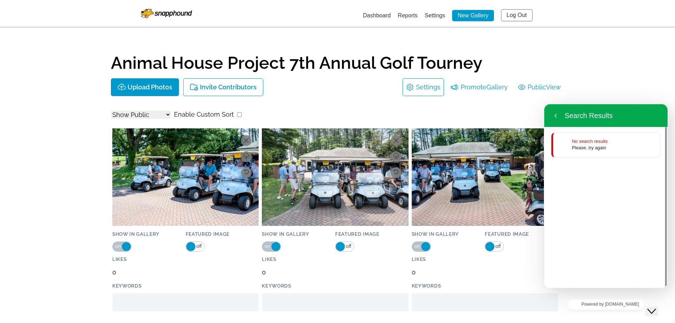
click at [557, 116] on icon "button" at bounding box center [556, 115] width 6 height 9
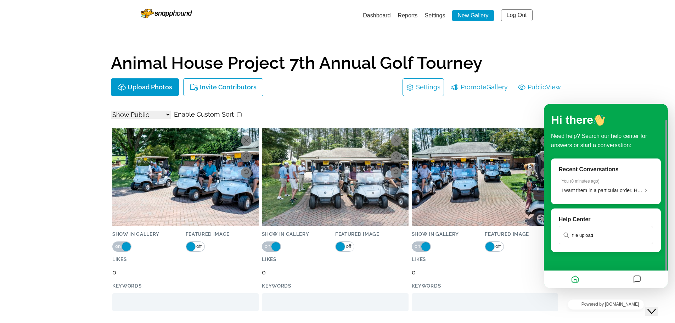
click at [502, 113] on div "Show All Show Public Show Non-Public Enable Custom Sort" at bounding box center [338, 114] width 454 height 11
click at [539, 88] on link "Public View" at bounding box center [539, 87] width 43 height 11
click at [357, 91] on div "Upload Photos Invite Contributors Settings Promote Gallery Public View" at bounding box center [338, 87] width 454 height 18
click at [426, 89] on link "Settings" at bounding box center [428, 87] width 24 height 11
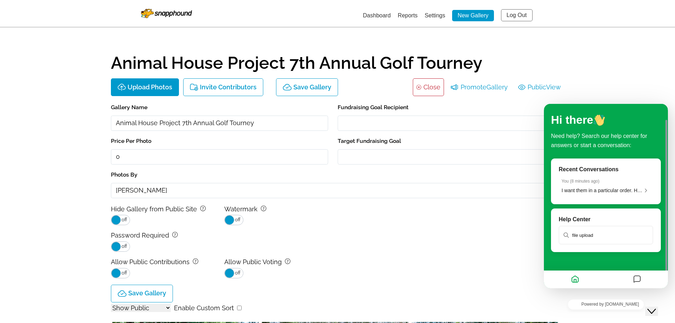
click at [427, 87] on link "Close" at bounding box center [432, 87] width 17 height 11
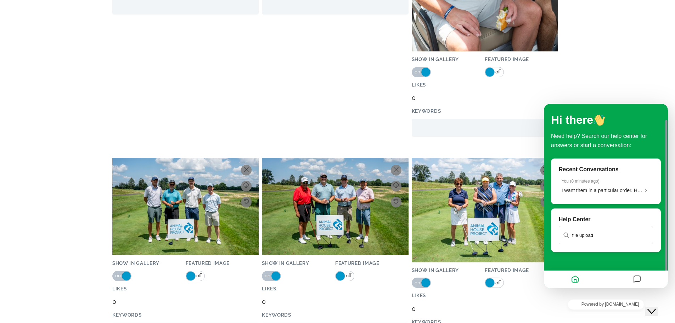
scroll to position [993, 0]
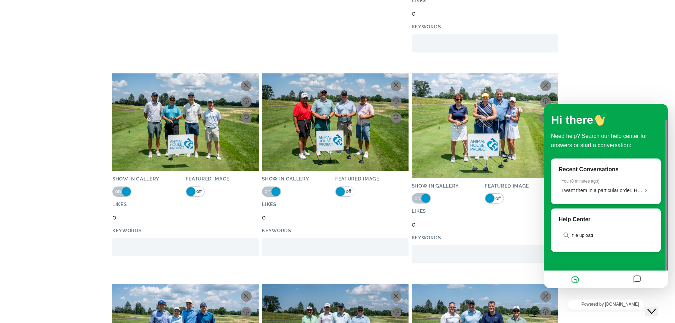
click at [617, 126] on p "Hi there" at bounding box center [606, 119] width 110 height 17
click at [575, 280] on icon "Home" at bounding box center [575, 280] width 9 height 14
click at [656, 308] on icon "Close Chat This icon closes the chat window." at bounding box center [652, 311] width 9 height 9
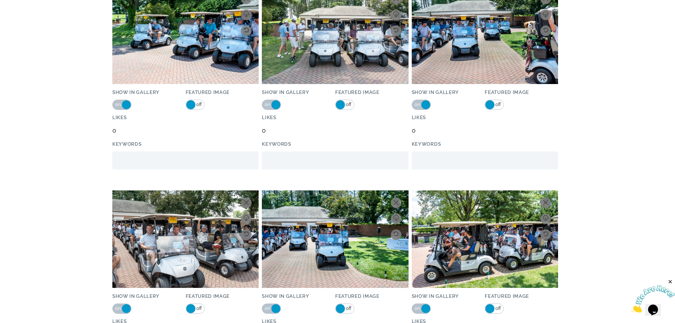
scroll to position [0, 0]
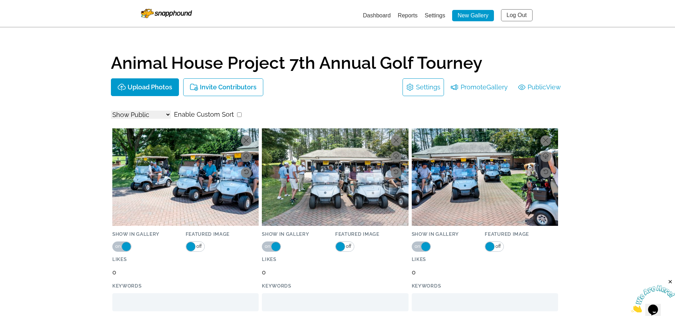
click at [432, 16] on link "Settings" at bounding box center [435, 15] width 21 height 6
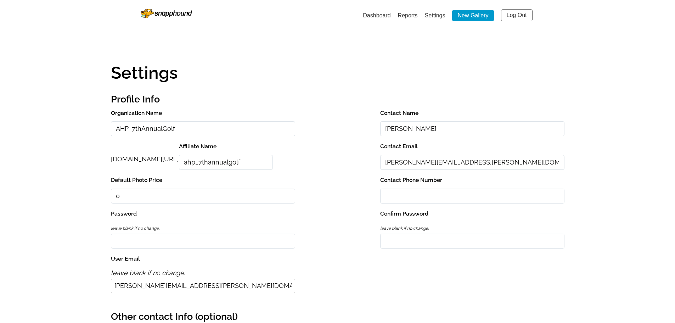
click at [429, 16] on link "Settings" at bounding box center [435, 15] width 21 height 6
click at [366, 14] on link "Dashboard" at bounding box center [377, 15] width 28 height 6
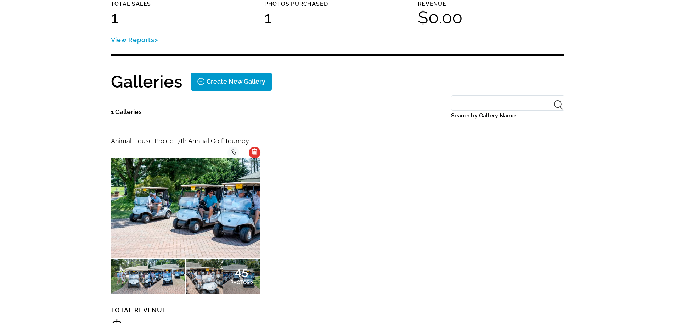
scroll to position [106, 0]
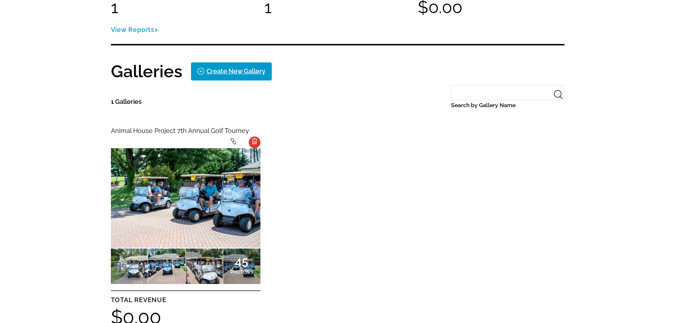
click at [233, 142] on icon at bounding box center [233, 141] width 5 height 6
